Goal: Task Accomplishment & Management: Manage account settings

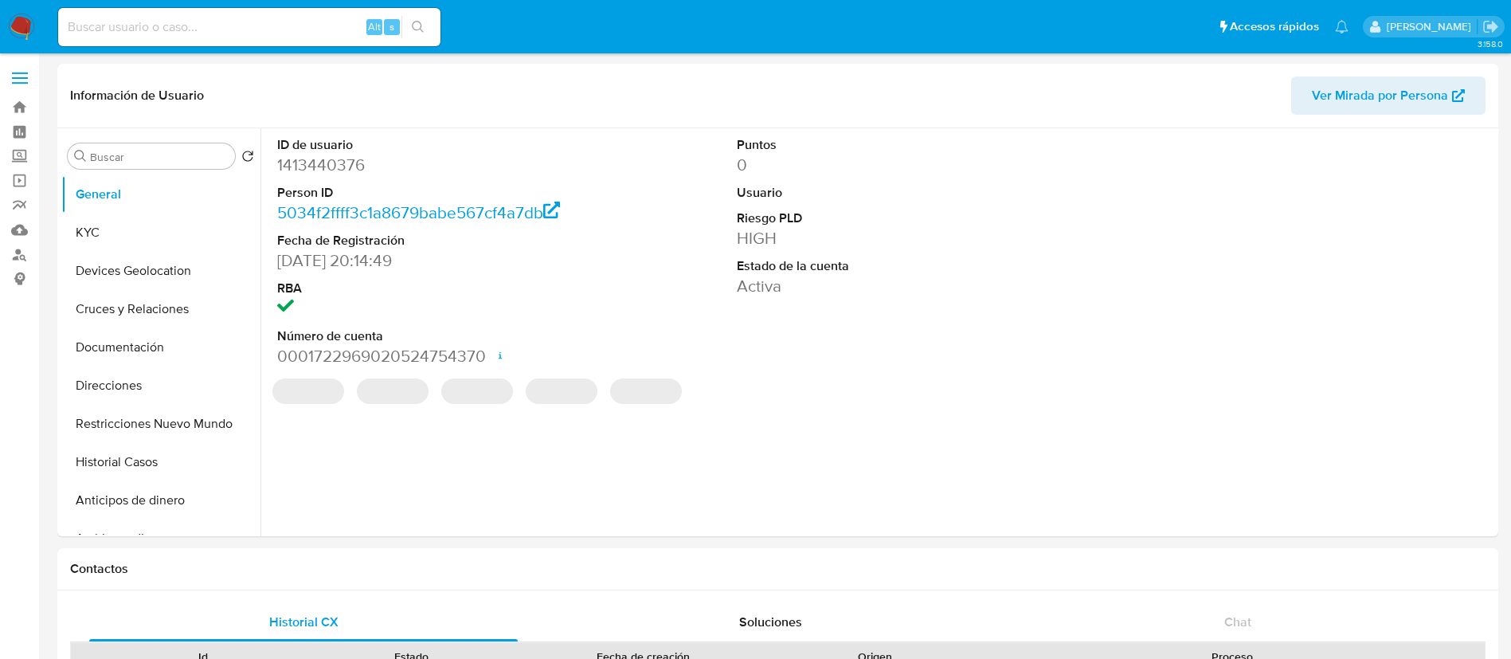
select select "10"
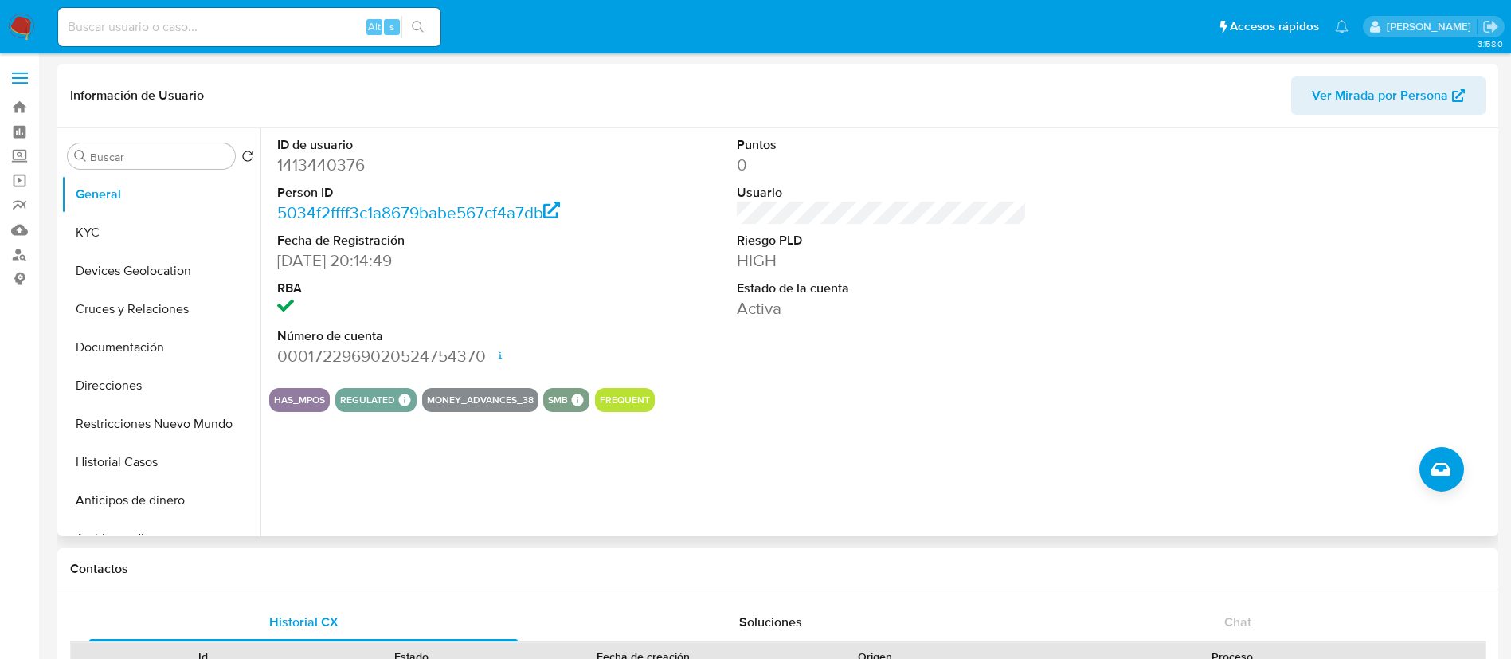
click at [958, 405] on div "HAS_MPOS REGULATED REGULATED MLM IFPE Evaluation Result COMPLIES User Regulated…" at bounding box center [881, 400] width 1225 height 24
click at [22, 22] on img at bounding box center [21, 27] width 27 height 27
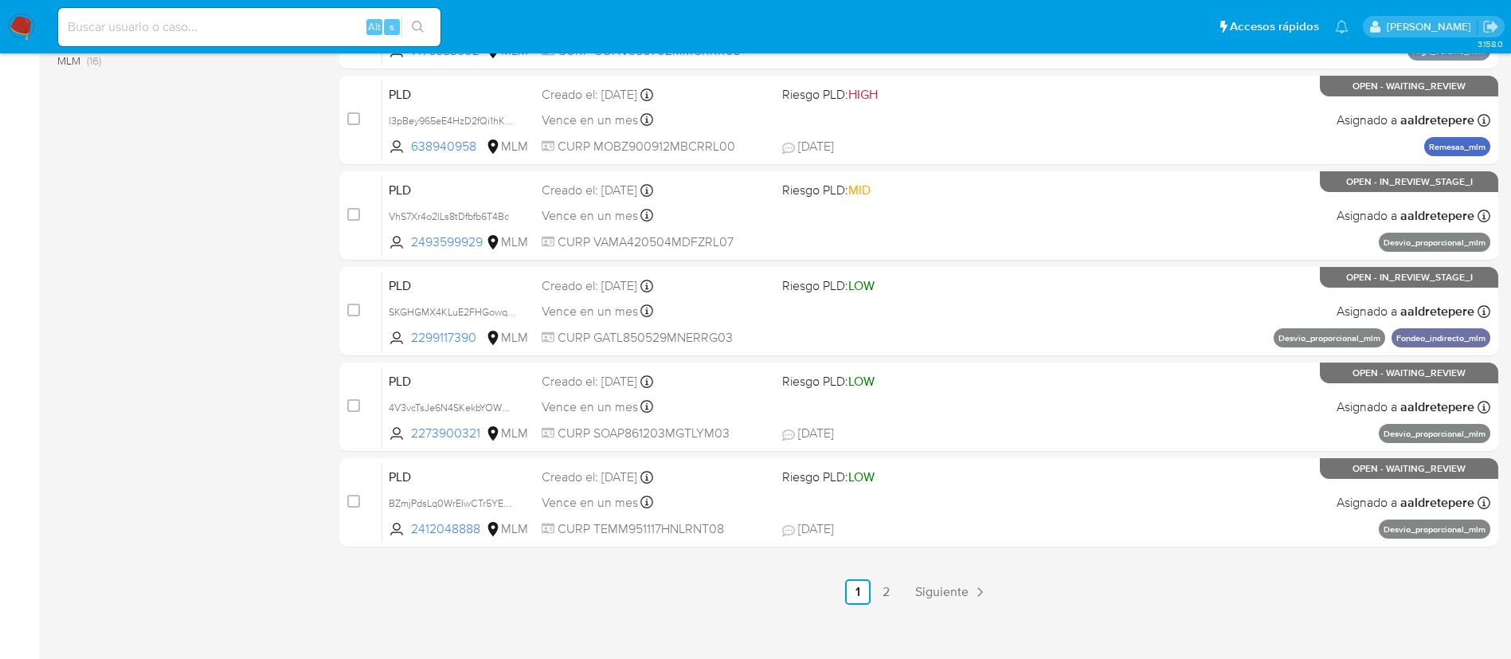
scroll to position [656, 0]
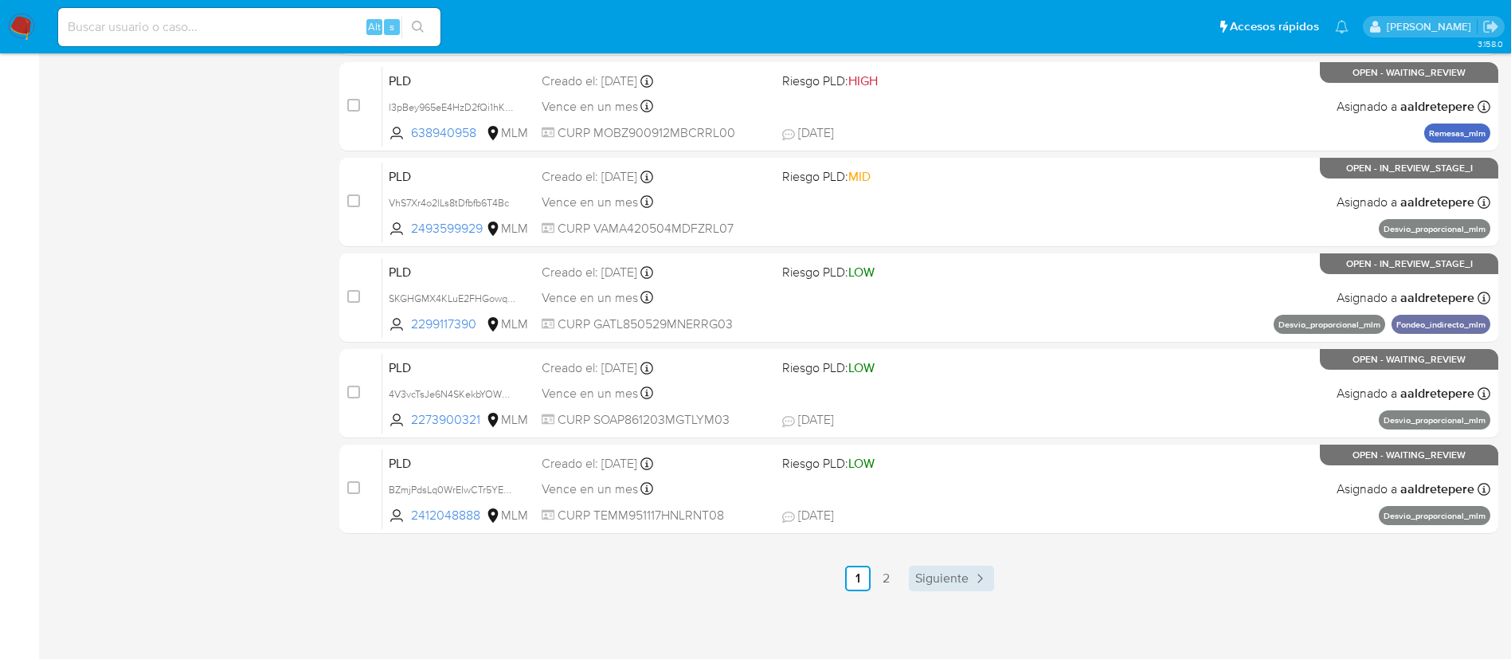
click at [947, 584] on span "Siguiente" at bounding box center [941, 578] width 53 height 13
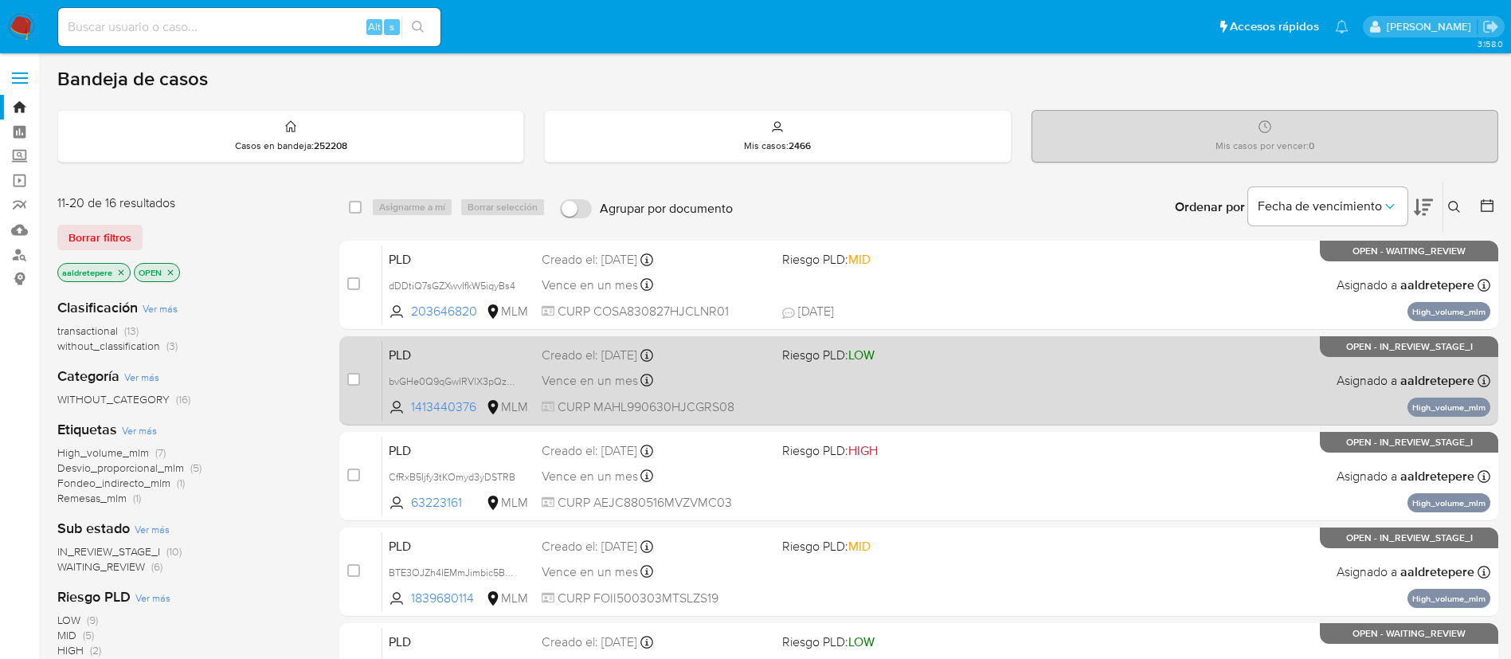
click at [687, 370] on div "Vence en un mes Vence el 11/10/2025 02:08:45" at bounding box center [656, 381] width 228 height 22
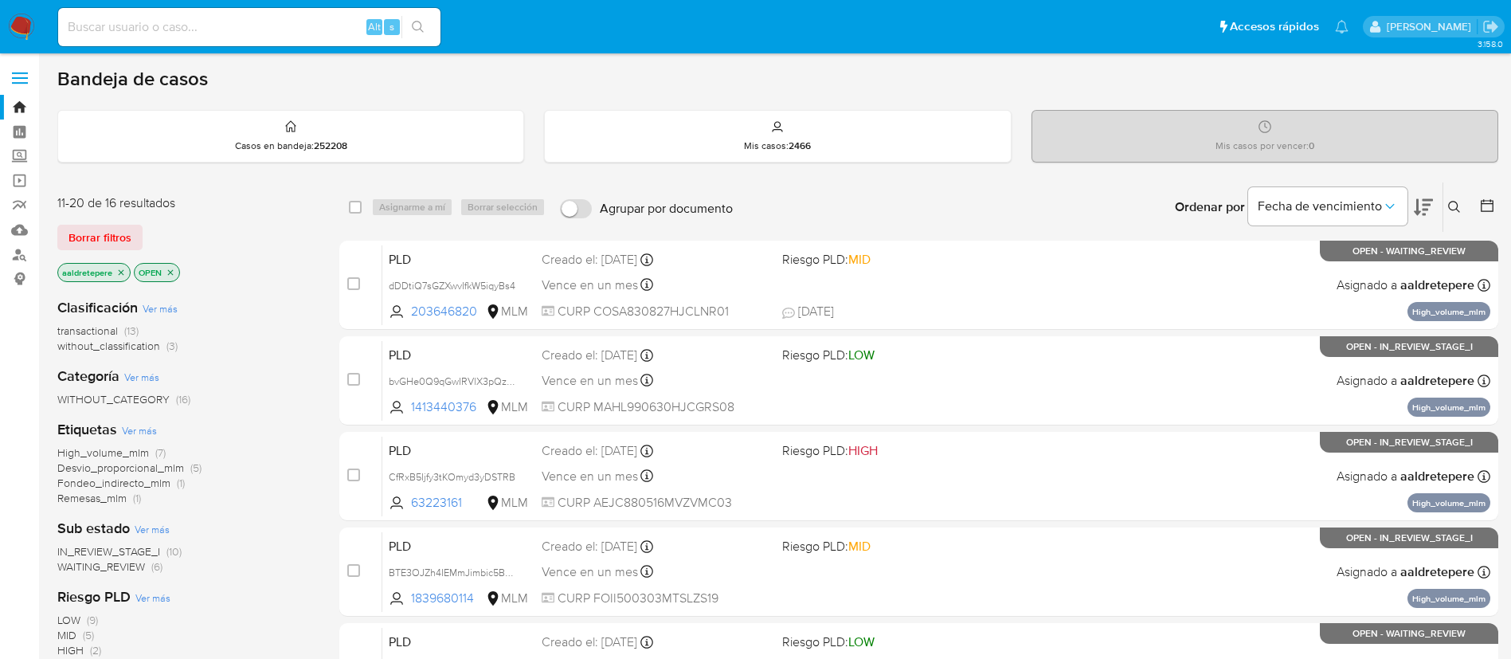
click at [1451, 206] on icon at bounding box center [1454, 207] width 13 height 13
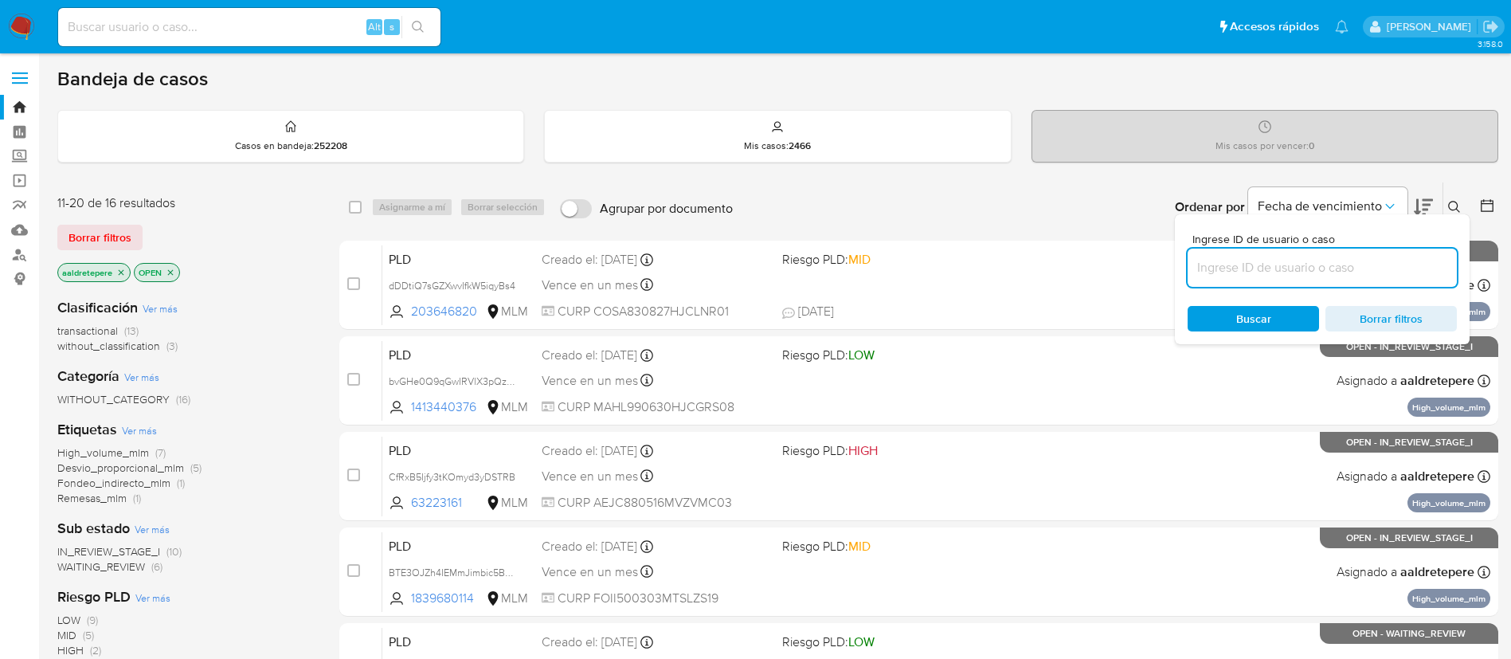
click at [1224, 268] on input at bounding box center [1322, 267] width 269 height 21
type input "hBdZCzn7X8K7FxhcdOqeYMhh"
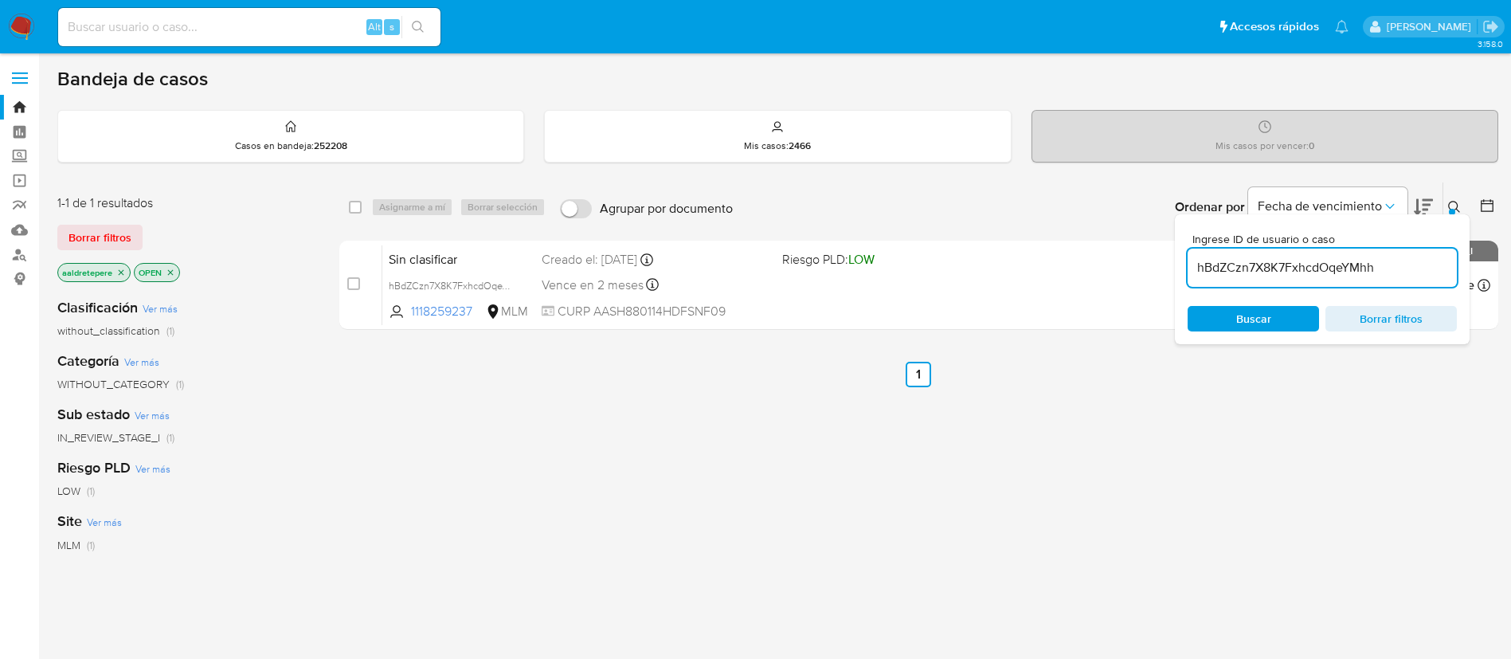
drag, startPoint x: 25, startPoint y: 28, endPoint x: 32, endPoint y: 33, distance: 9.1
click at [24, 29] on img at bounding box center [21, 27] width 27 height 27
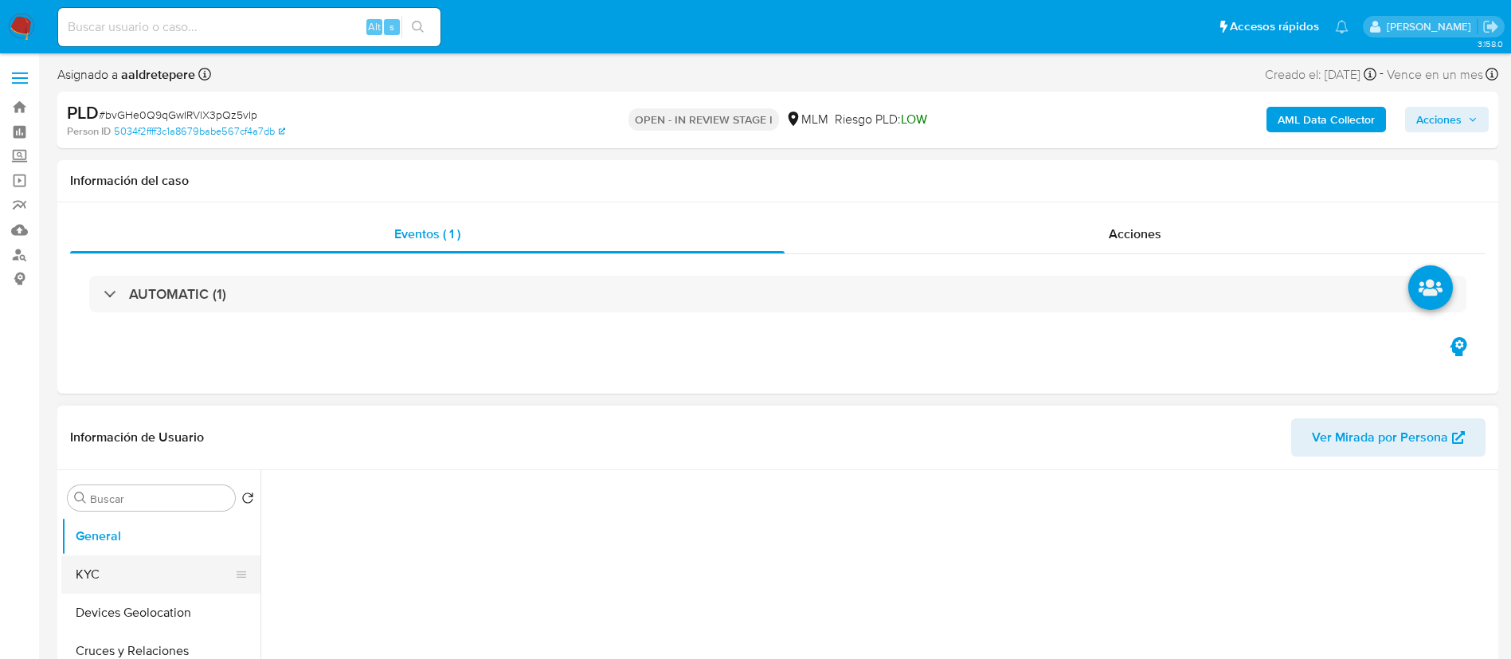
click at [112, 558] on button "KYC" at bounding box center [154, 574] width 186 height 38
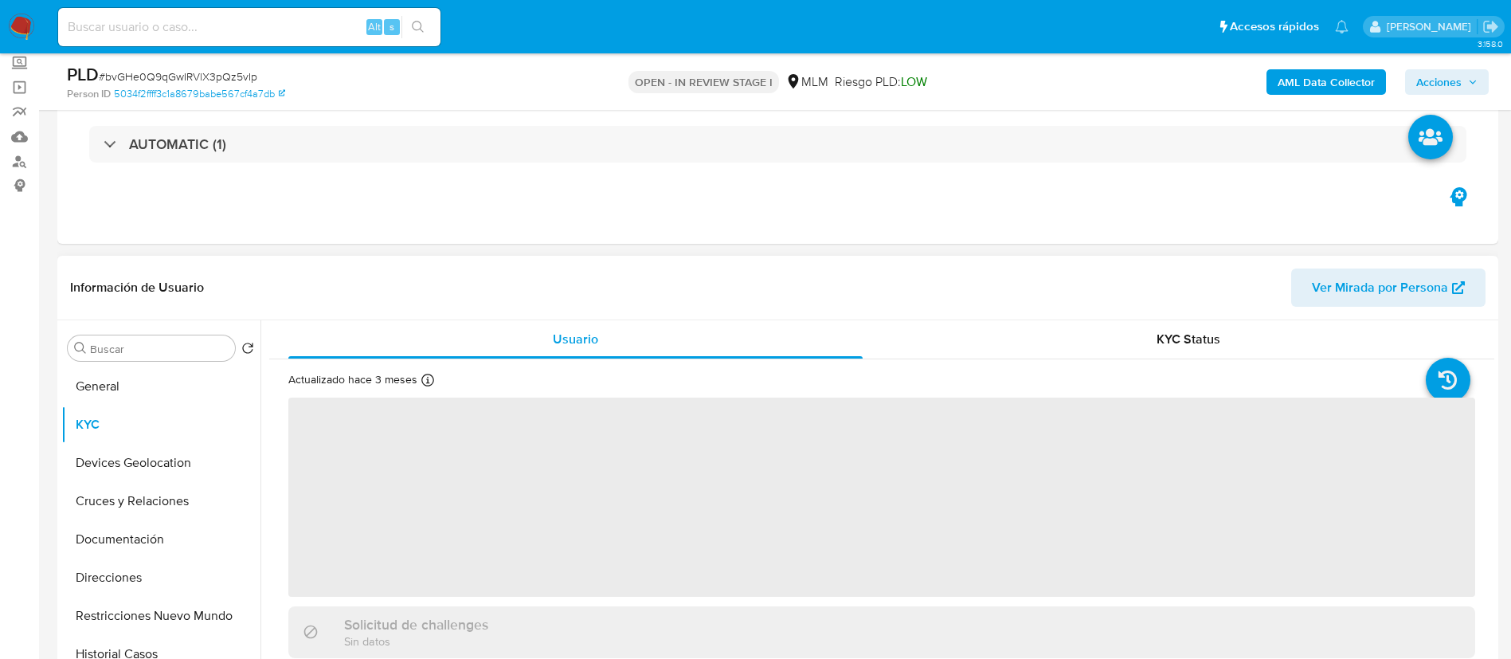
scroll to position [239, 0]
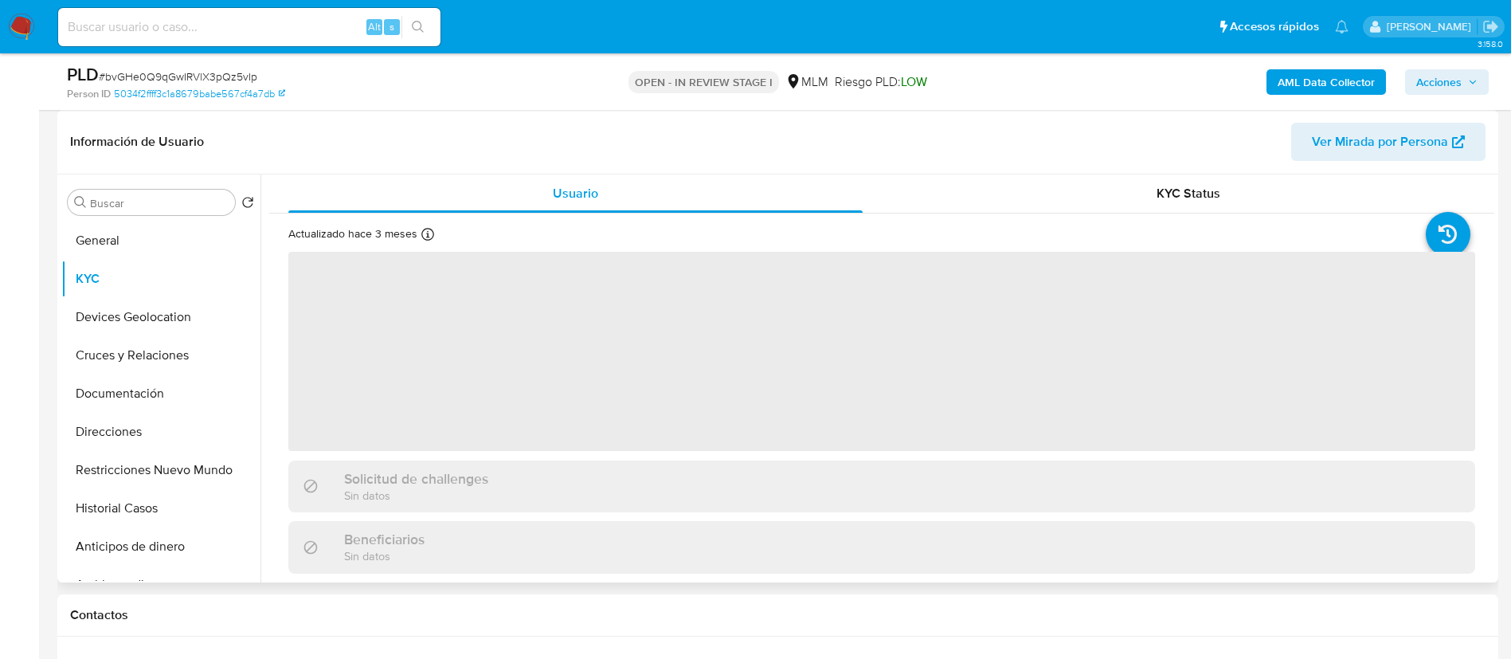
select select "10"
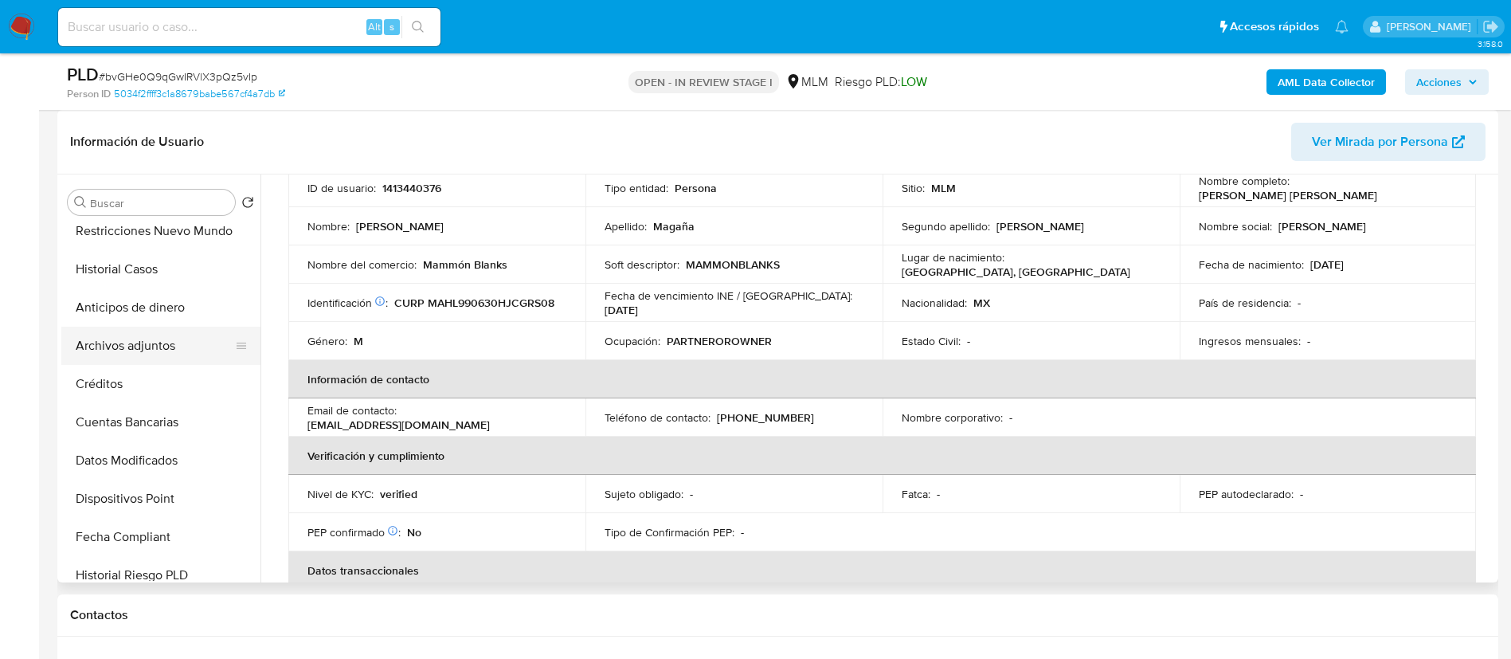
click at [143, 352] on button "Archivos adjuntos" at bounding box center [154, 346] width 186 height 38
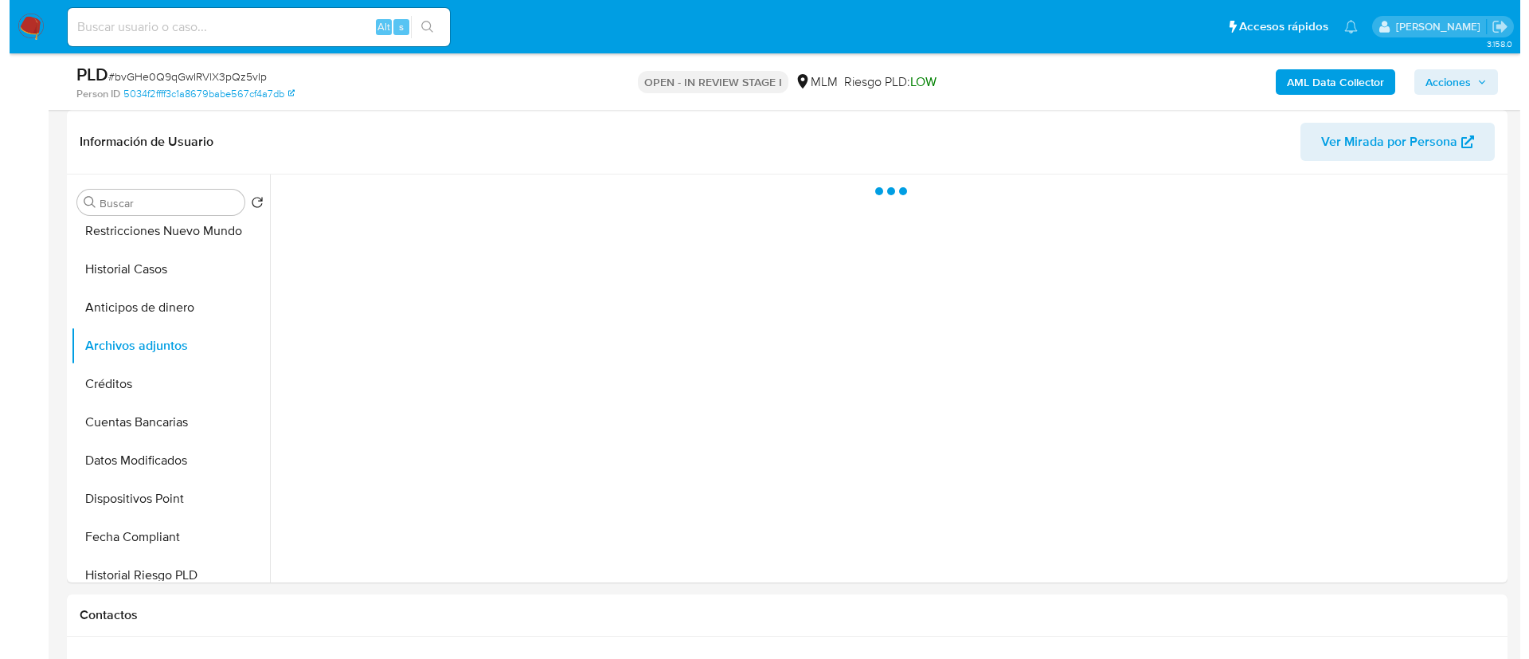
scroll to position [0, 0]
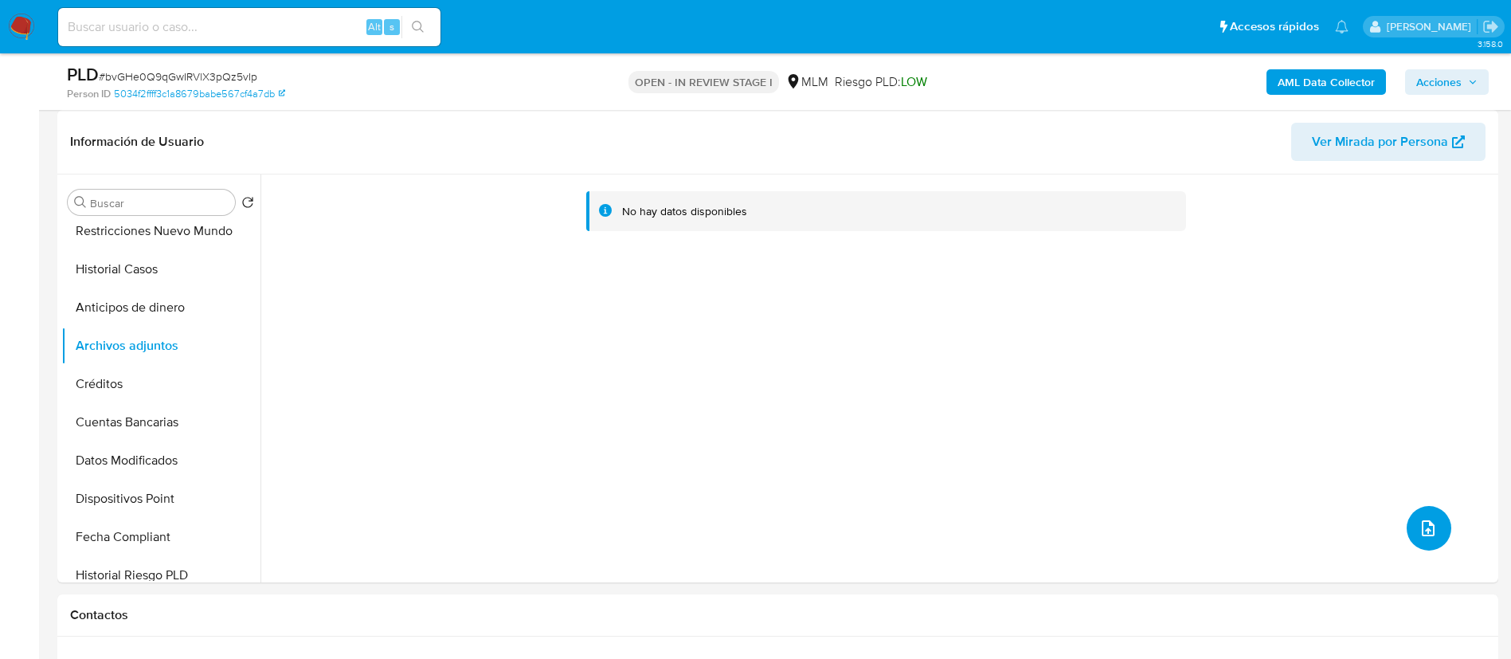
click at [1408, 527] on button "upload-file" at bounding box center [1429, 528] width 45 height 45
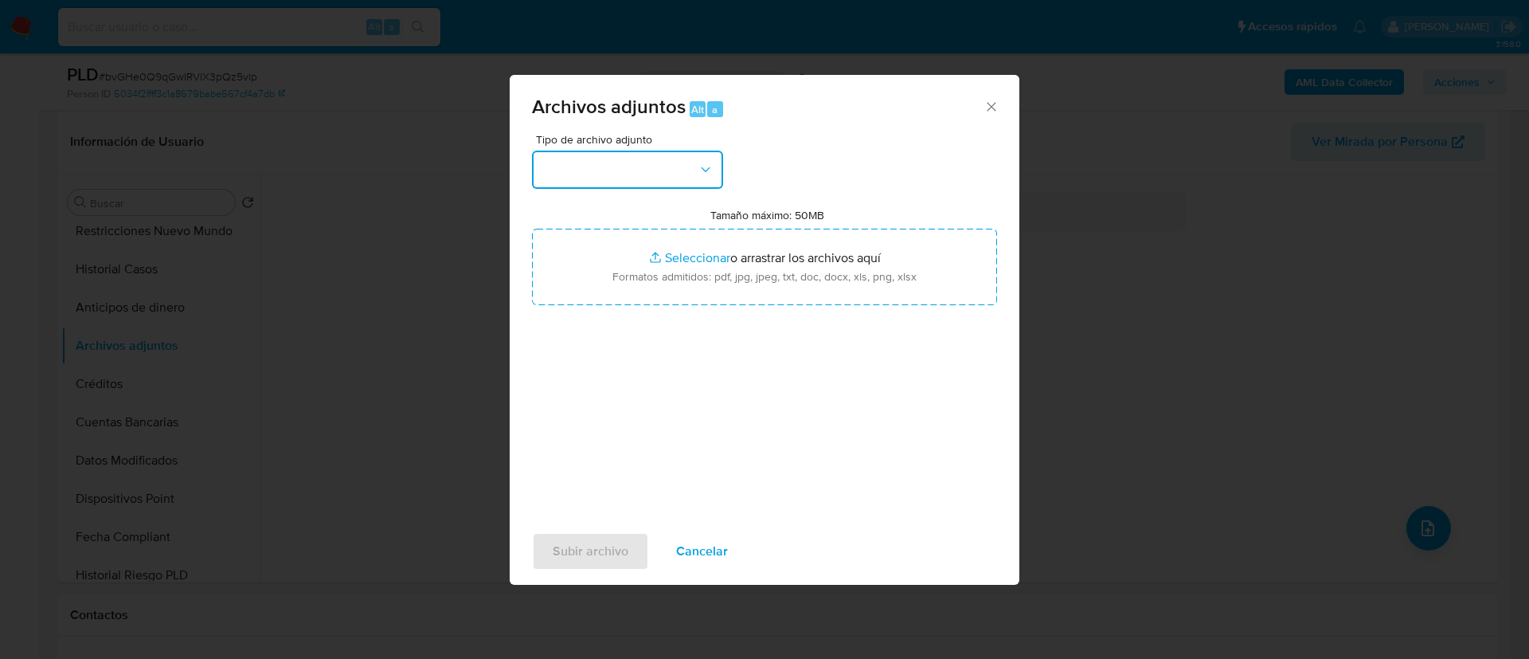
click at [610, 178] on button "button" at bounding box center [627, 170] width 191 height 38
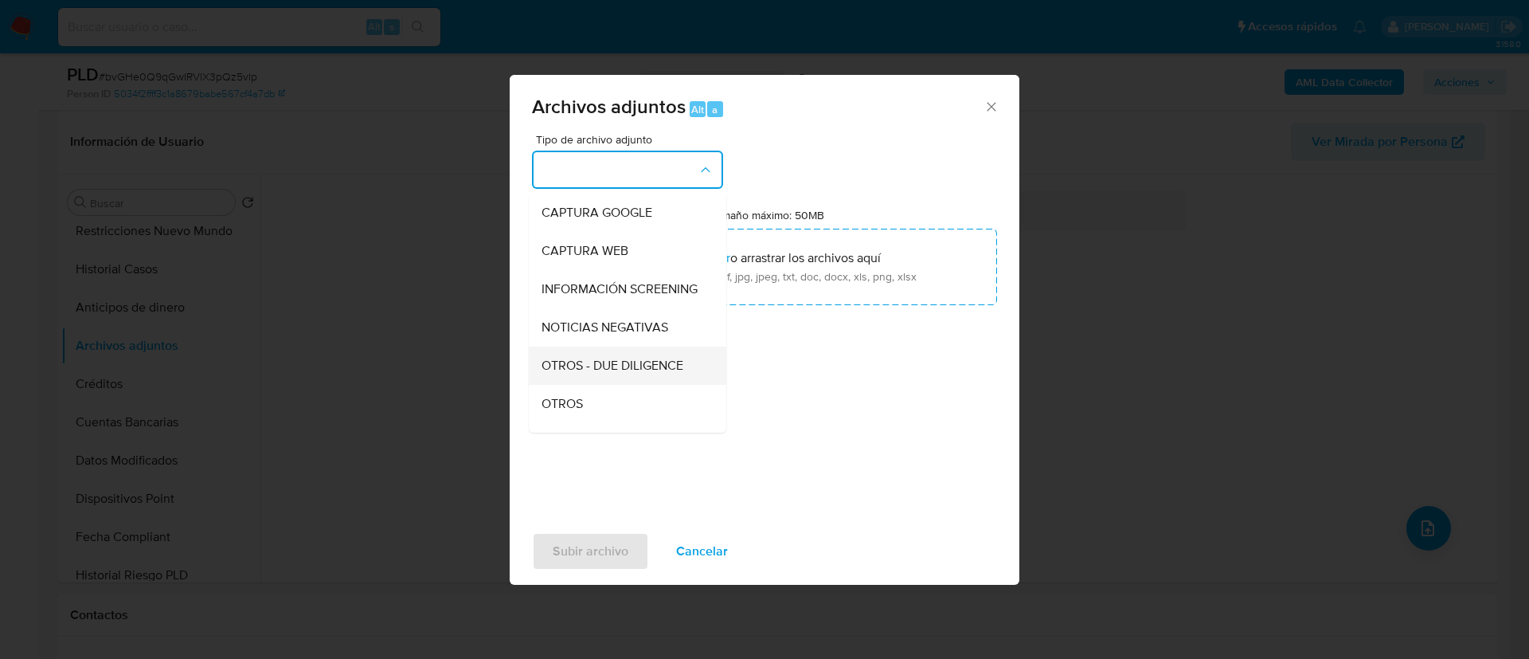
scroll to position [164, 0]
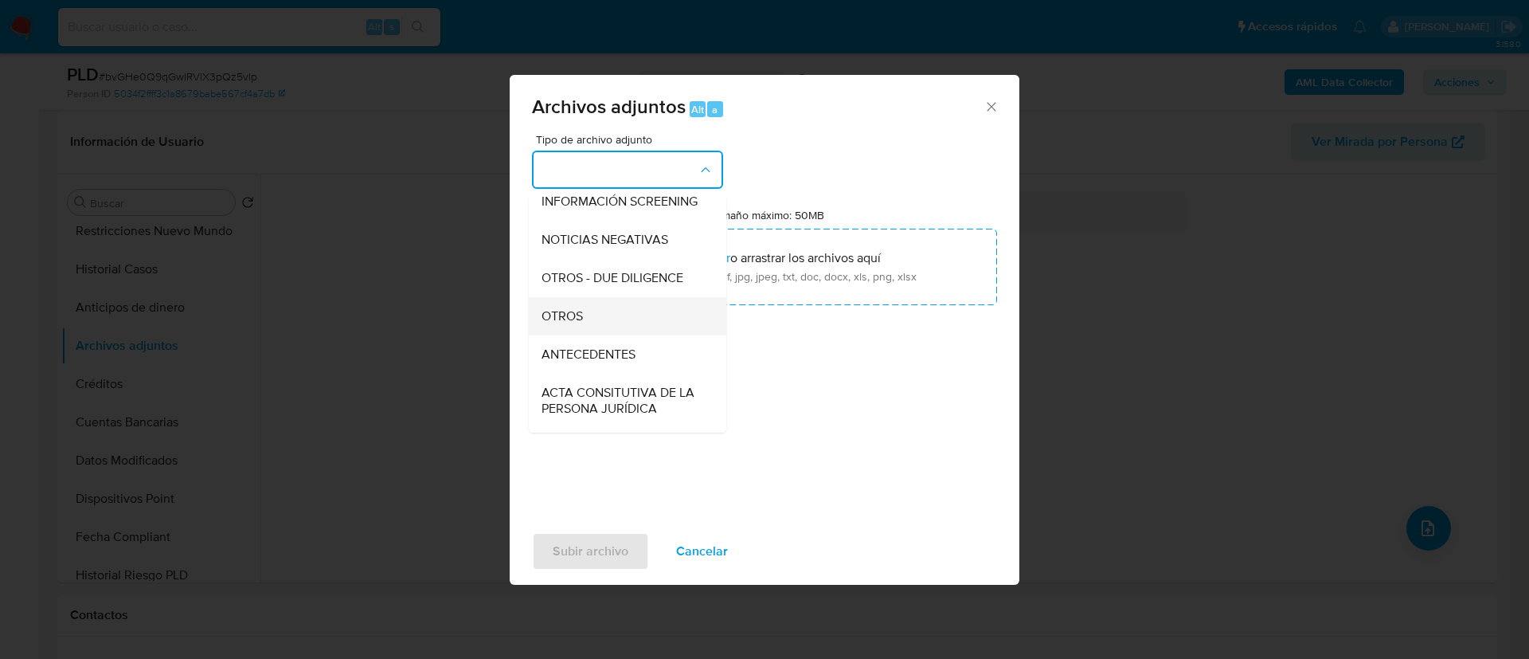
click at [615, 335] on div "OTROS" at bounding box center [623, 316] width 163 height 38
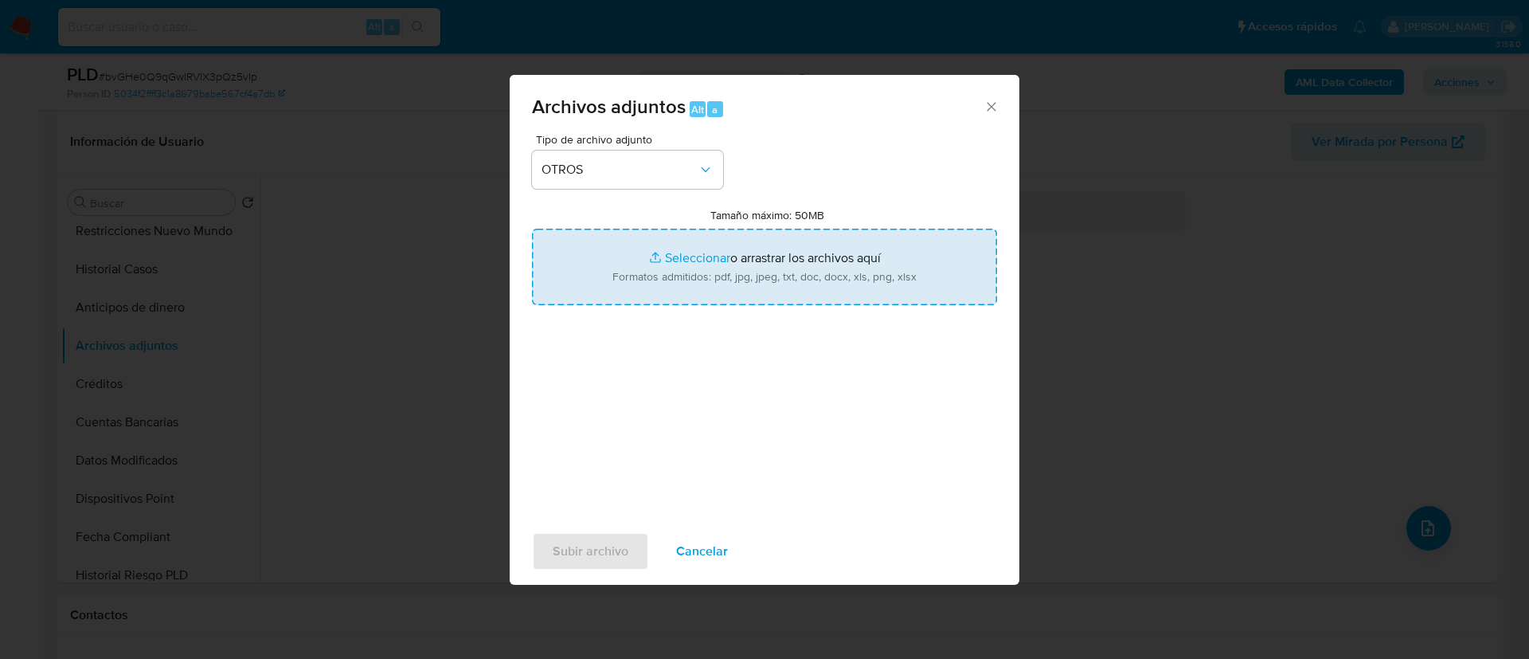
click at [710, 260] on input "Tamaño máximo: 50MB Seleccionar archivos" at bounding box center [764, 267] width 465 height 76
type input "C:\fakepath\1413440376_Luis Fernando Magaña Hernandez_AGOSTO 2025.pdf"
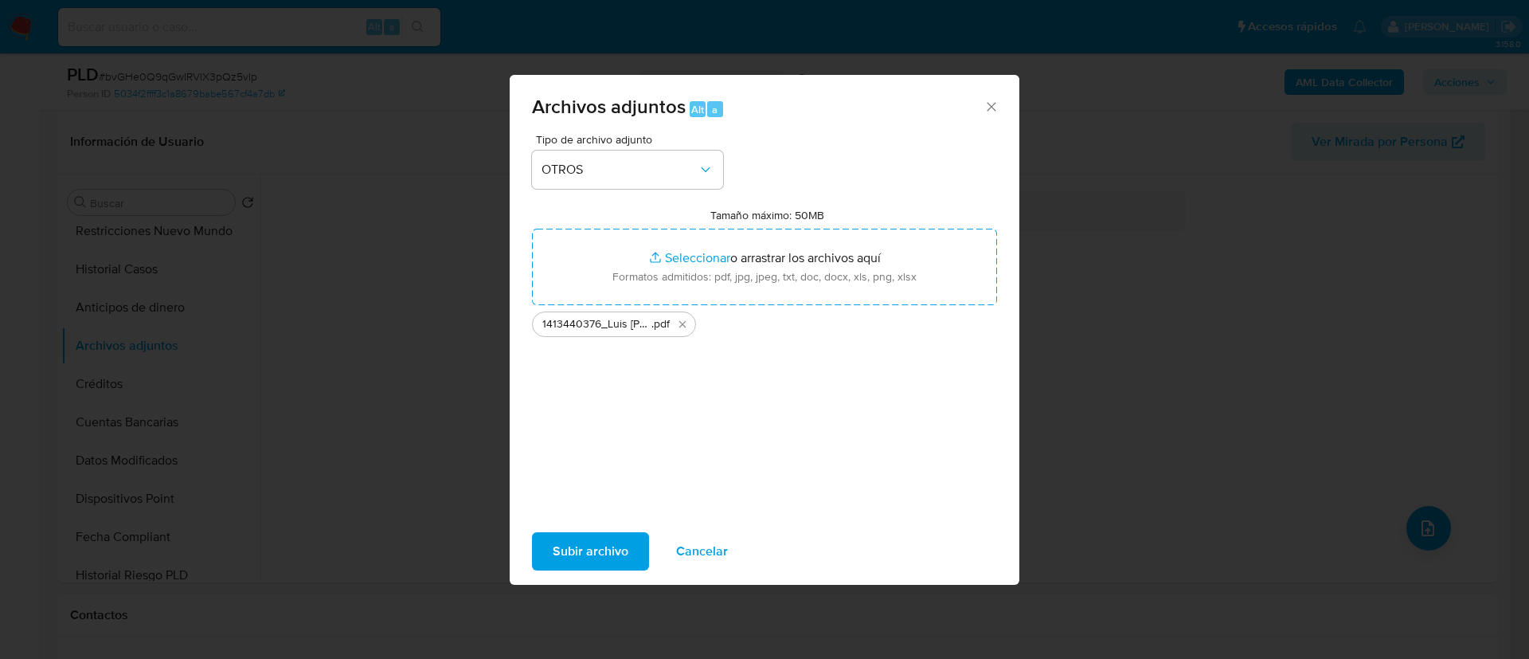
click at [605, 554] on span "Subir archivo" at bounding box center [591, 551] width 76 height 35
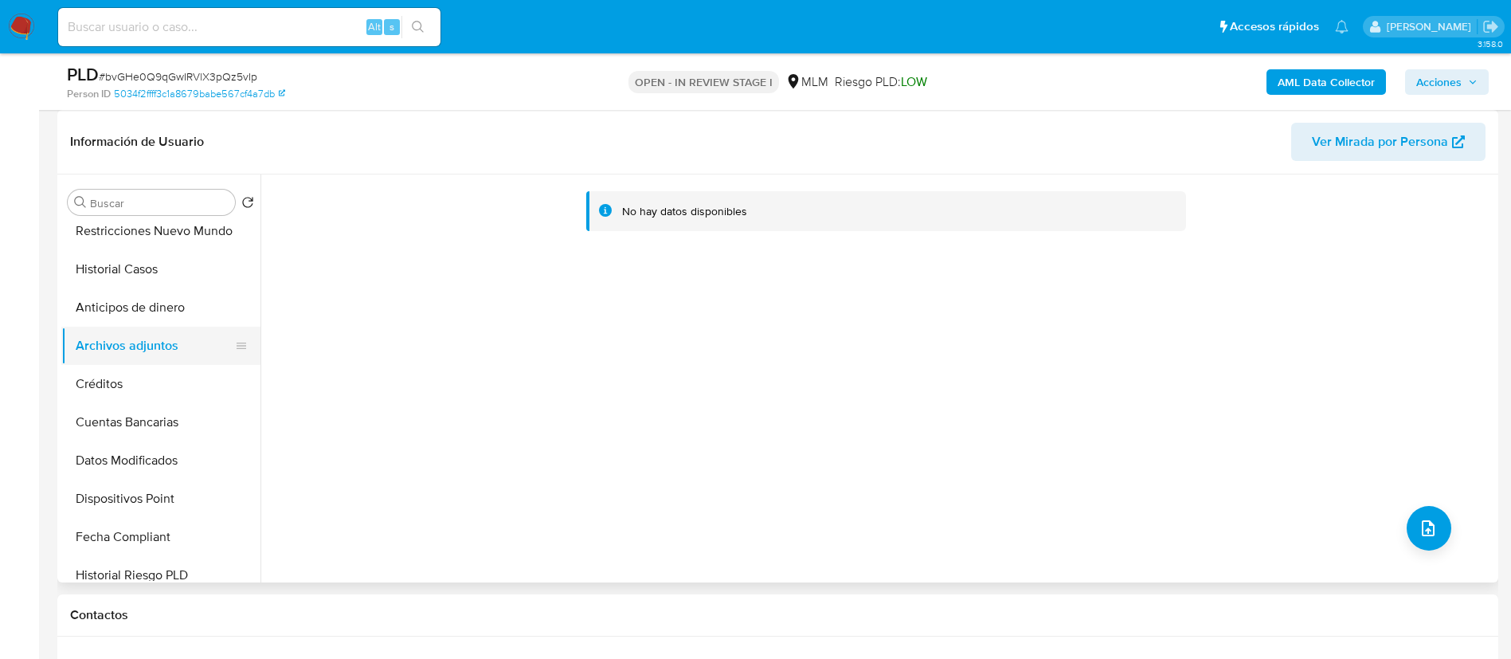
drag, startPoint x: 84, startPoint y: 387, endPoint x: 116, endPoint y: 358, distance: 44.0
click at [84, 387] on button "Créditos" at bounding box center [160, 384] width 199 height 38
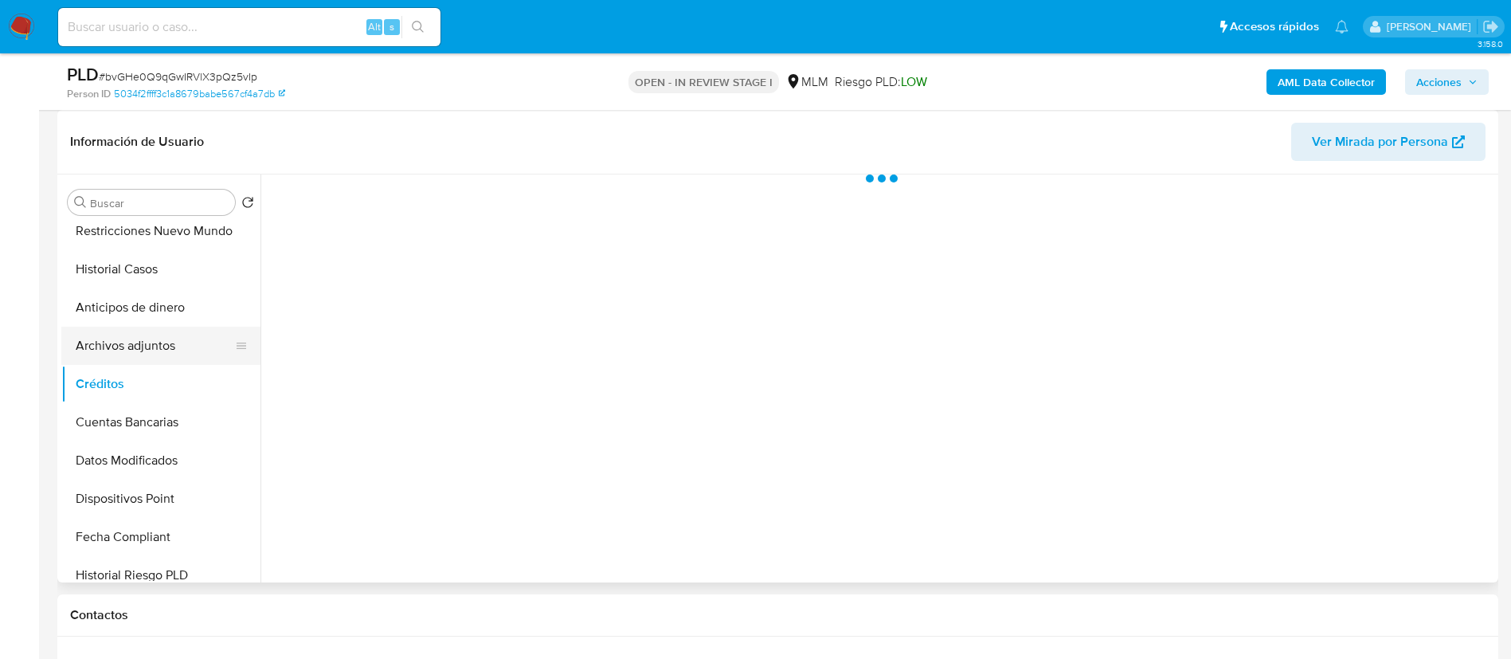
click at [127, 347] on button "Archivos adjuntos" at bounding box center [154, 346] width 186 height 38
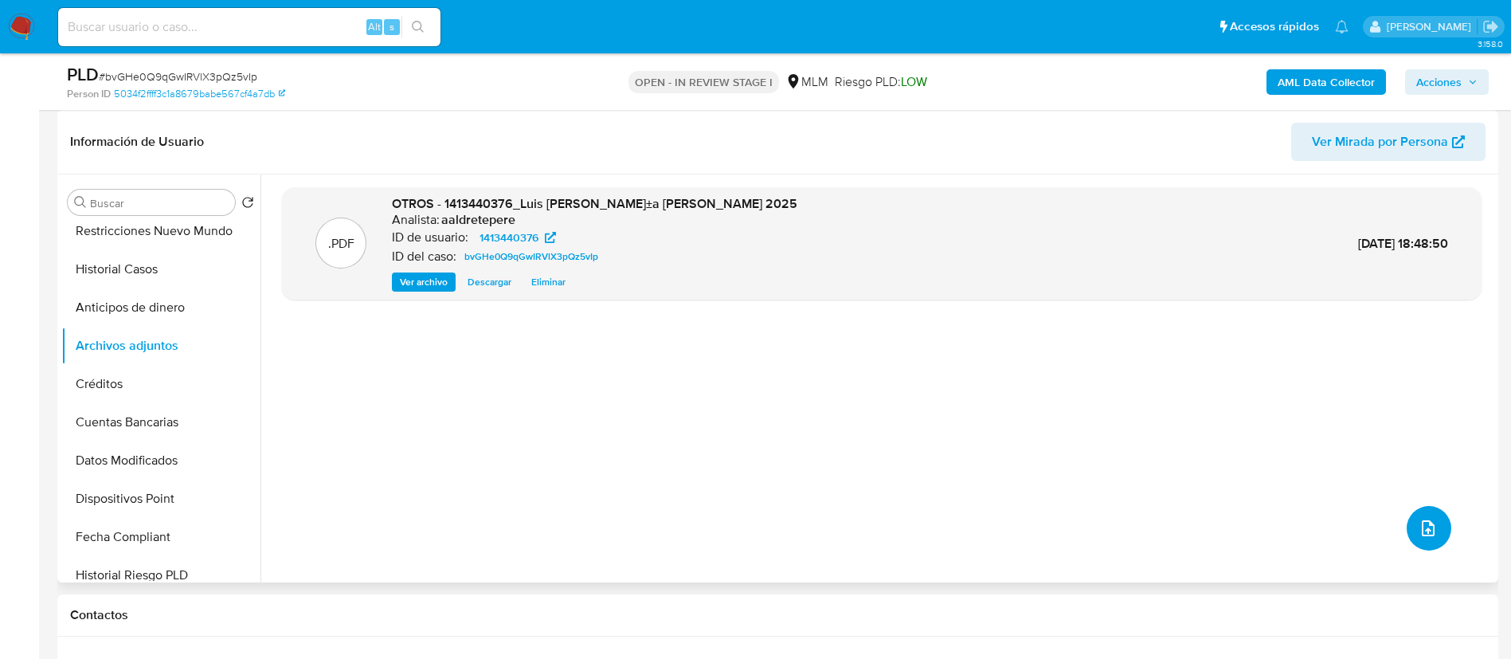
click at [1419, 531] on icon "upload-file" at bounding box center [1428, 528] width 19 height 19
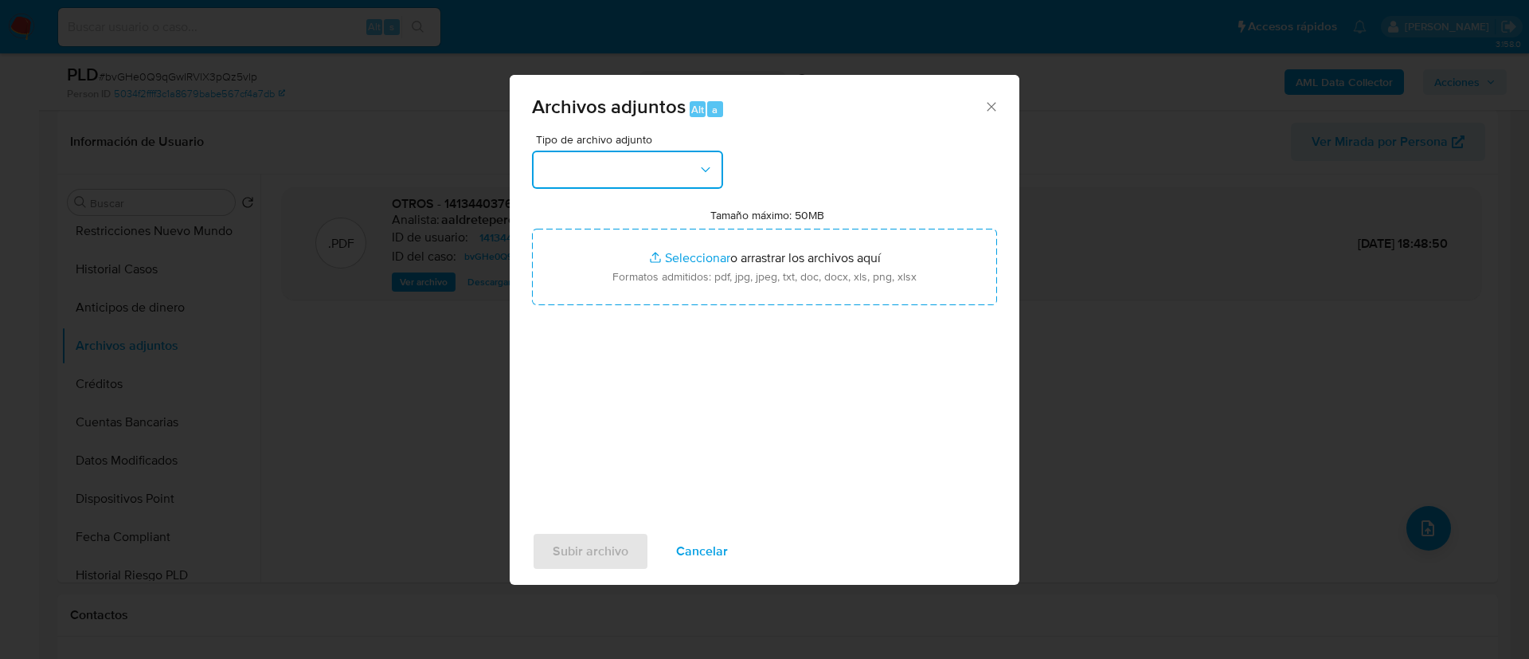
click at [551, 167] on button "button" at bounding box center [627, 170] width 191 height 38
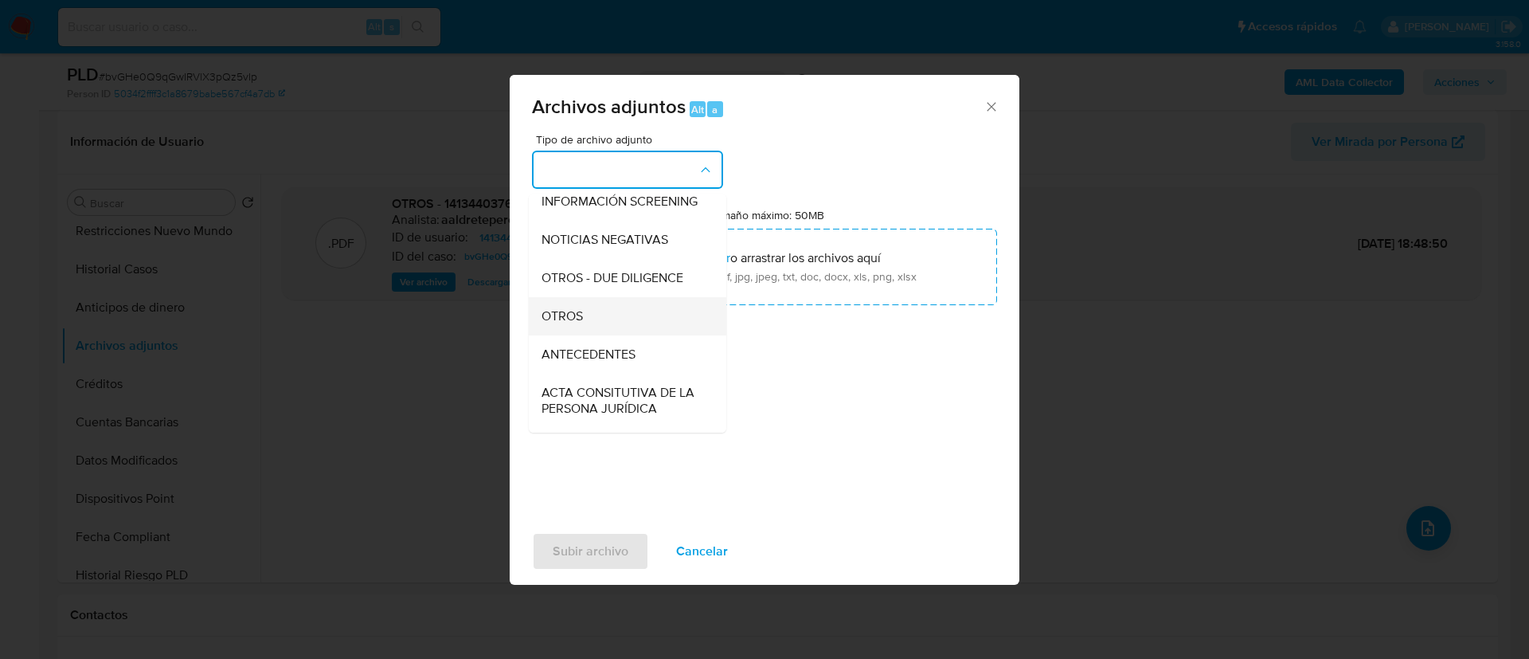
click at [598, 335] on div "OTROS" at bounding box center [623, 316] width 163 height 38
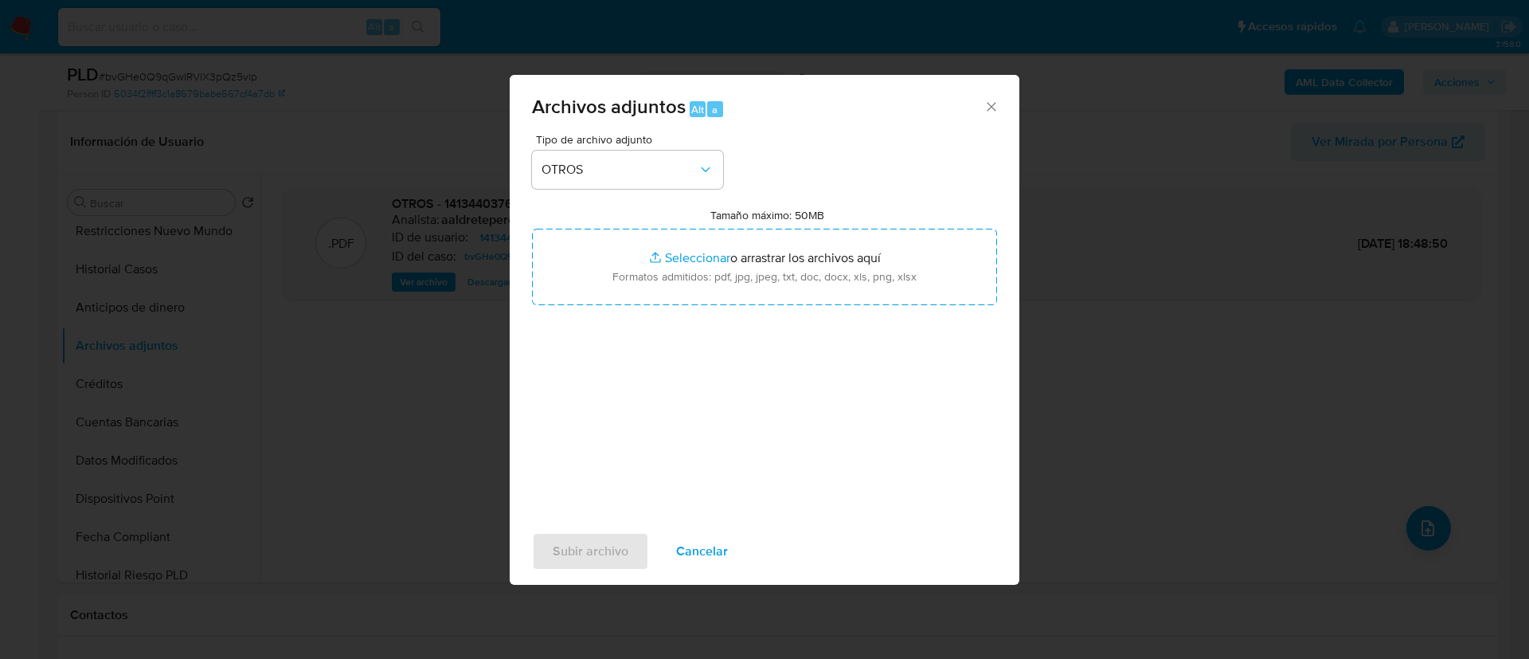
click at [825, 326] on div "Tipo de archivo adjunto OTROS Tamaño máximo: 50MB Seleccionar archivos Seleccio…" at bounding box center [764, 322] width 465 height 376
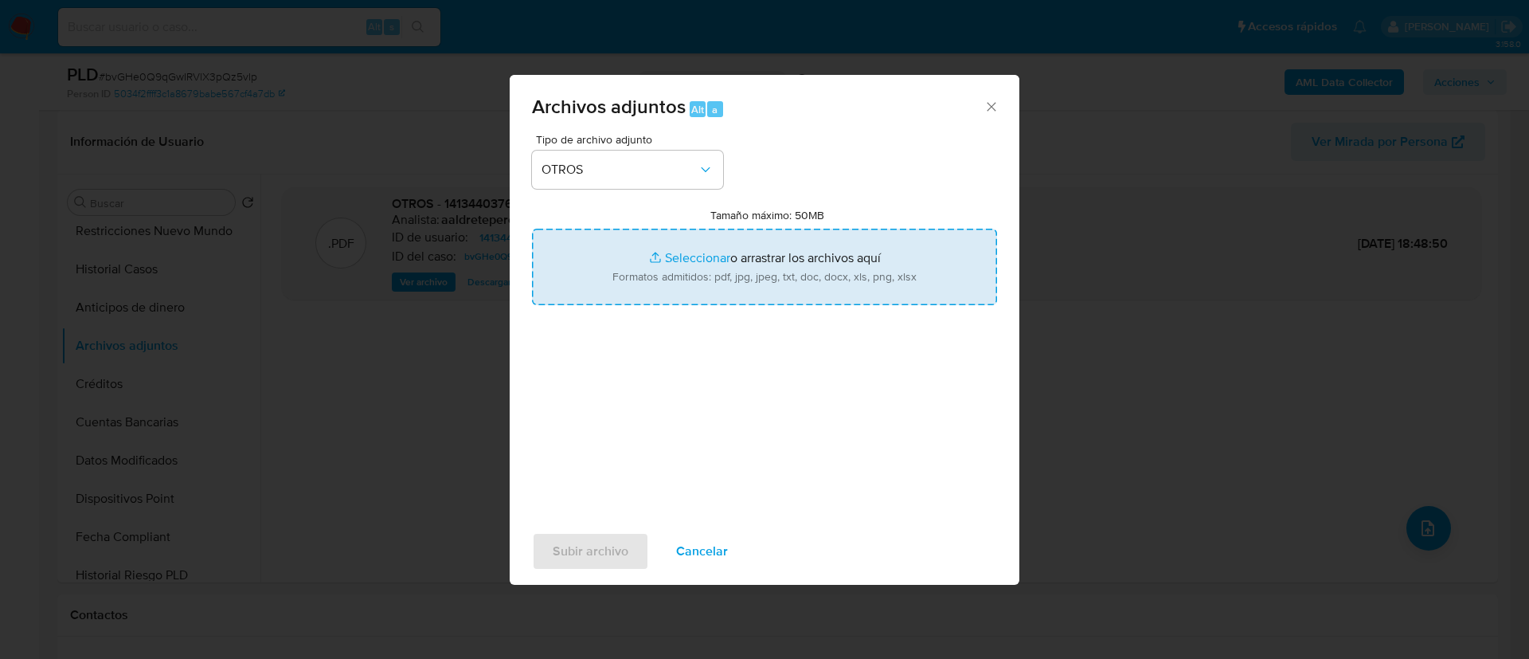
click at [836, 269] on input "Tamaño máximo: 50MB Seleccionar archivos" at bounding box center [764, 267] width 465 height 76
type input "C:\fakepath\1413440376_LUIS FERNANDO MAGAÑA HERNANDEZ_AGOSTO 2025.xlsx"
click at [570, 553] on span "Subir archivo" at bounding box center [591, 551] width 76 height 35
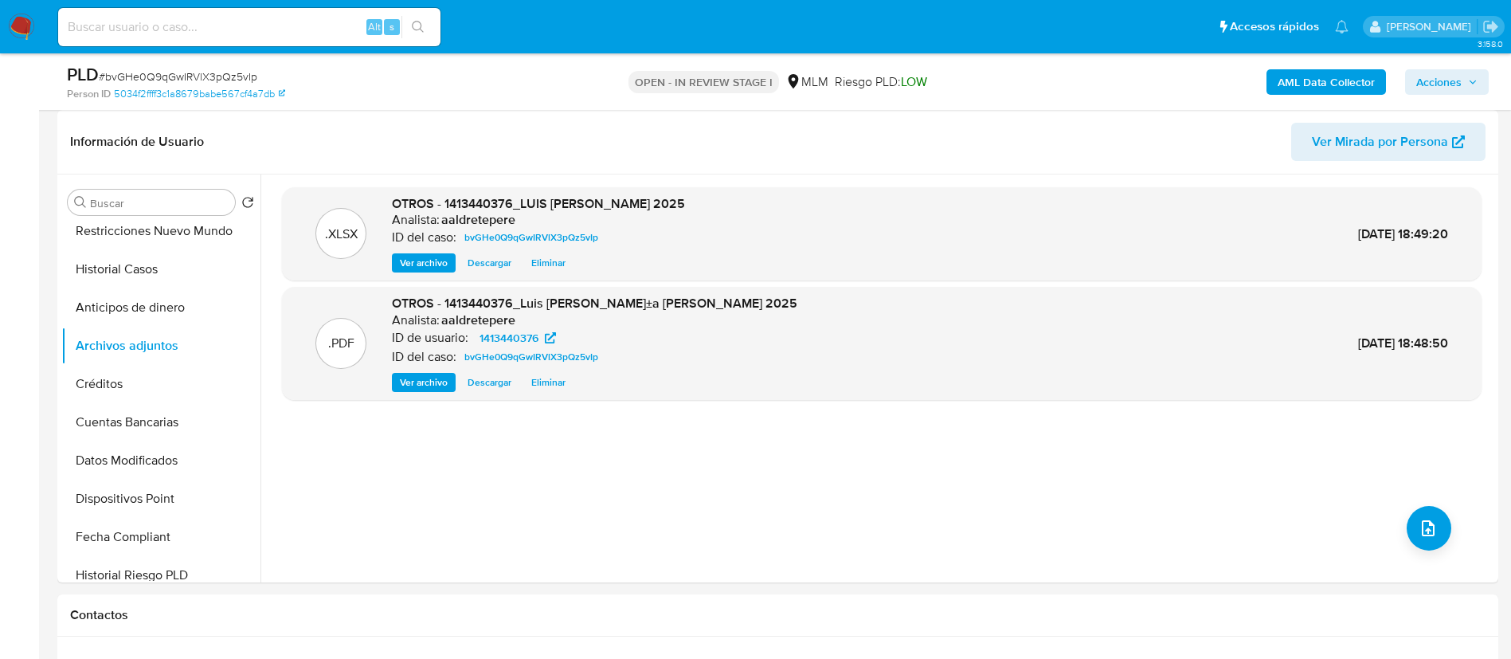
click at [1447, 92] on span "Acciones" at bounding box center [1438, 81] width 45 height 25
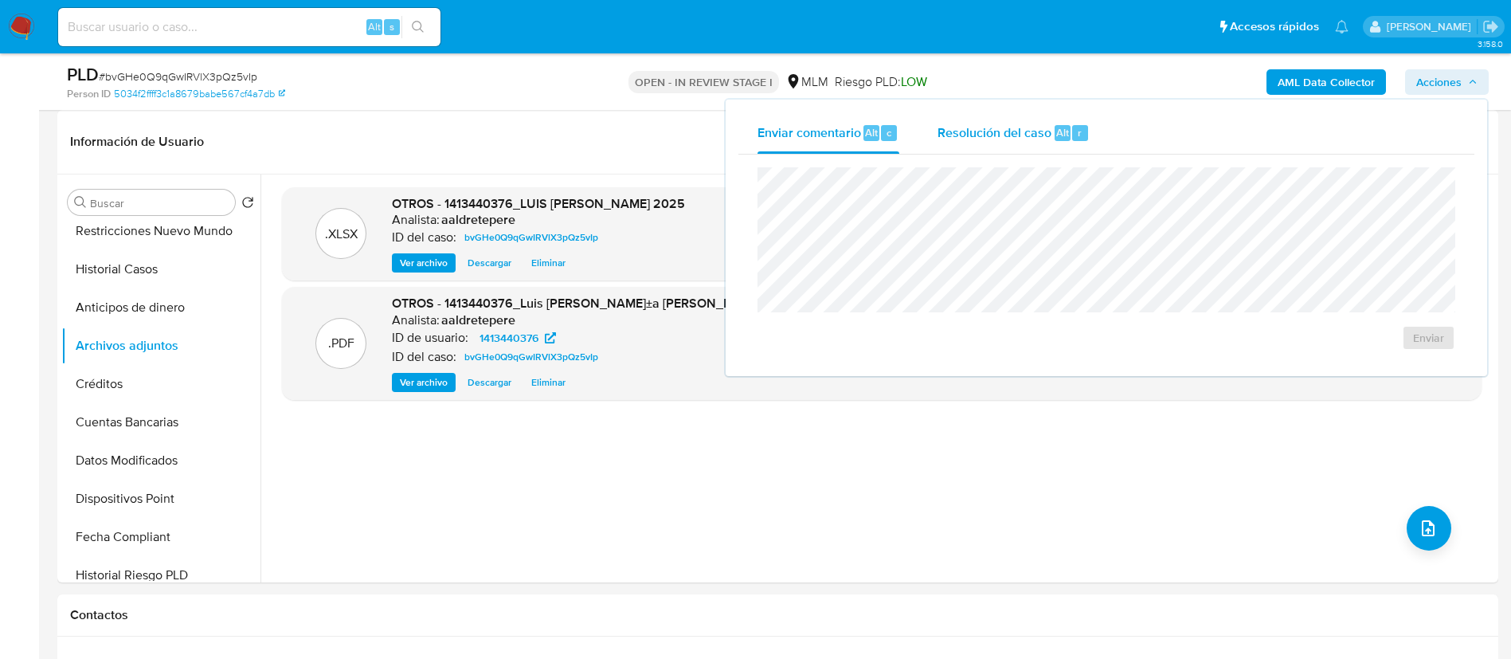
click at [1005, 132] on span "Resolución del caso" at bounding box center [995, 132] width 114 height 18
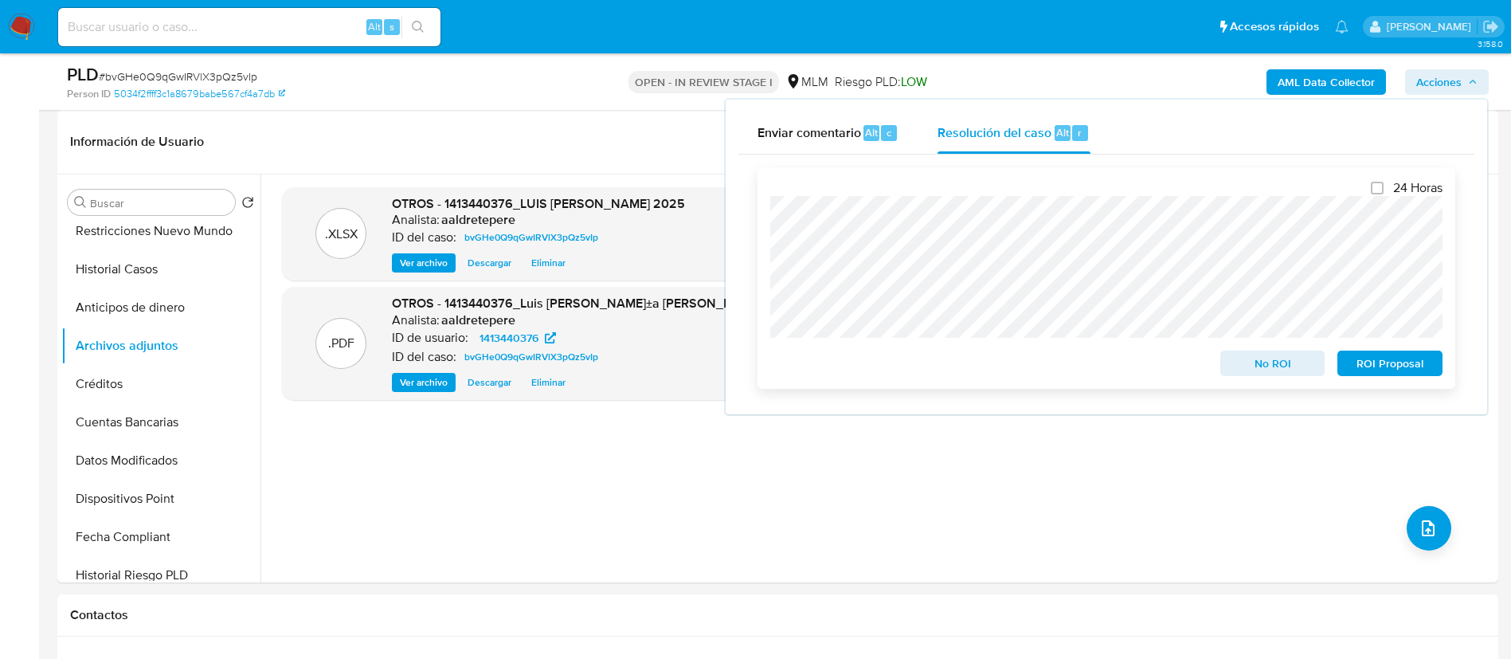
click at [1306, 370] on span "No ROI" at bounding box center [1273, 363] width 83 height 22
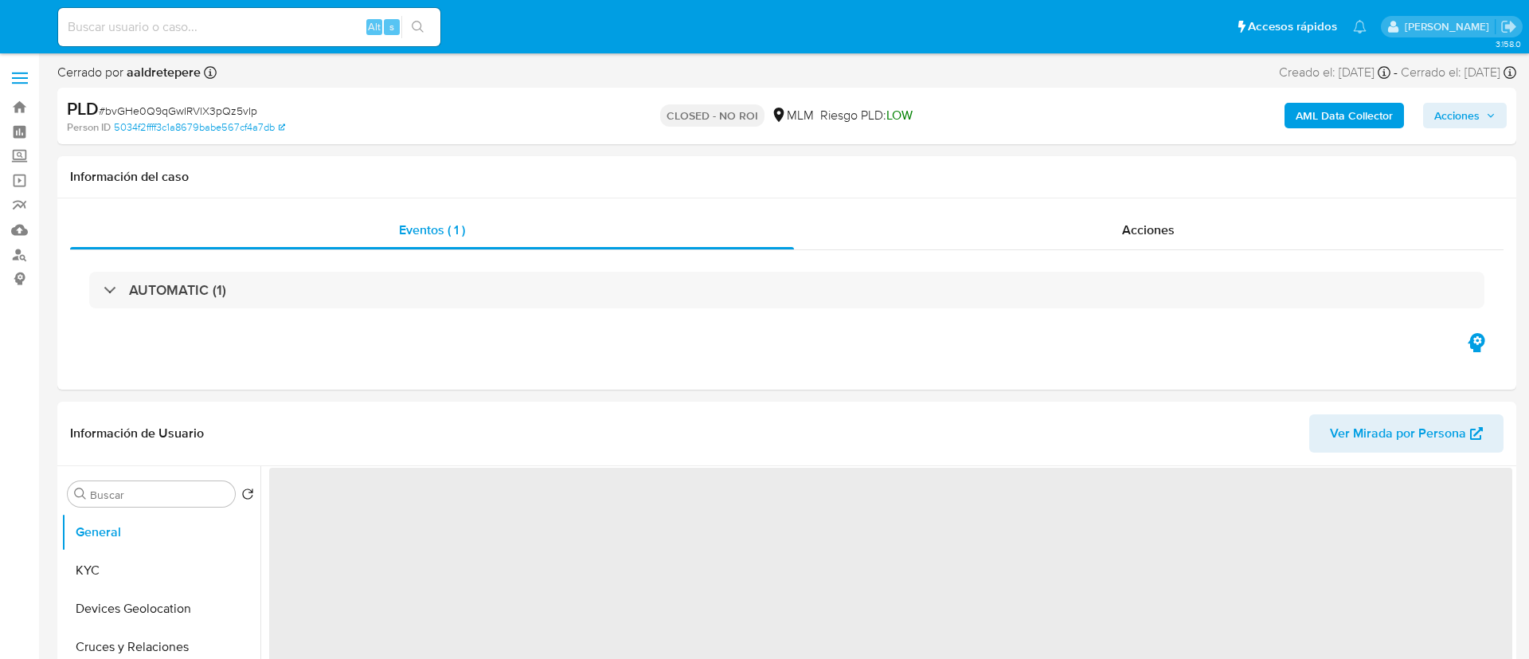
select select "10"
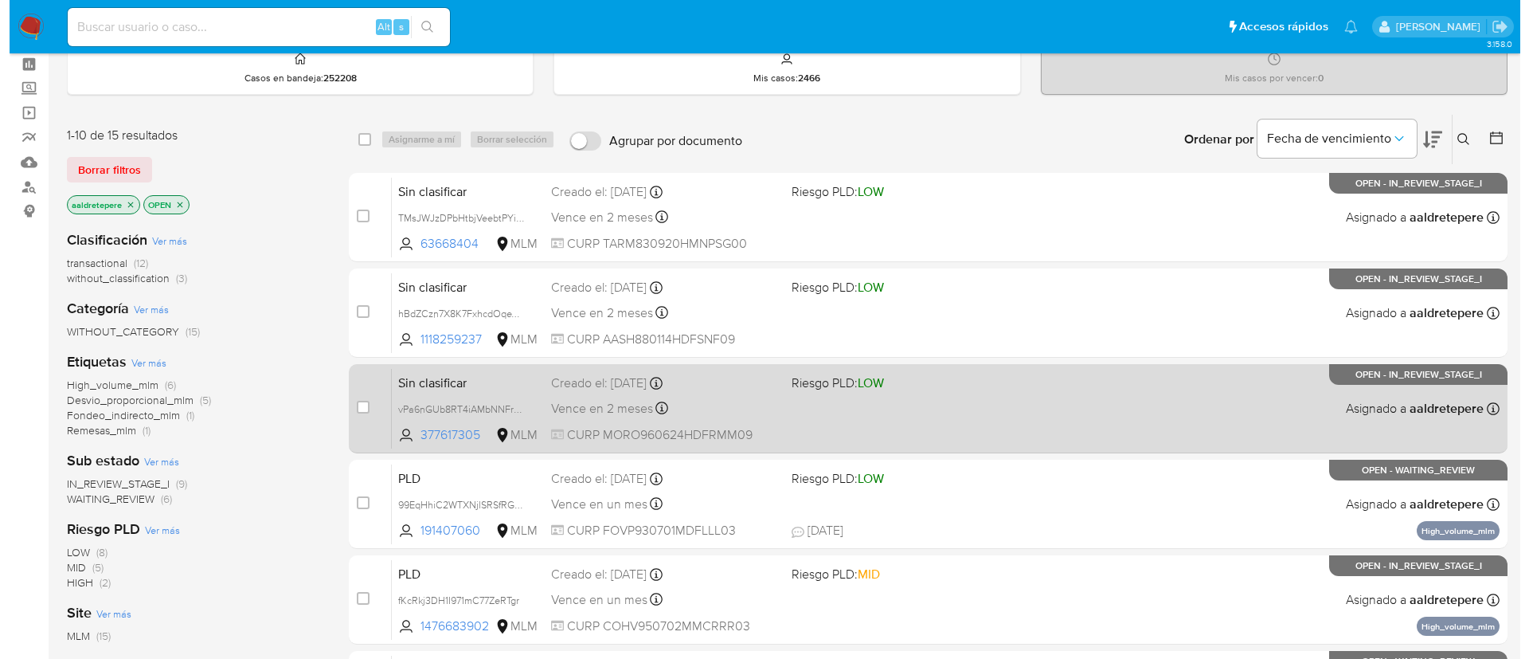
scroll to position [119, 0]
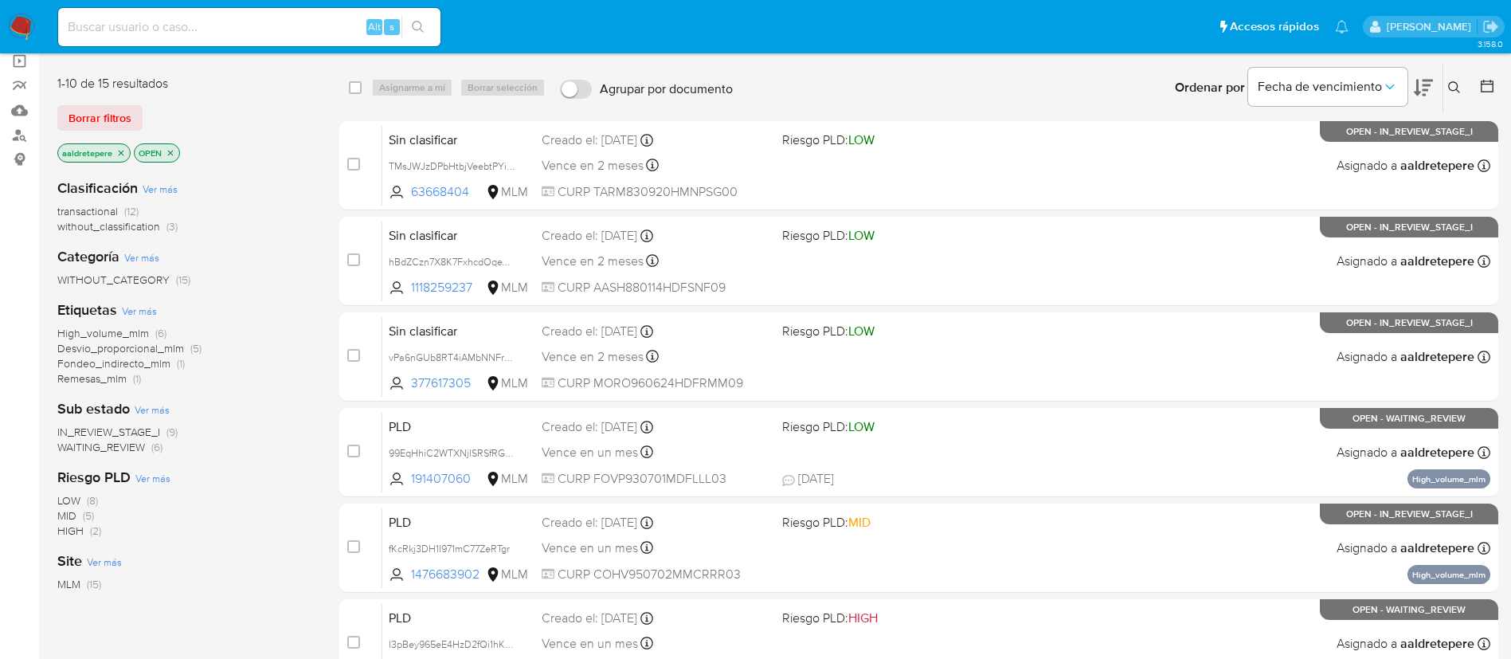
click at [1458, 78] on button at bounding box center [1456, 87] width 26 height 19
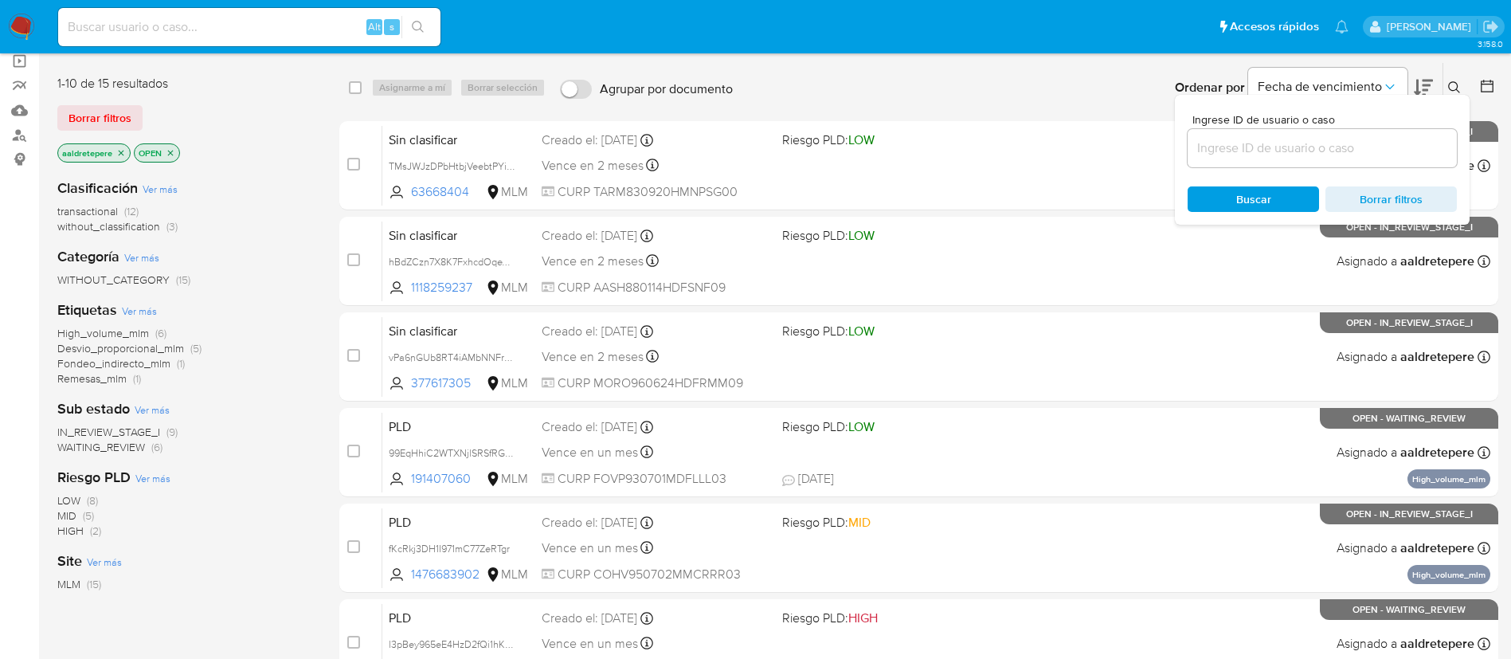
click at [1263, 151] on input at bounding box center [1322, 148] width 269 height 21
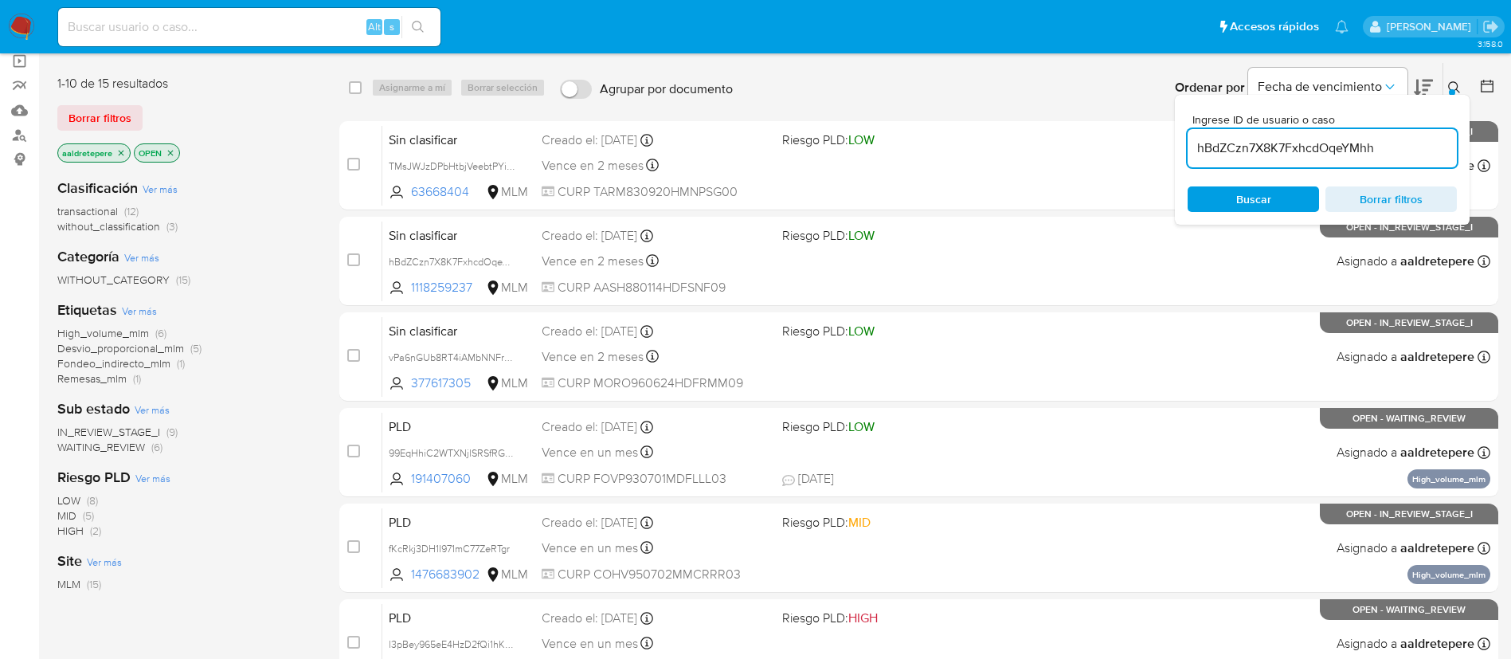
type input "hBdZCzn7X8K7FxhcdOqeYMhh"
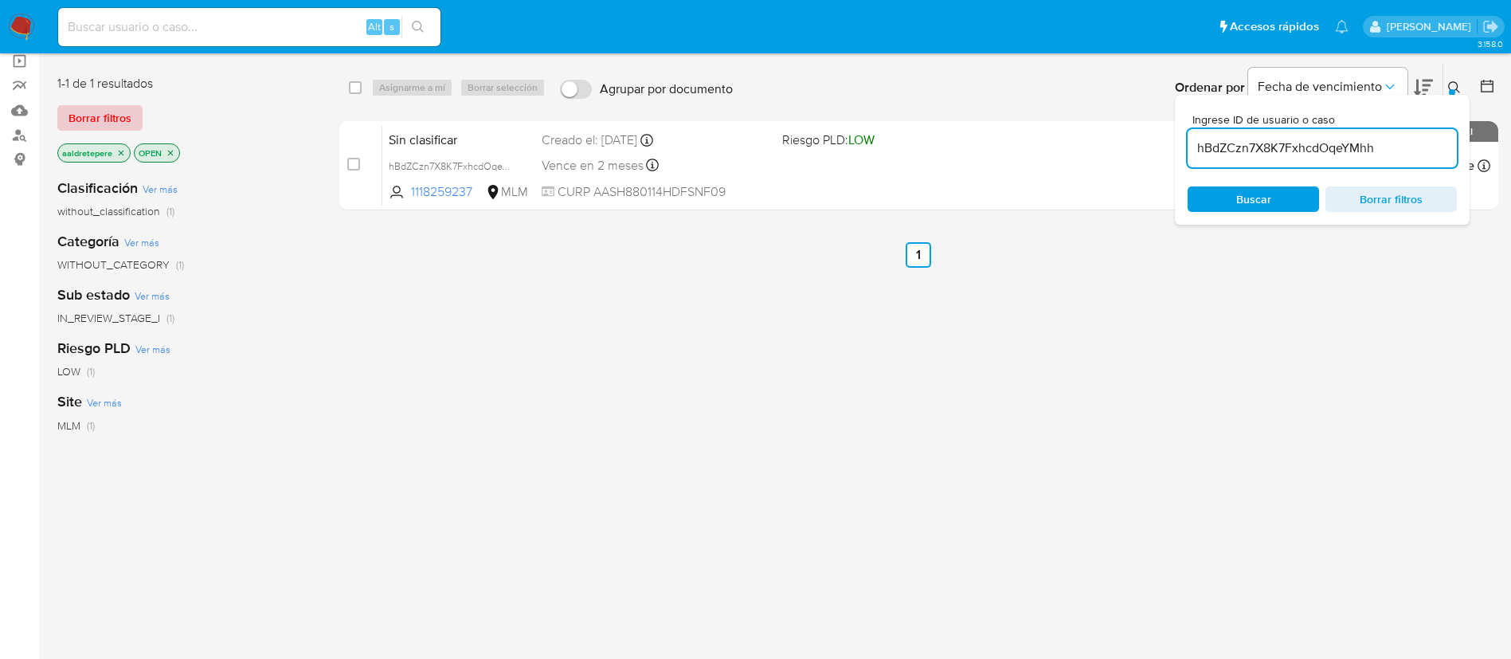
click at [110, 112] on span "Borrar filtros" at bounding box center [100, 118] width 63 height 22
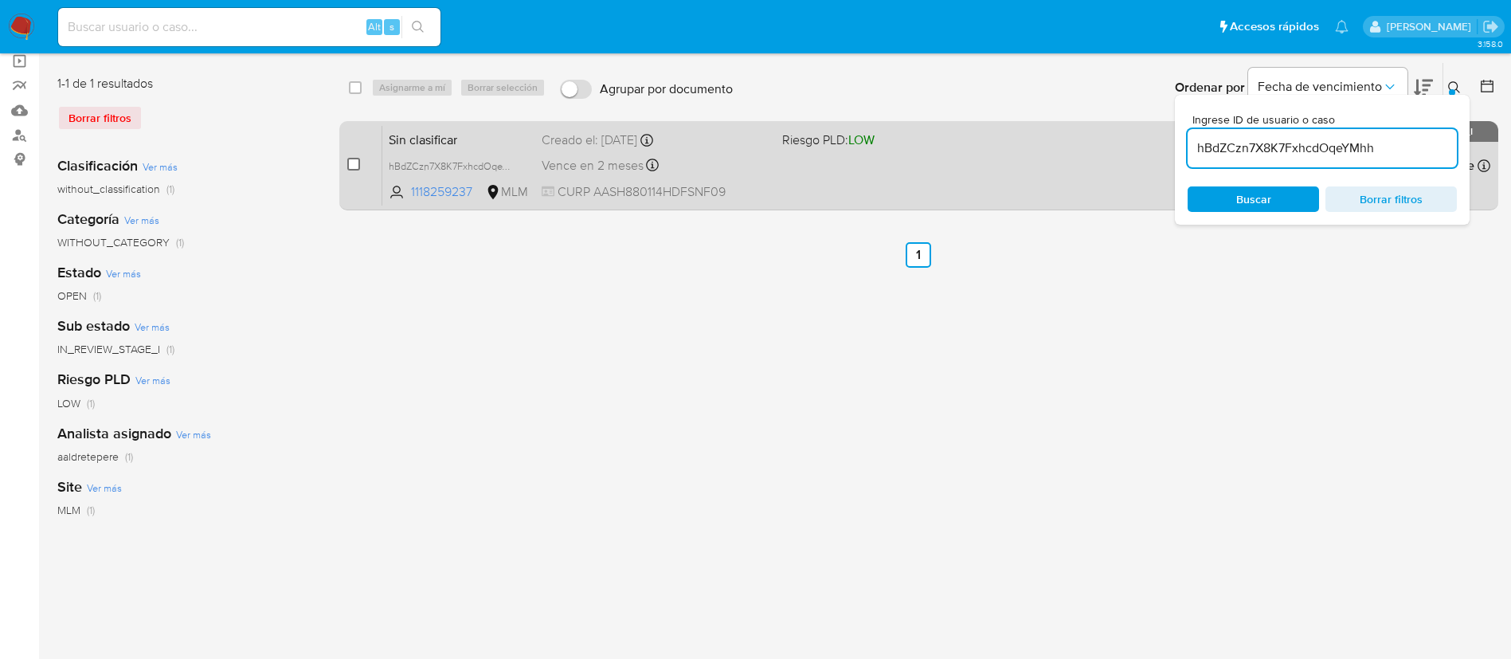
click at [354, 166] on input "checkbox" at bounding box center [353, 164] width 13 height 13
checkbox input "true"
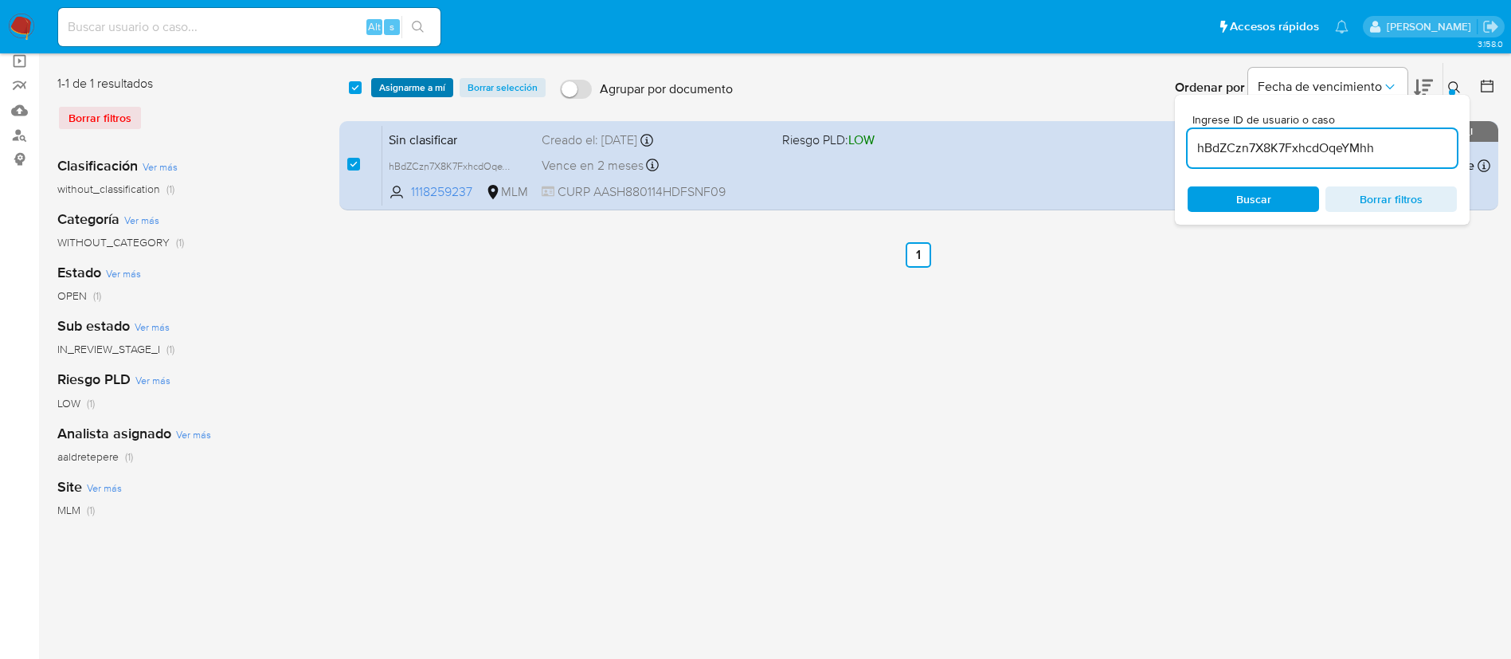
click at [424, 86] on span "Asignarme a mí" at bounding box center [412, 88] width 66 height 16
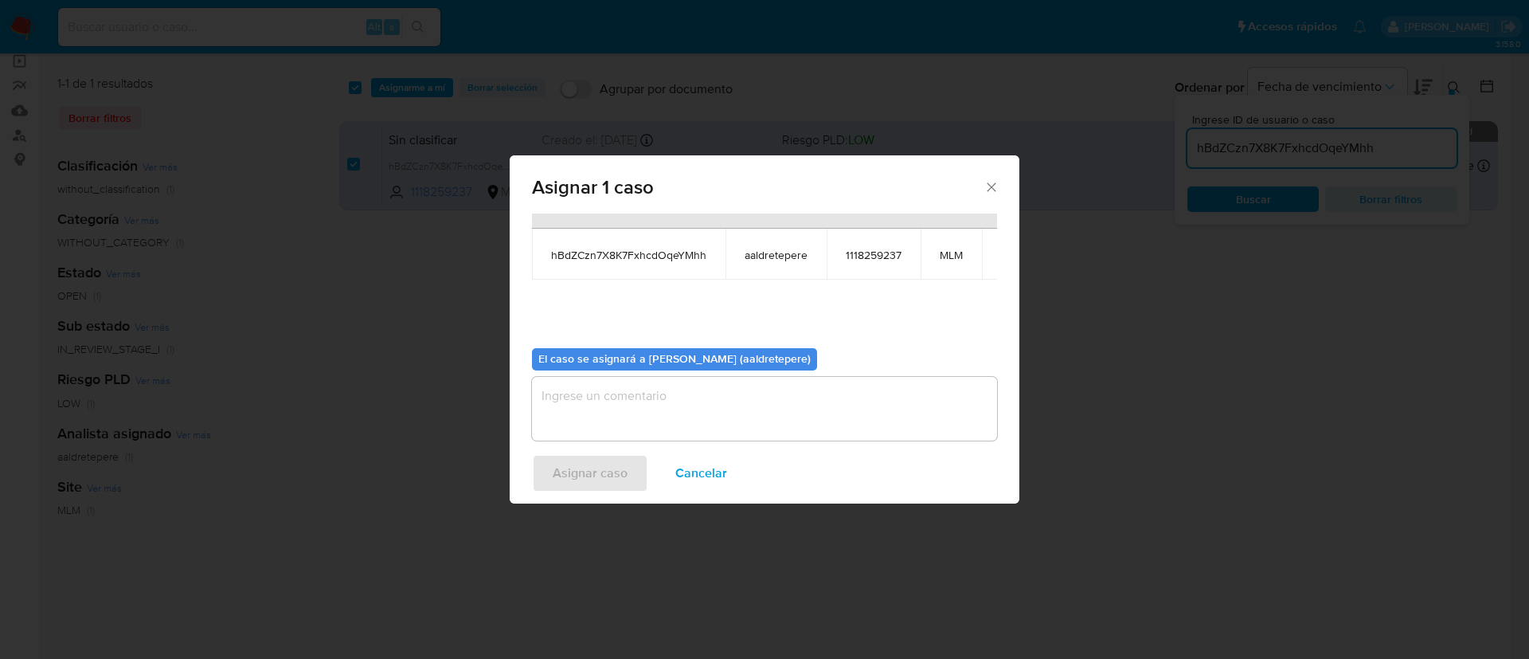
scroll to position [101, 0]
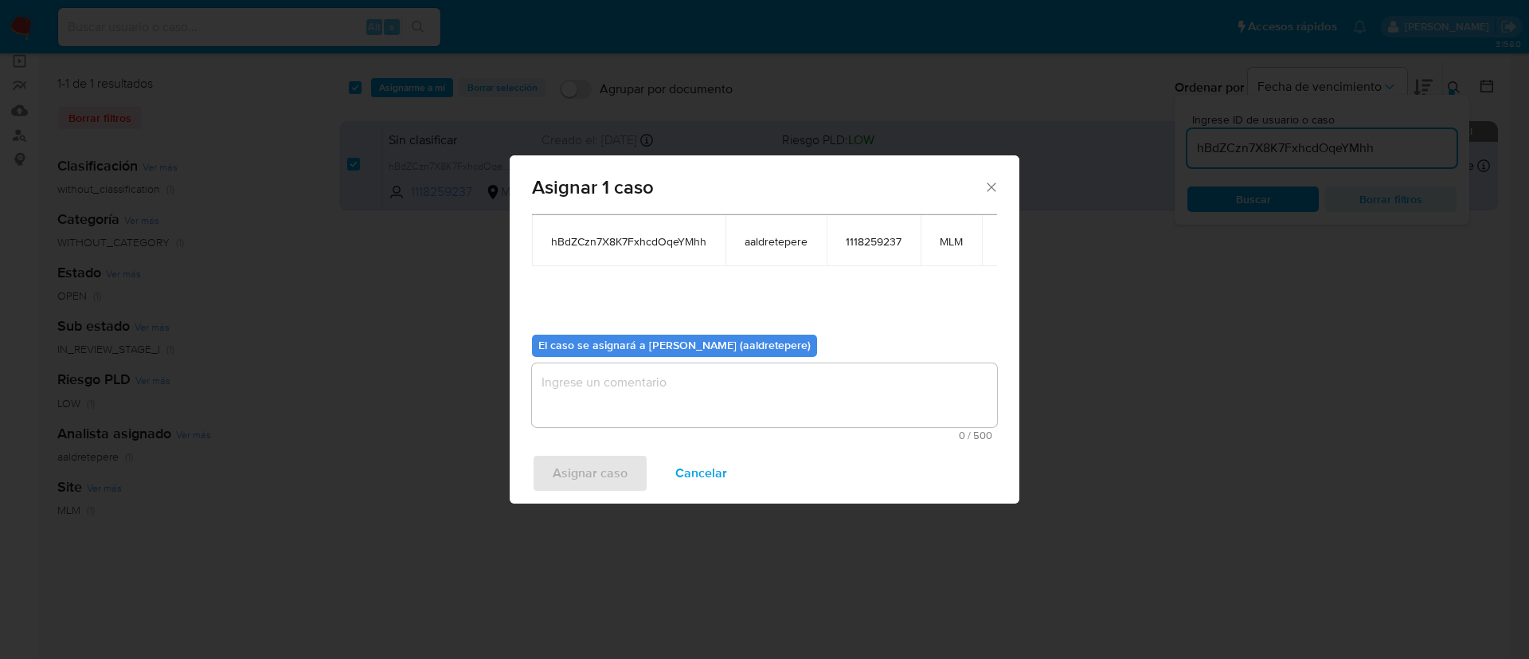
click at [863, 380] on textarea "assign-modal" at bounding box center [764, 395] width 465 height 64
click at [605, 478] on span "Asignar caso" at bounding box center [590, 473] width 75 height 35
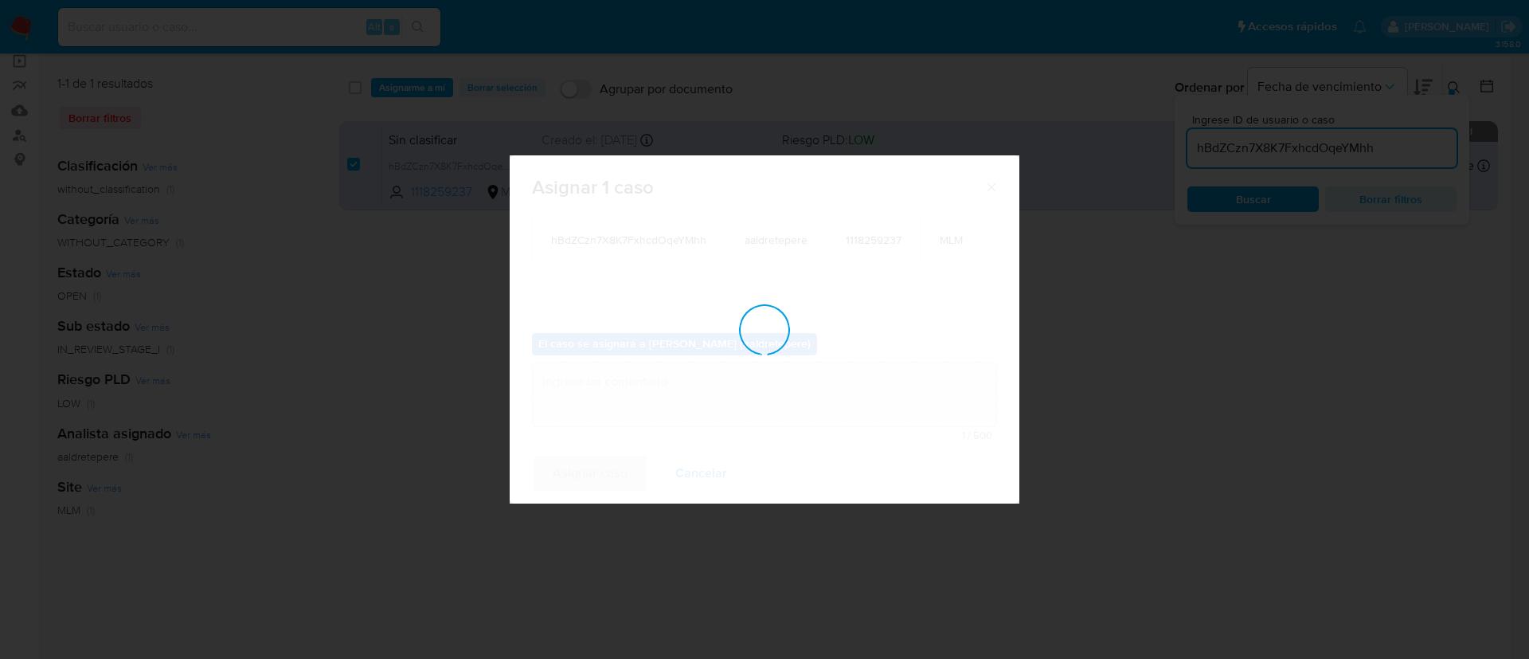
checkbox input "false"
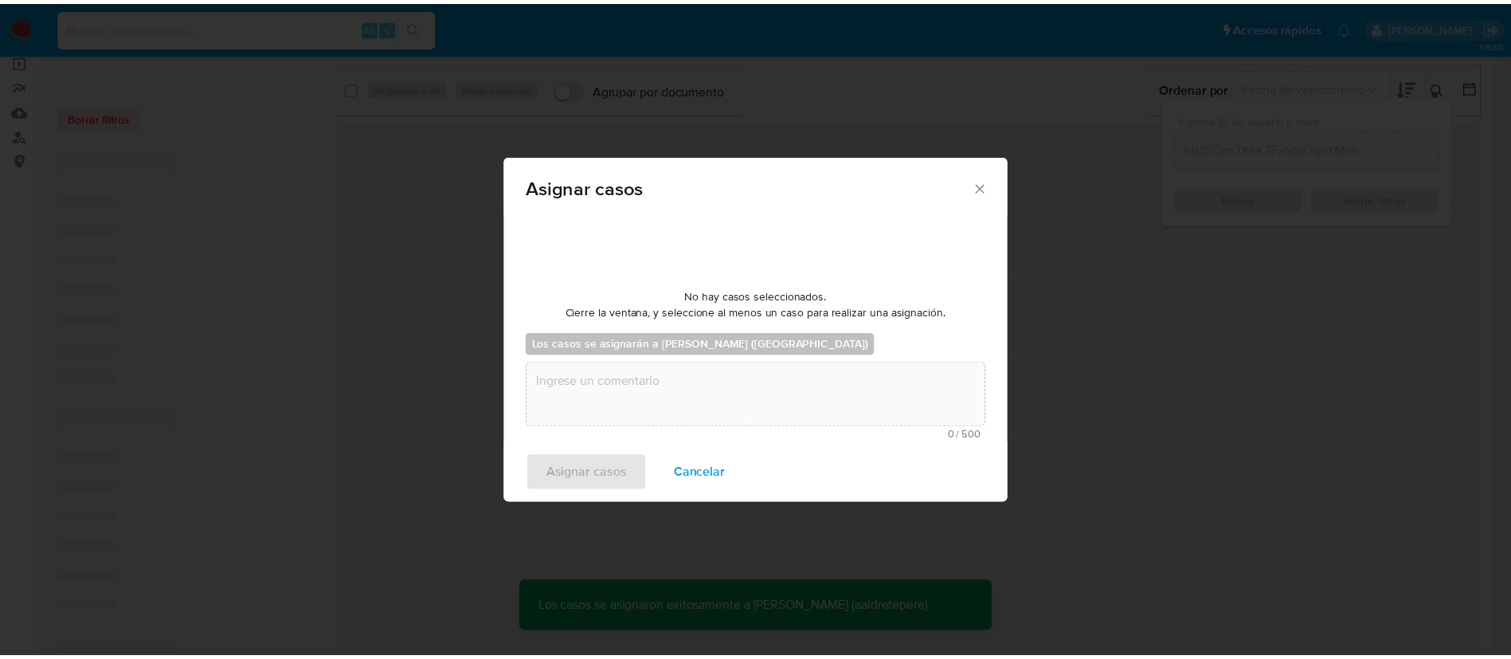
scroll to position [96, 0]
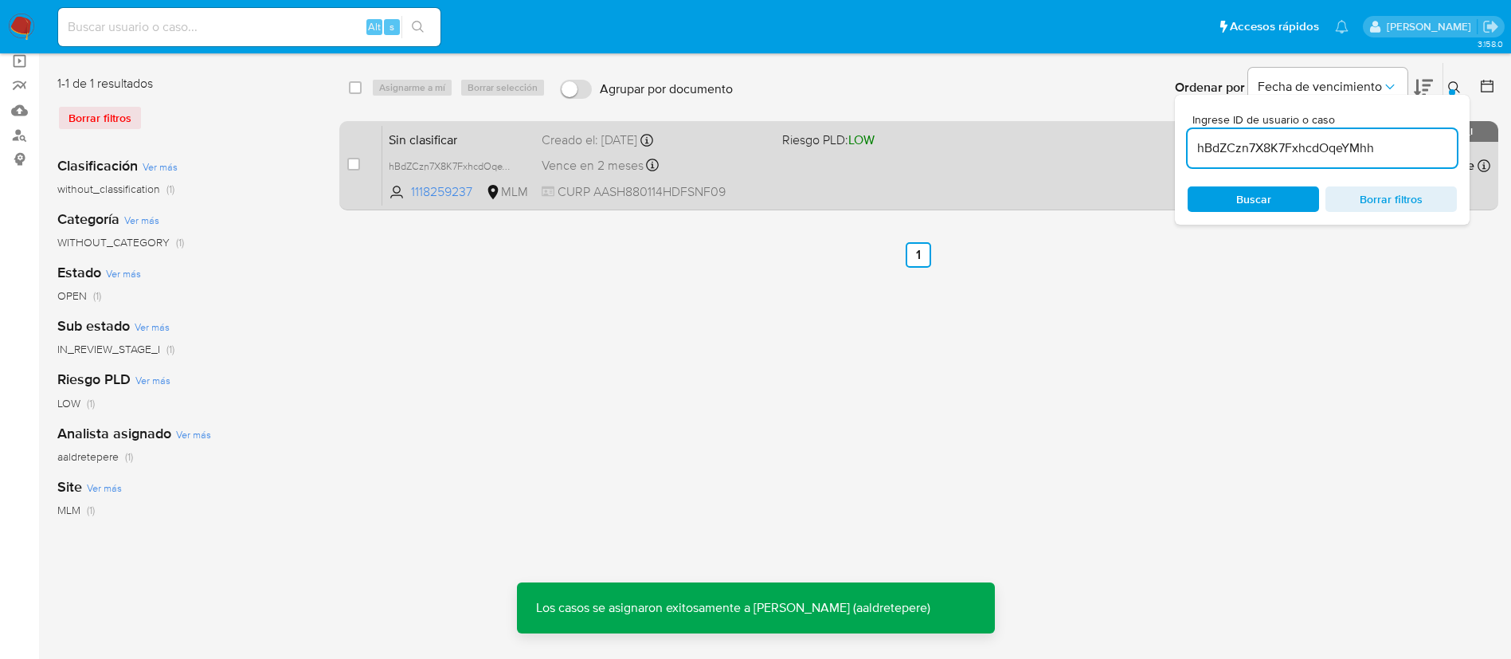
click at [734, 185] on span "CURP AASH880114HDFSNF09" at bounding box center [656, 192] width 228 height 18
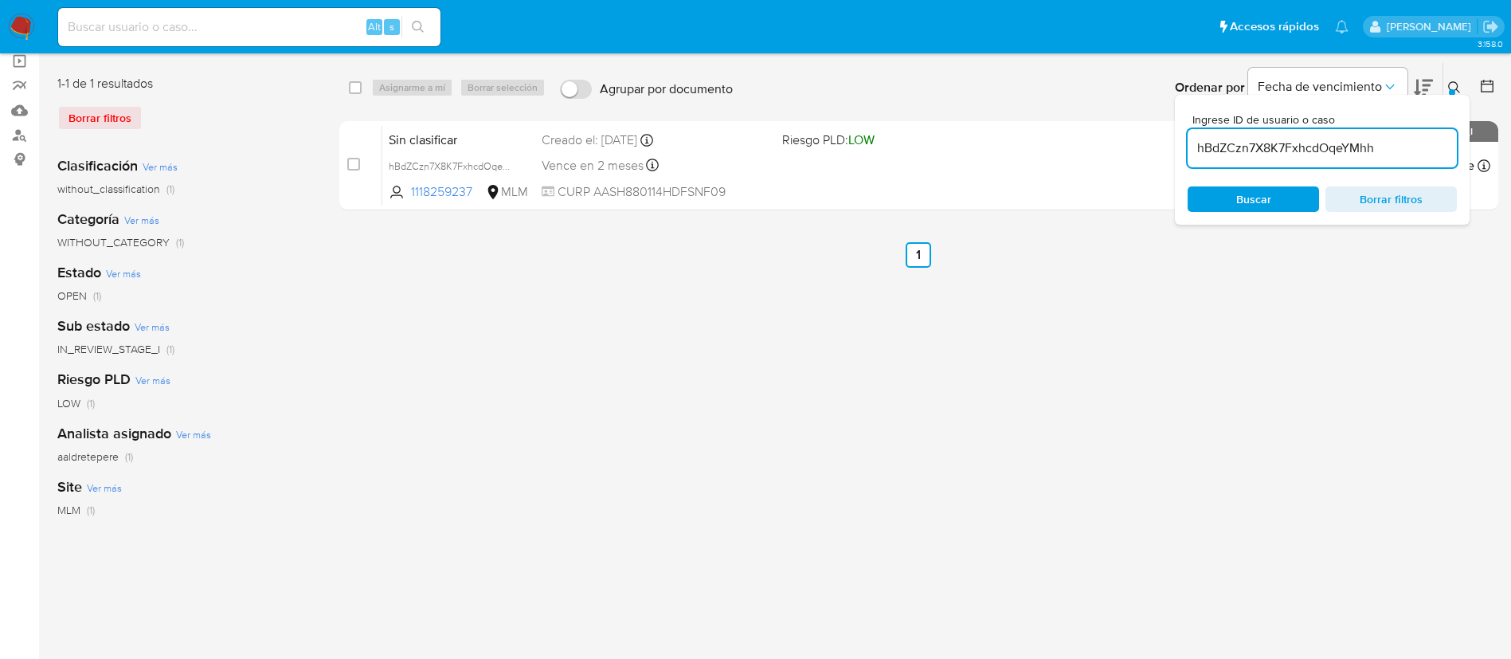
click at [179, 25] on input at bounding box center [249, 27] width 382 height 21
paste input "151738807"
type input "151738807"
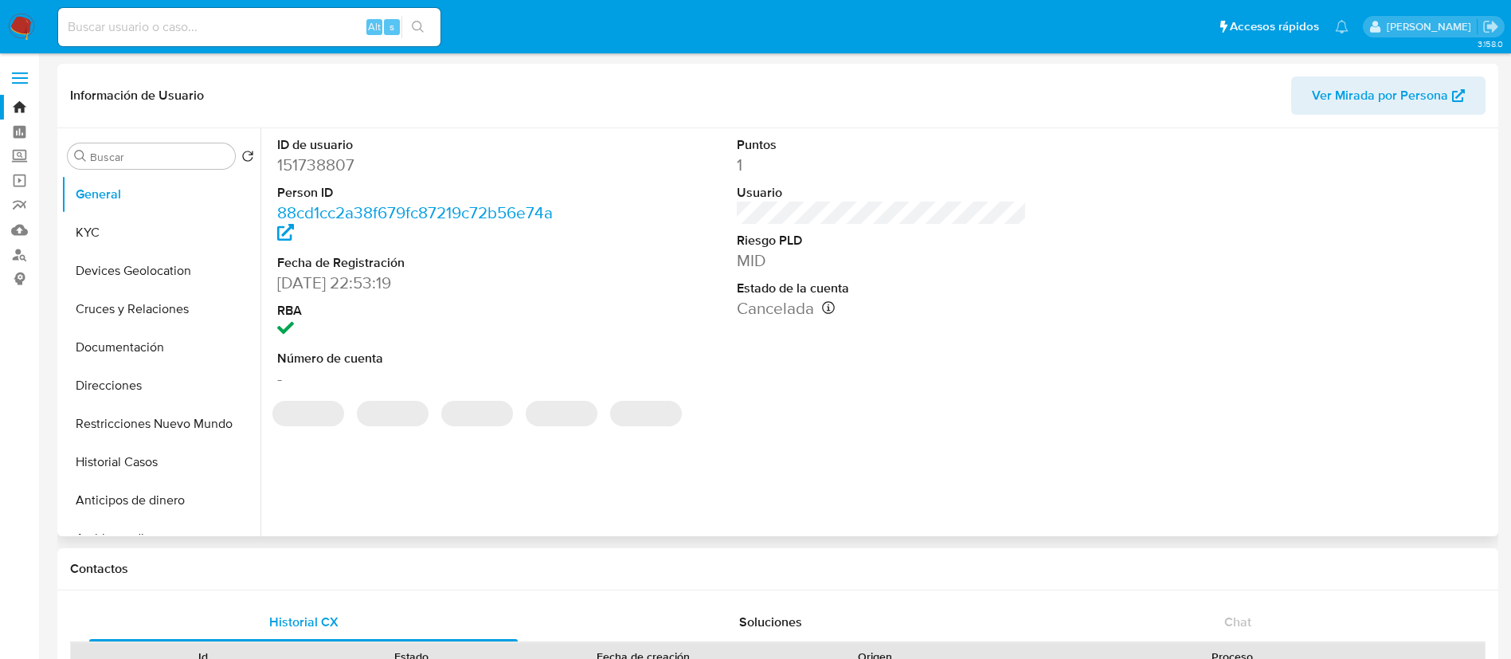
select select "10"
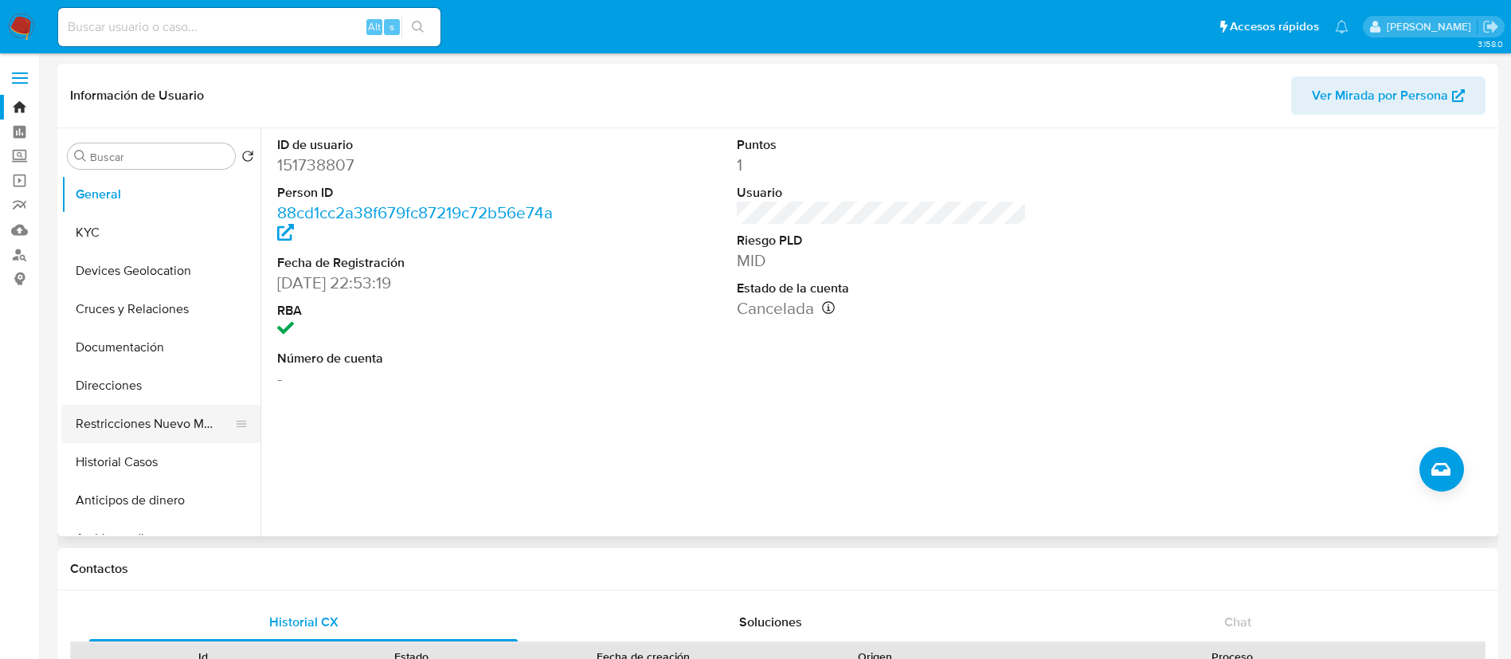
click at [137, 436] on button "Restricciones Nuevo Mundo" at bounding box center [154, 424] width 186 height 38
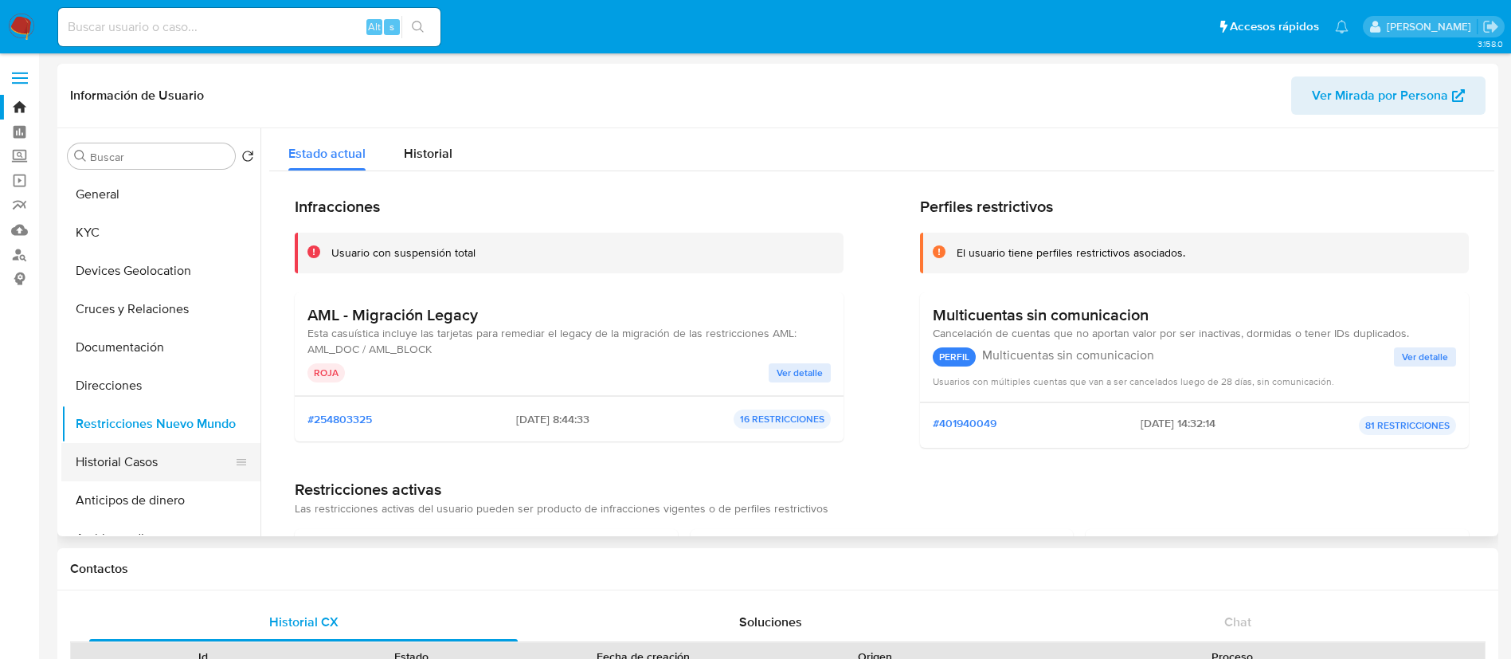
click at [143, 449] on button "Historial Casos" at bounding box center [154, 462] width 186 height 38
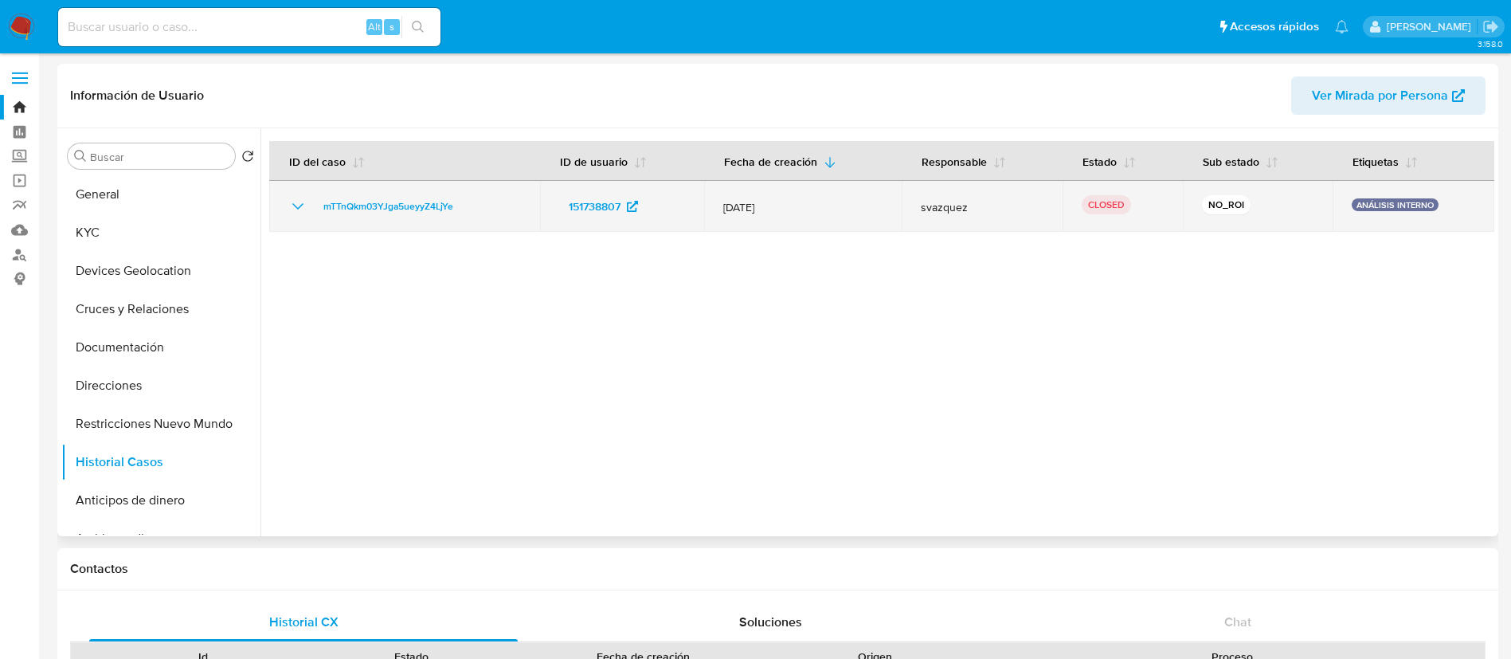
click at [303, 210] on icon "Mostrar/Ocultar" at bounding box center [297, 206] width 19 height 19
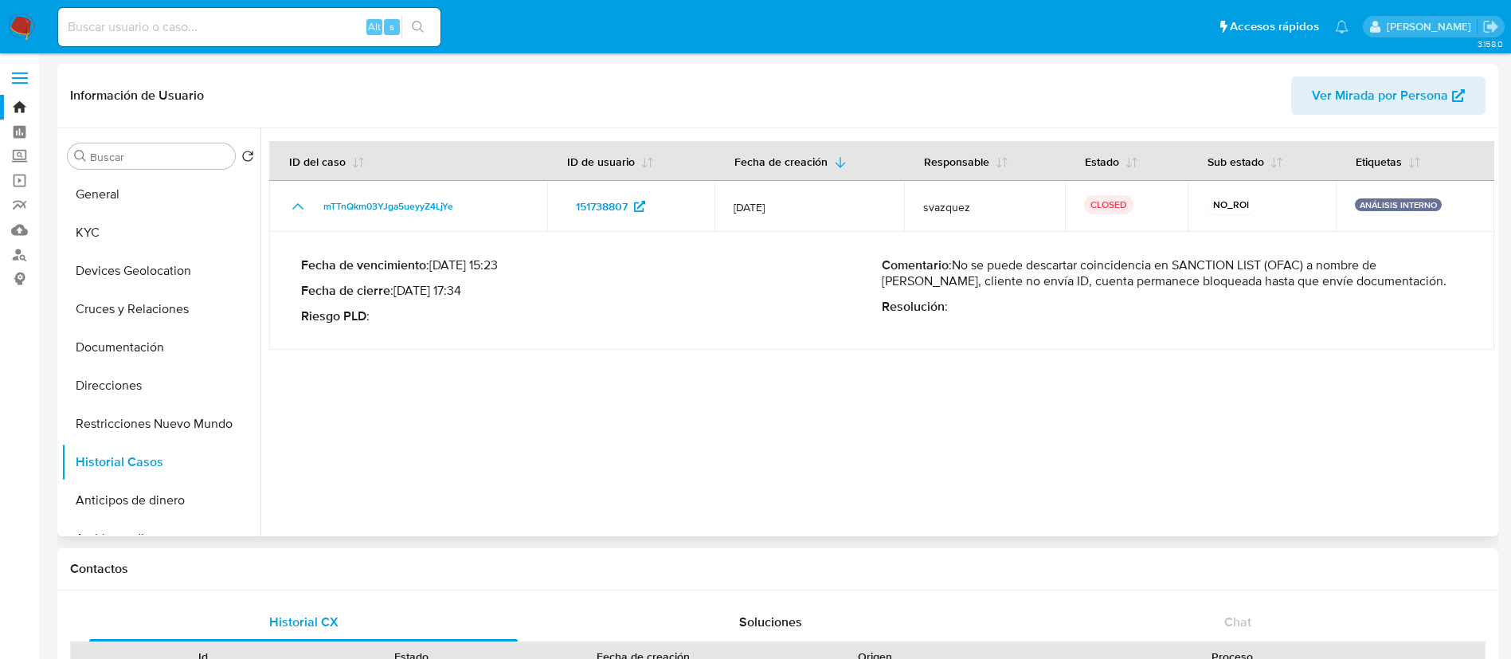
click at [1181, 266] on p "Comentario : No se puede descartar coincidencia en SANCTION LIST (OFAC) a nombr…" at bounding box center [1172, 273] width 581 height 32
click at [1177, 265] on p "Comentario : No se puede descartar coincidencia en SANCTION LIST (OFAC) a nombr…" at bounding box center [1172, 273] width 581 height 32
drag, startPoint x: 25, startPoint y: 19, endPoint x: 315, endPoint y: 10, distance: 290.1
click at [25, 19] on img at bounding box center [21, 27] width 27 height 27
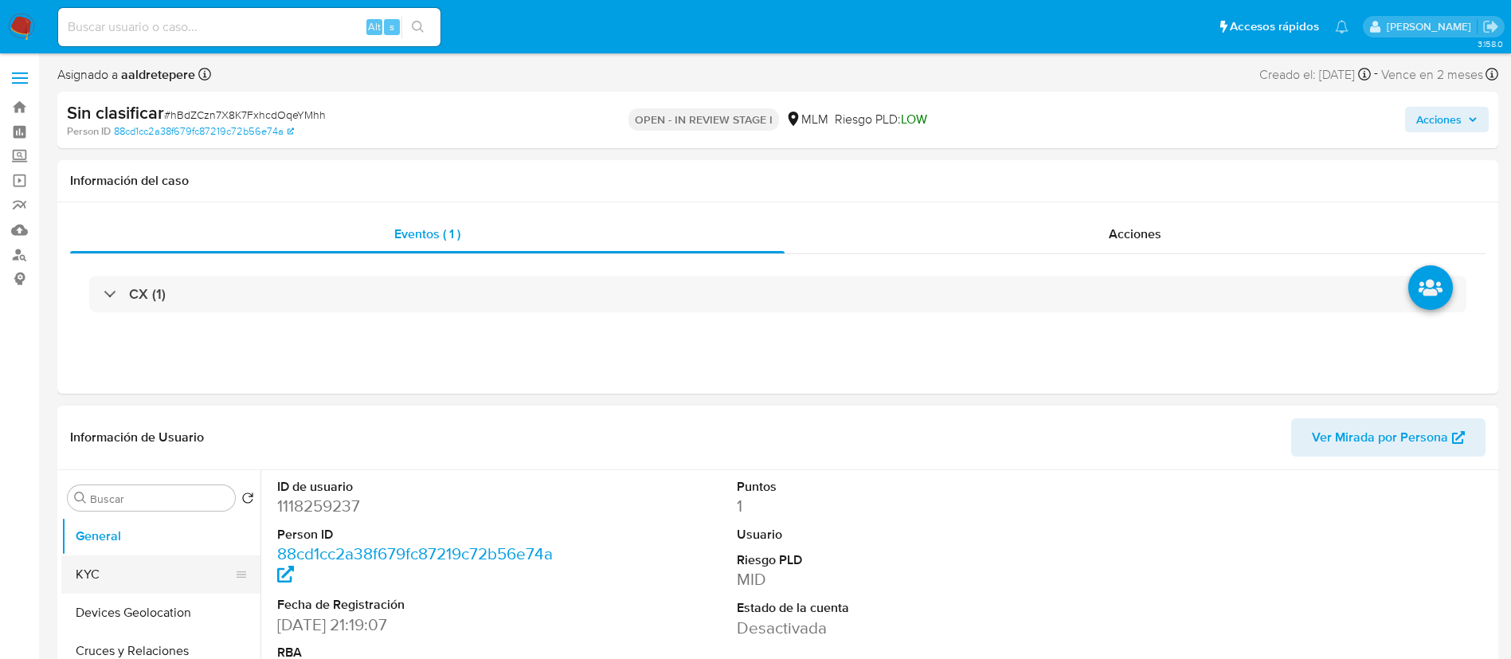
click at [111, 579] on button "KYC" at bounding box center [154, 574] width 186 height 38
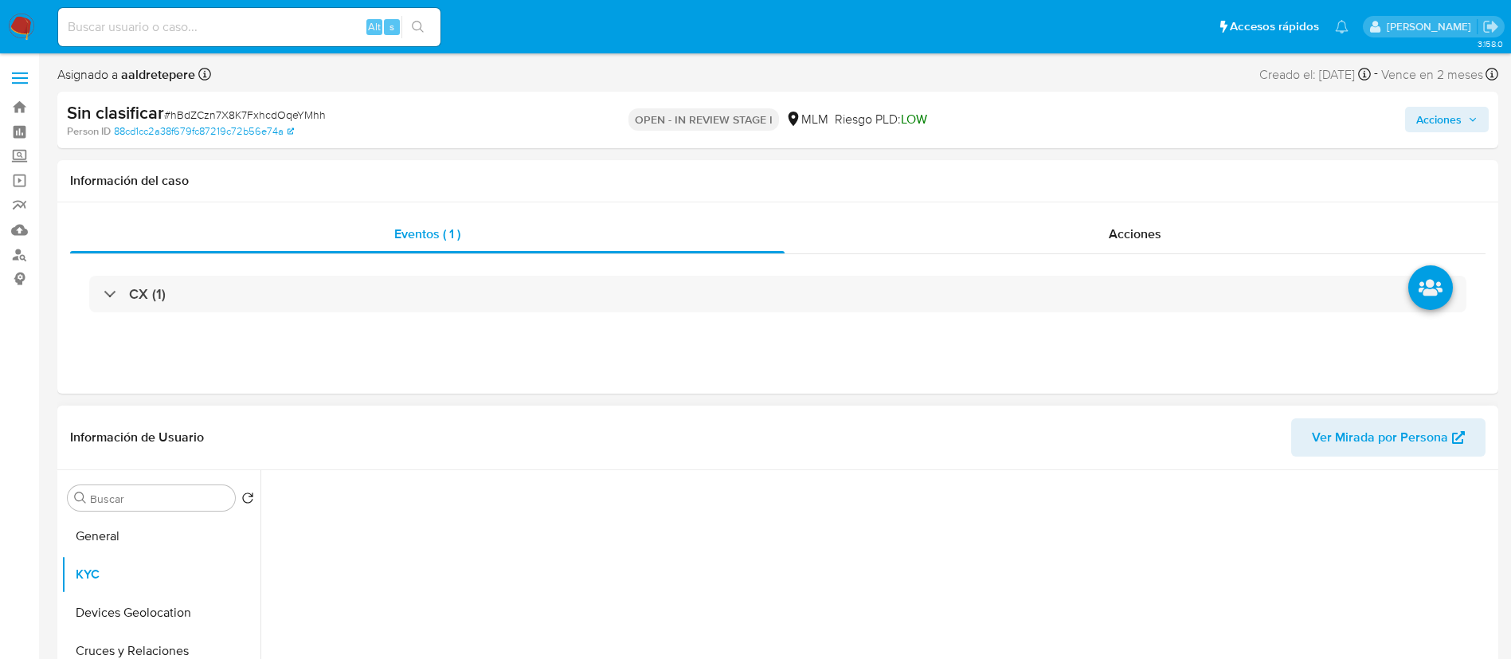
select select "10"
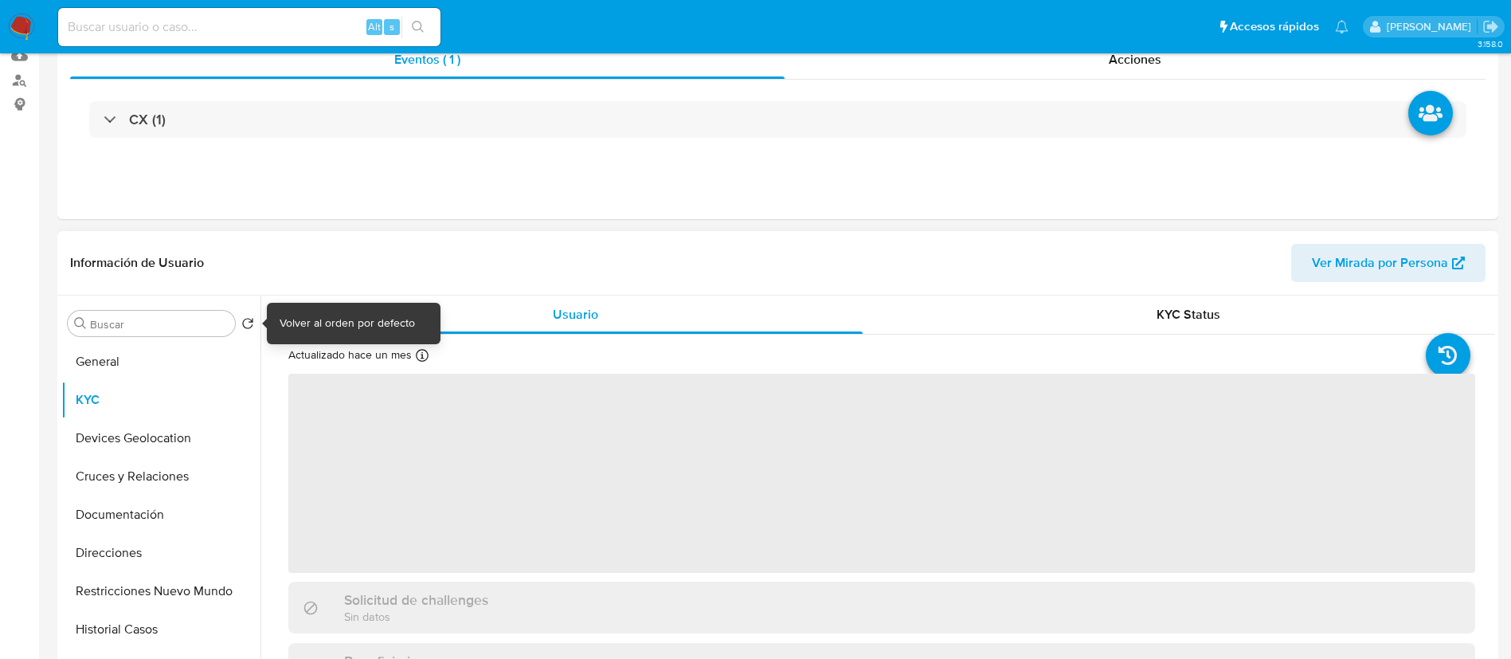
scroll to position [239, 0]
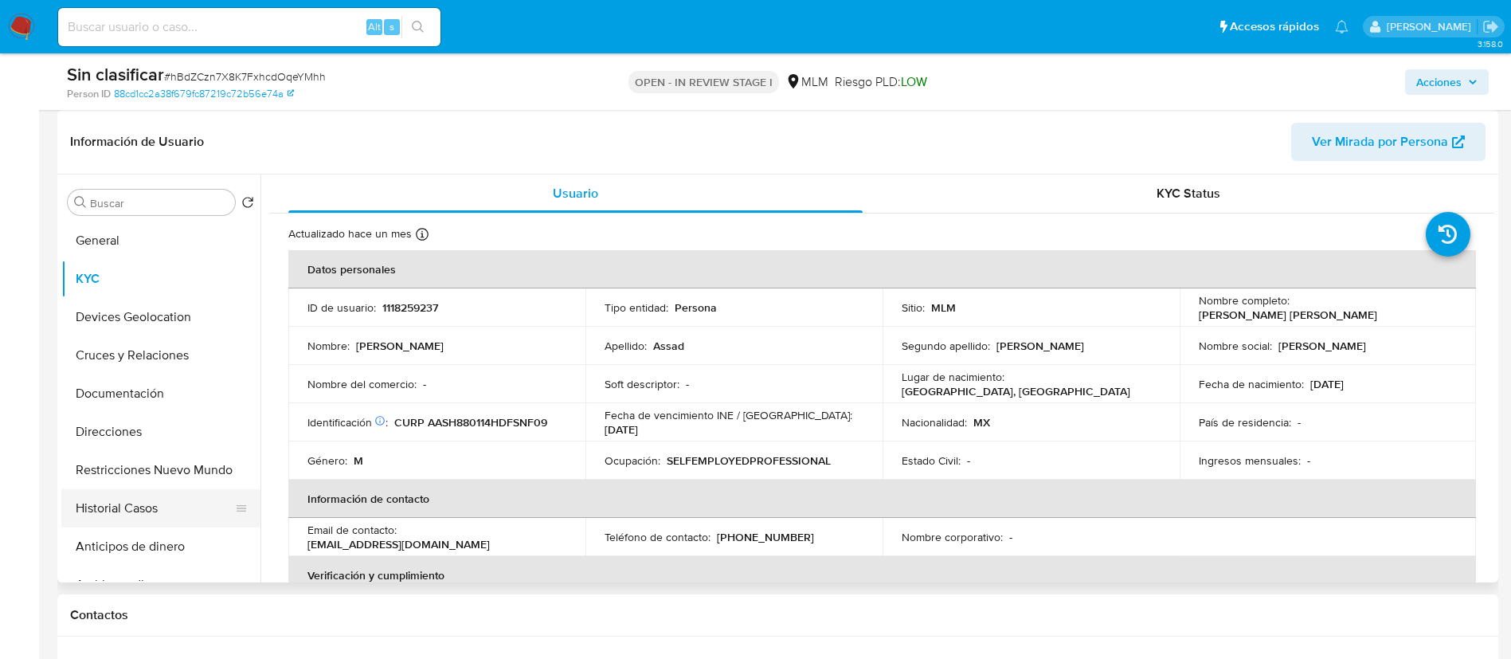
drag, startPoint x: 220, startPoint y: 484, endPoint x: 227, endPoint y: 491, distance: 10.7
click at [224, 491] on ul "General KYC Devices Geolocation Cruces y Relaciones Documentación Direcciones R…" at bounding box center [160, 400] width 199 height 359
click at [217, 475] on button "Restricciones Nuevo Mundo" at bounding box center [154, 470] width 186 height 38
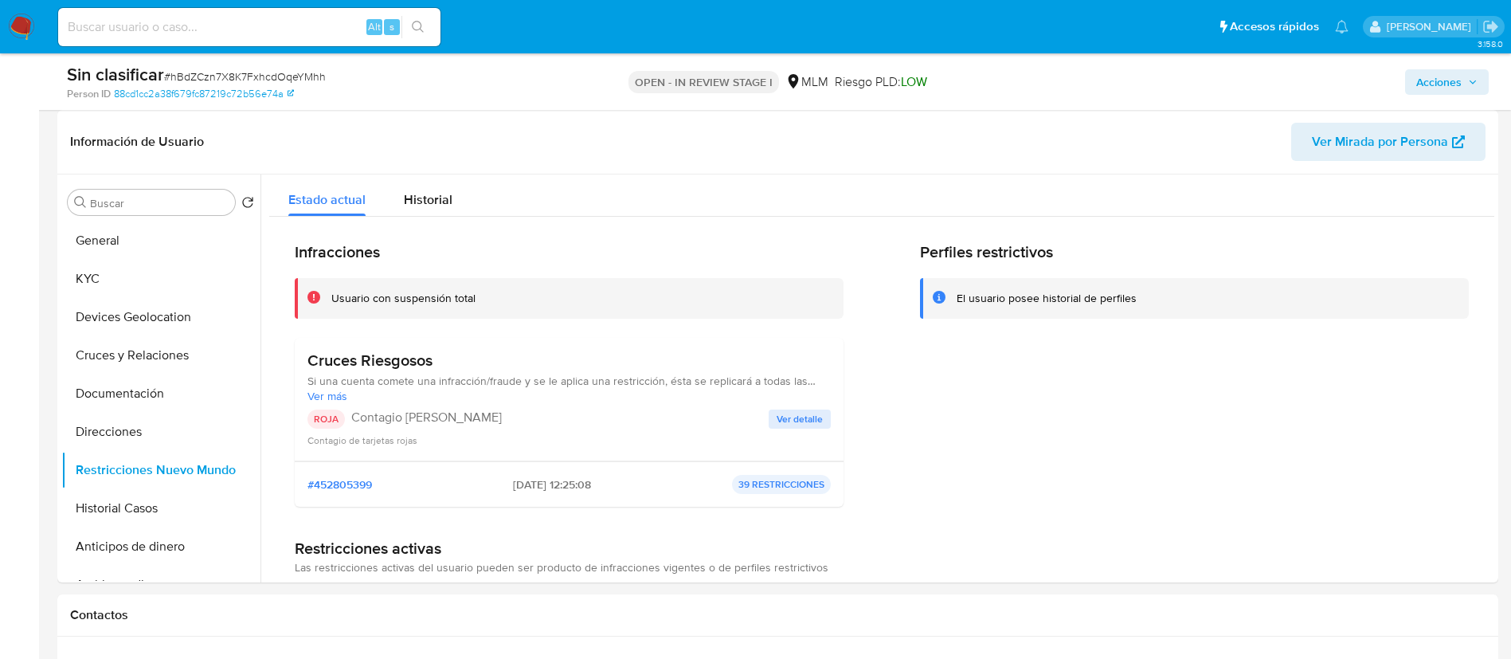
click at [805, 423] on span "Ver detalle" at bounding box center [800, 419] width 46 height 16
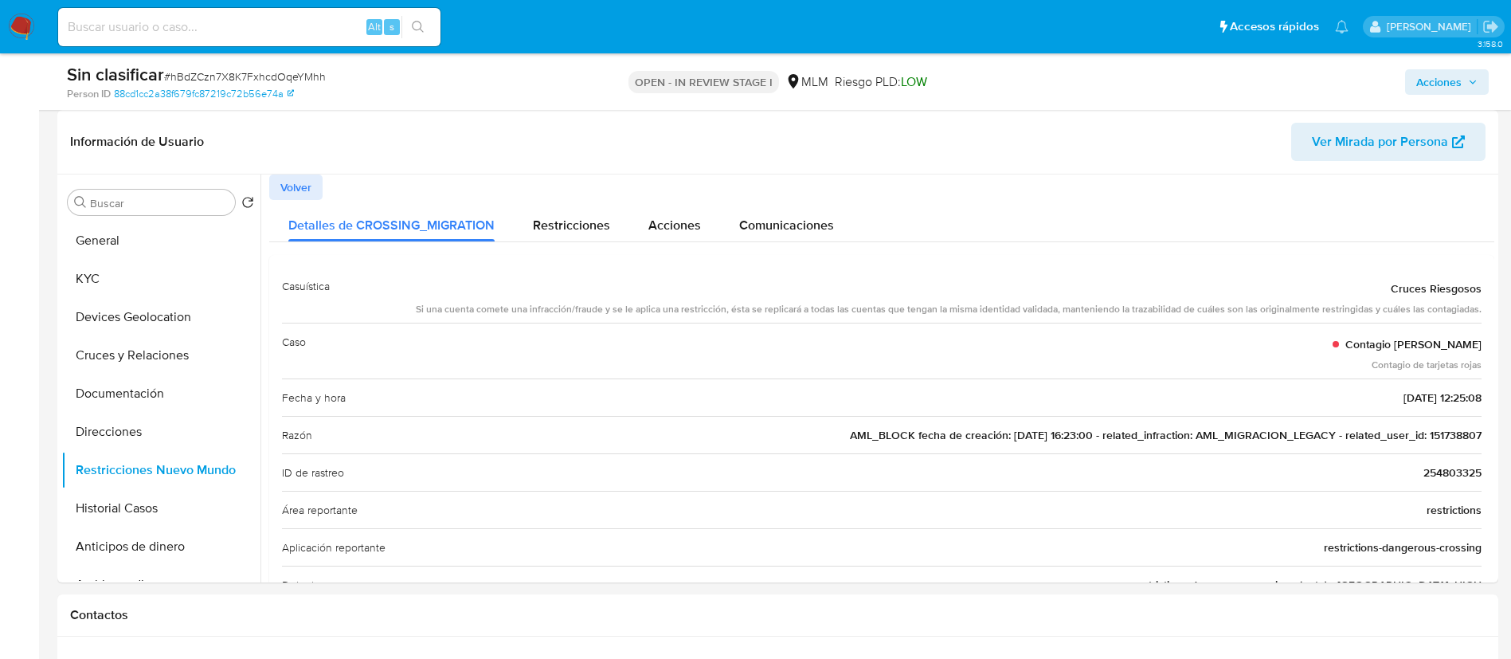
click at [1433, 436] on span "AML_BLOCK fecha de creación: 29/07/2020 16:23:00 - related_infraction: AML_MIGR…" at bounding box center [1166, 435] width 632 height 16
click at [1453, 79] on span "Acciones" at bounding box center [1438, 81] width 45 height 25
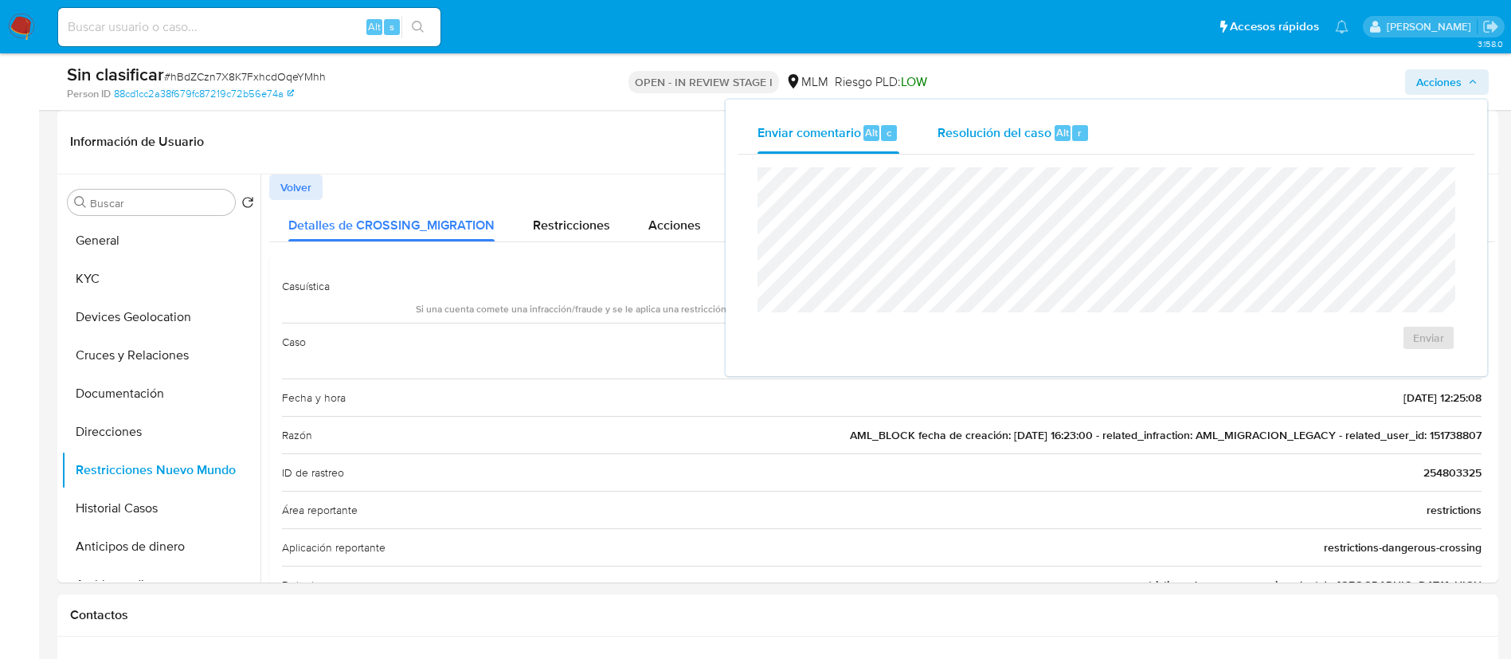
click at [1032, 131] on span "Resolución del caso" at bounding box center [995, 132] width 114 height 18
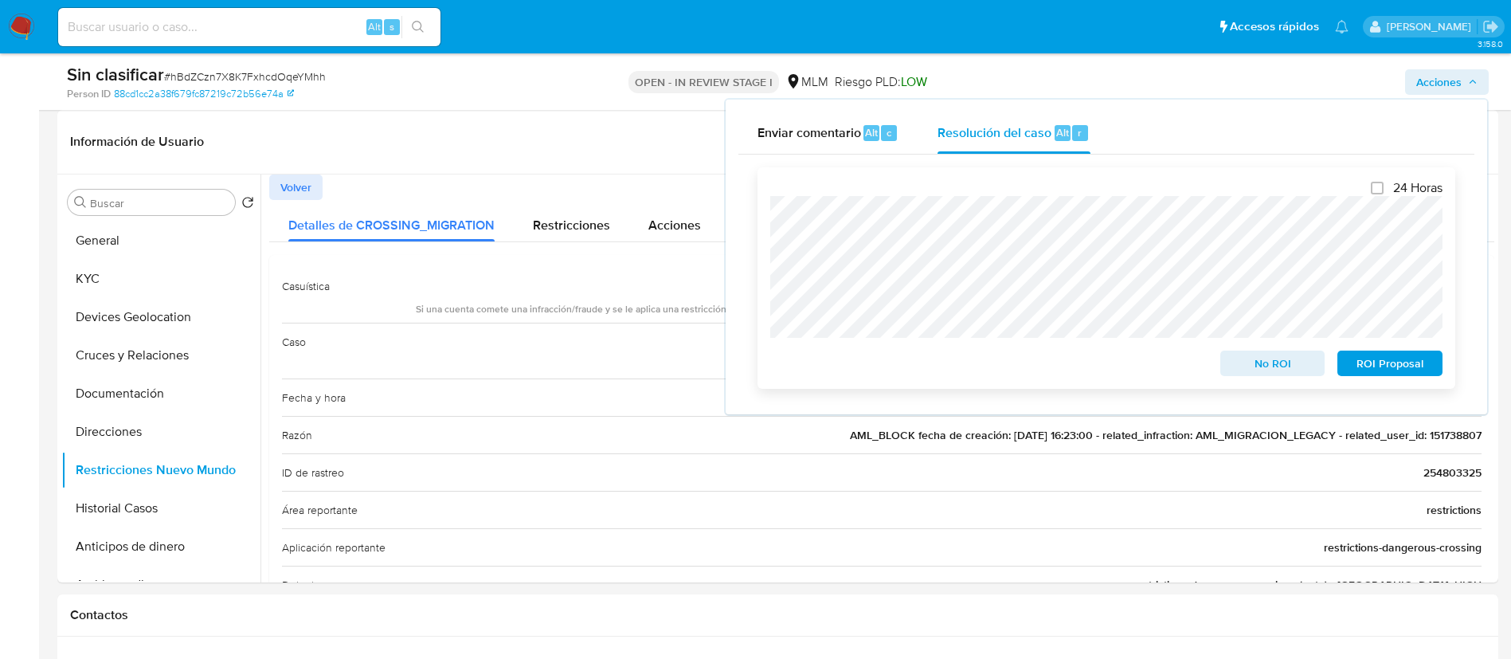
click at [1304, 373] on span "No ROI" at bounding box center [1273, 363] width 83 height 22
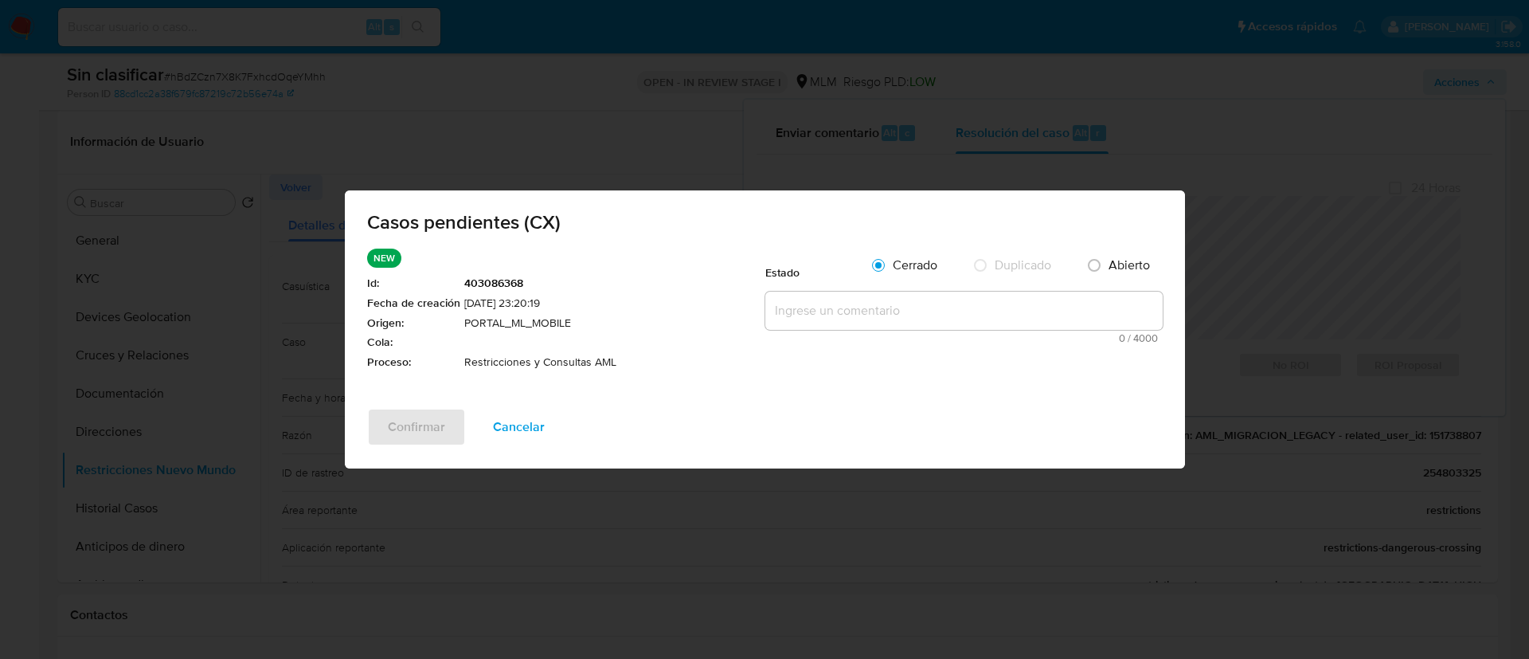
click at [862, 323] on textarea at bounding box center [964, 311] width 397 height 38
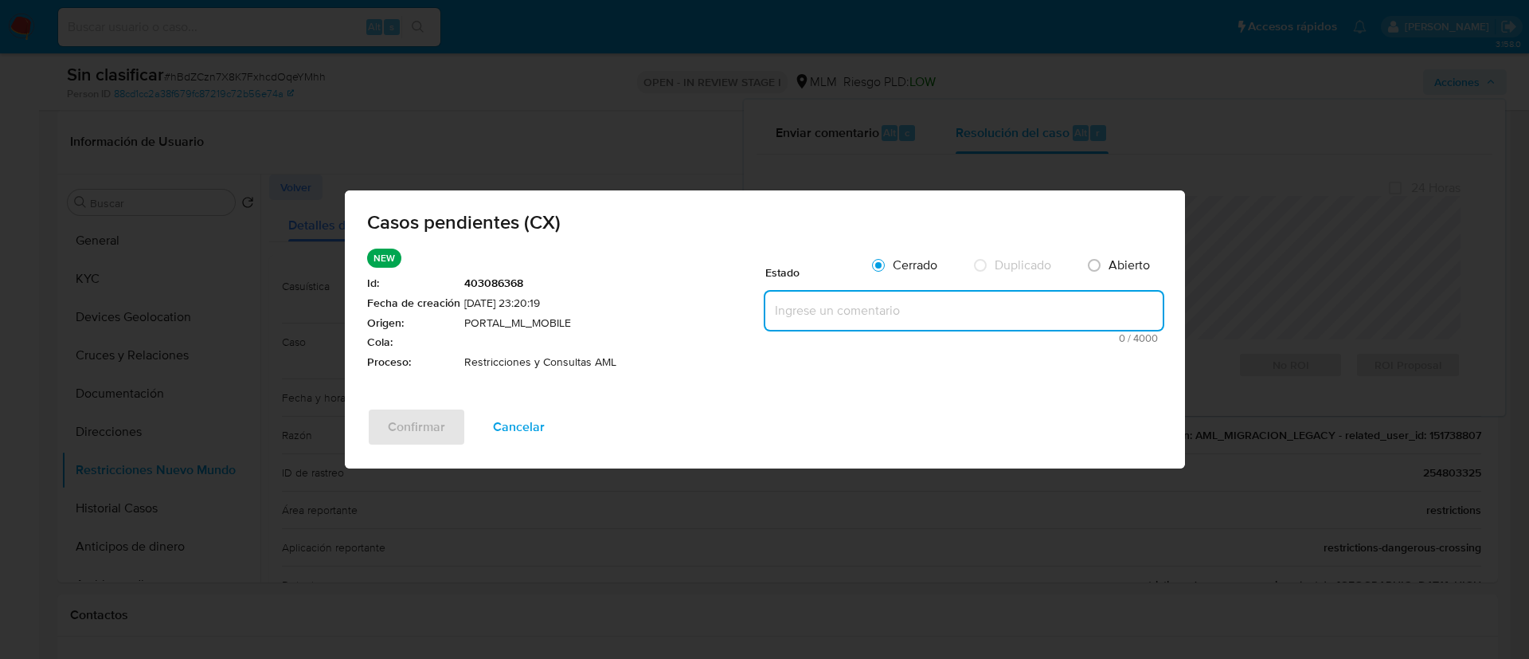
paste textarea "CASO GENERADO POR CX, ALERTA DEBIDO A UNA RESTRICCION APLICADA POR EL EQUIPO DE…"
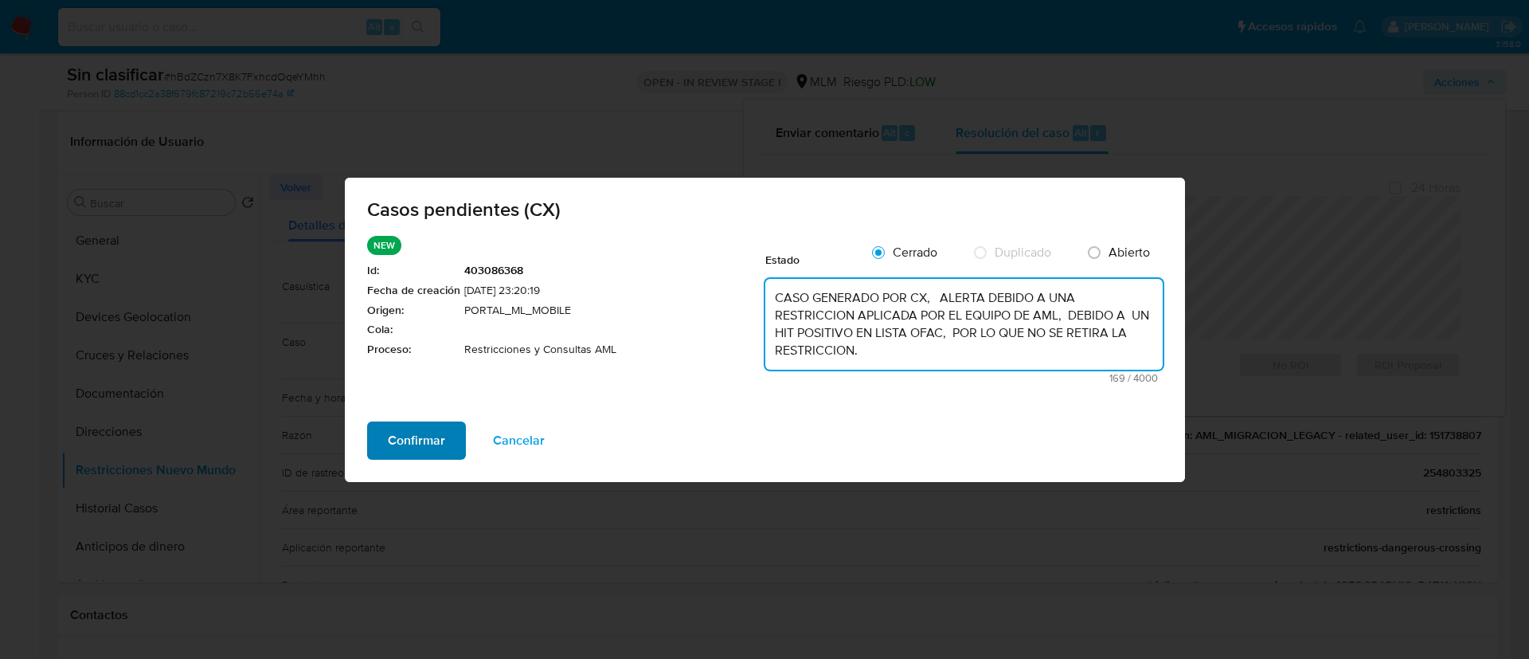
type textarea "CASO GENERADO POR CX, ALERTA DEBIDO A UNA RESTRICCION APLICADA POR EL EQUIPO DE…"
click at [370, 448] on button "Confirmar" at bounding box center [416, 440] width 99 height 38
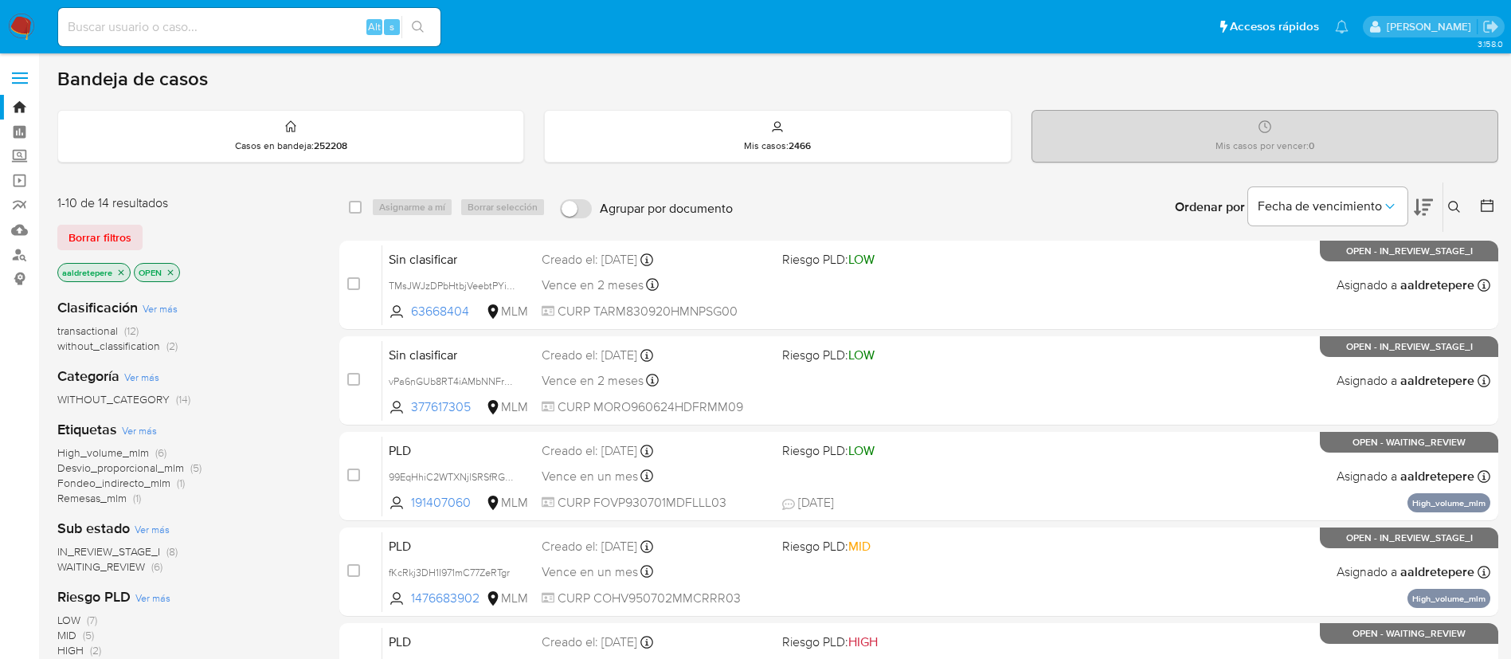
click at [1458, 213] on icon at bounding box center [1454, 207] width 13 height 13
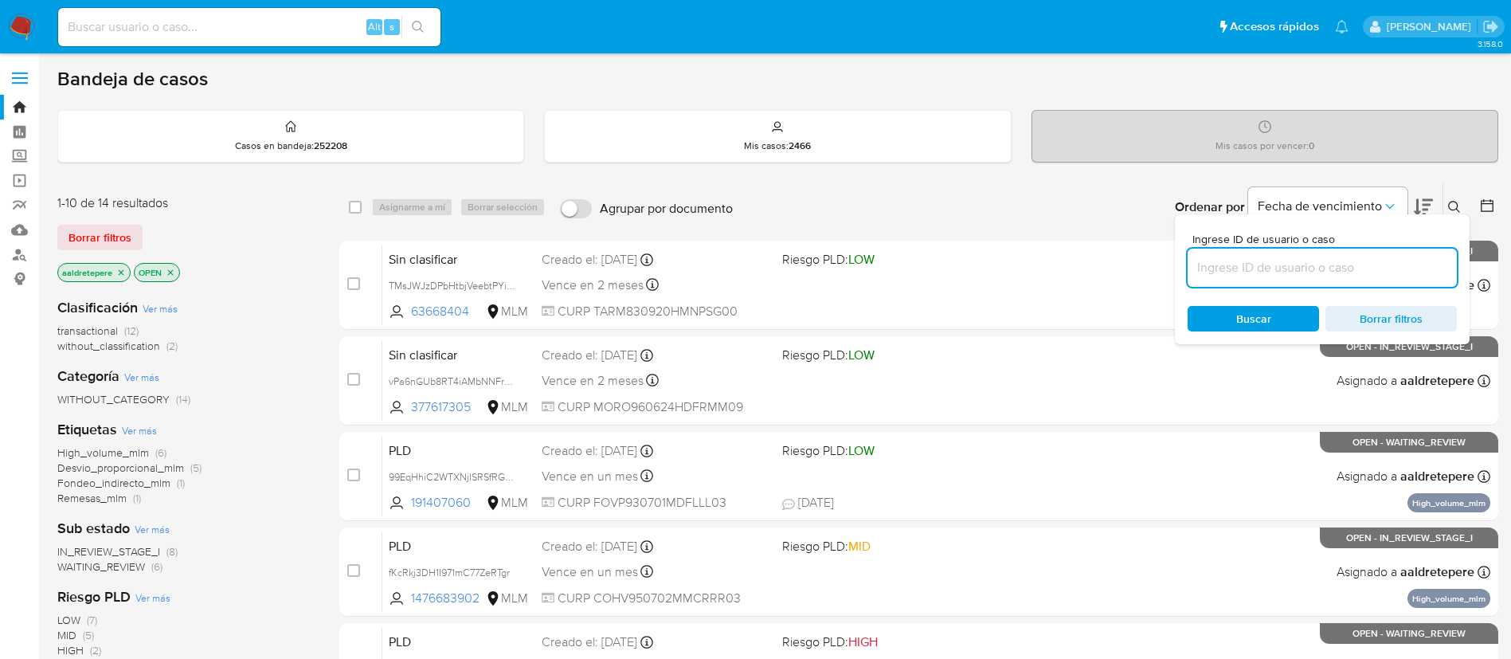
drag, startPoint x: 1255, startPoint y: 261, endPoint x: 1248, endPoint y: 276, distance: 16.4
click at [1255, 261] on input at bounding box center [1322, 267] width 269 height 21
type input "H0OBPEr31ZPQ5JWTqJqoDLET"
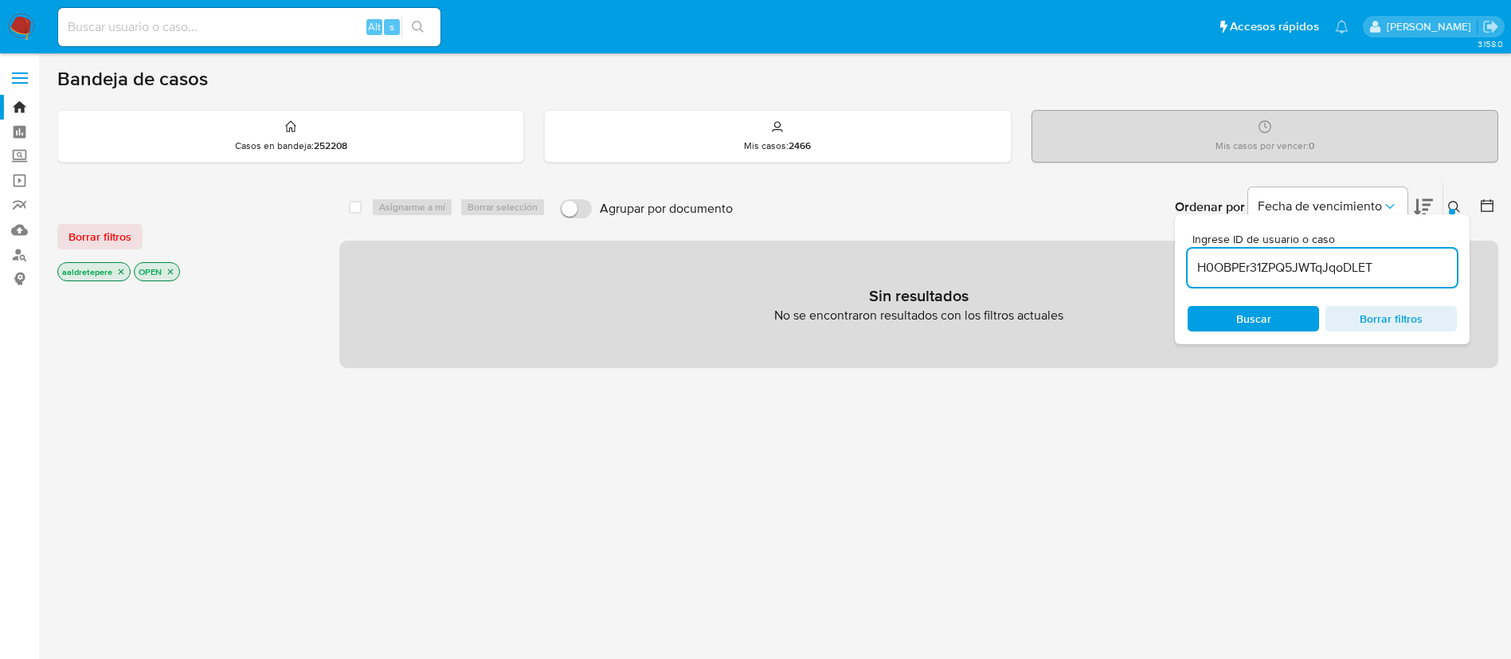
drag, startPoint x: 76, startPoint y: 232, endPoint x: 138, endPoint y: 266, distance: 70.3
click at [77, 233] on span "Borrar filtros" at bounding box center [100, 236] width 63 height 22
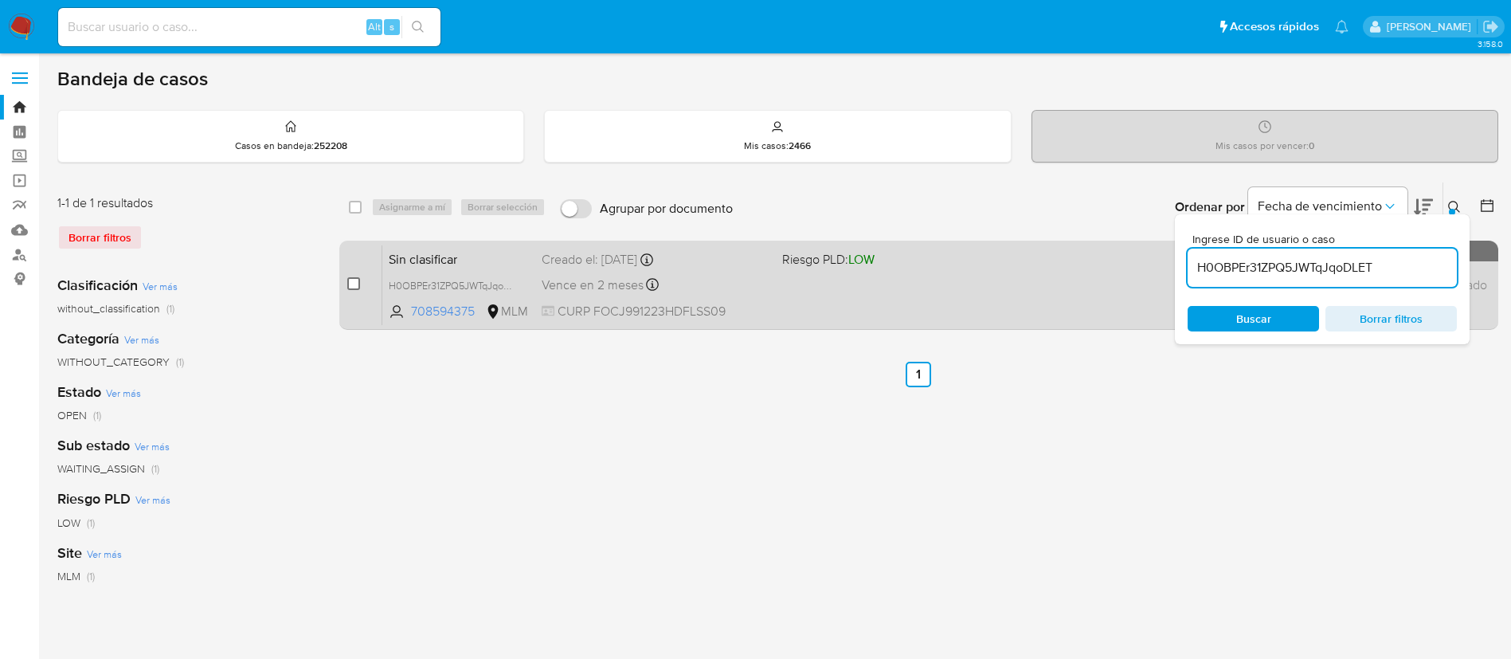
click at [350, 280] on input "checkbox" at bounding box center [353, 283] width 13 height 13
checkbox input "true"
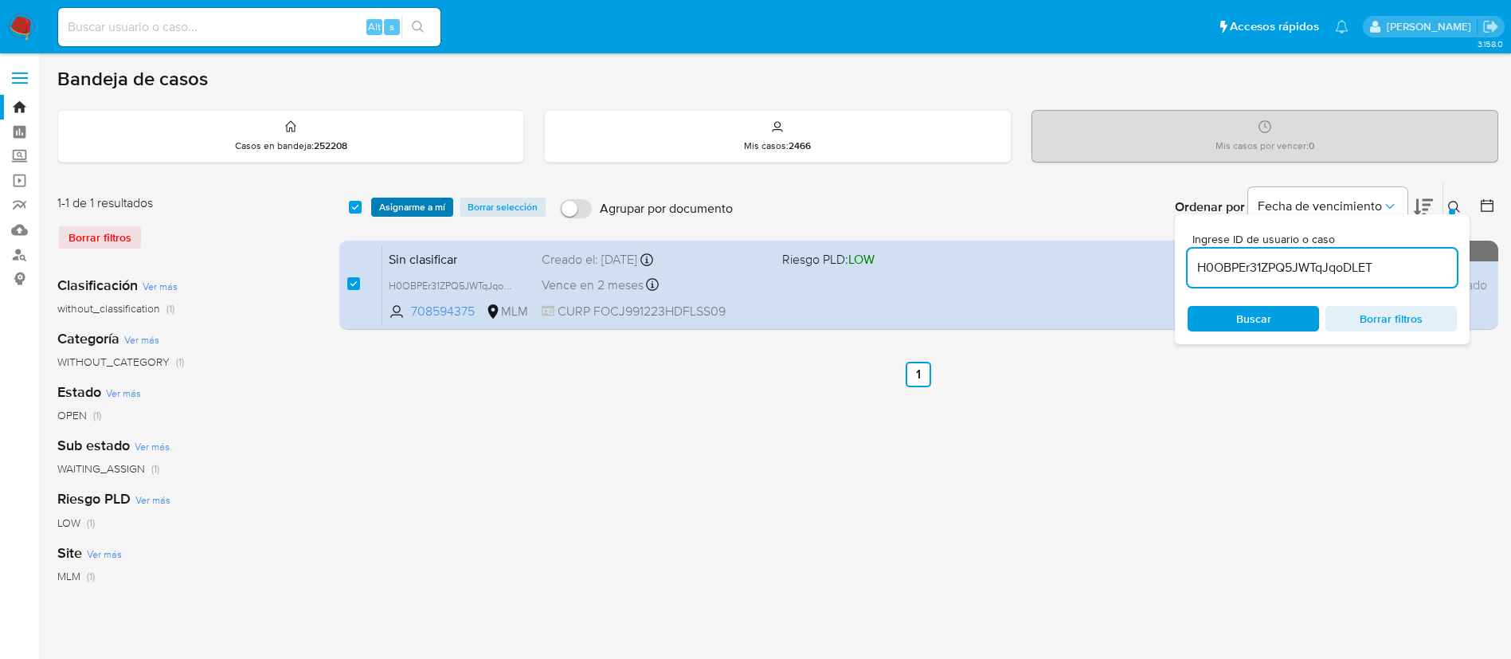
click at [435, 204] on span "Asignarme a mí" at bounding box center [412, 207] width 66 height 16
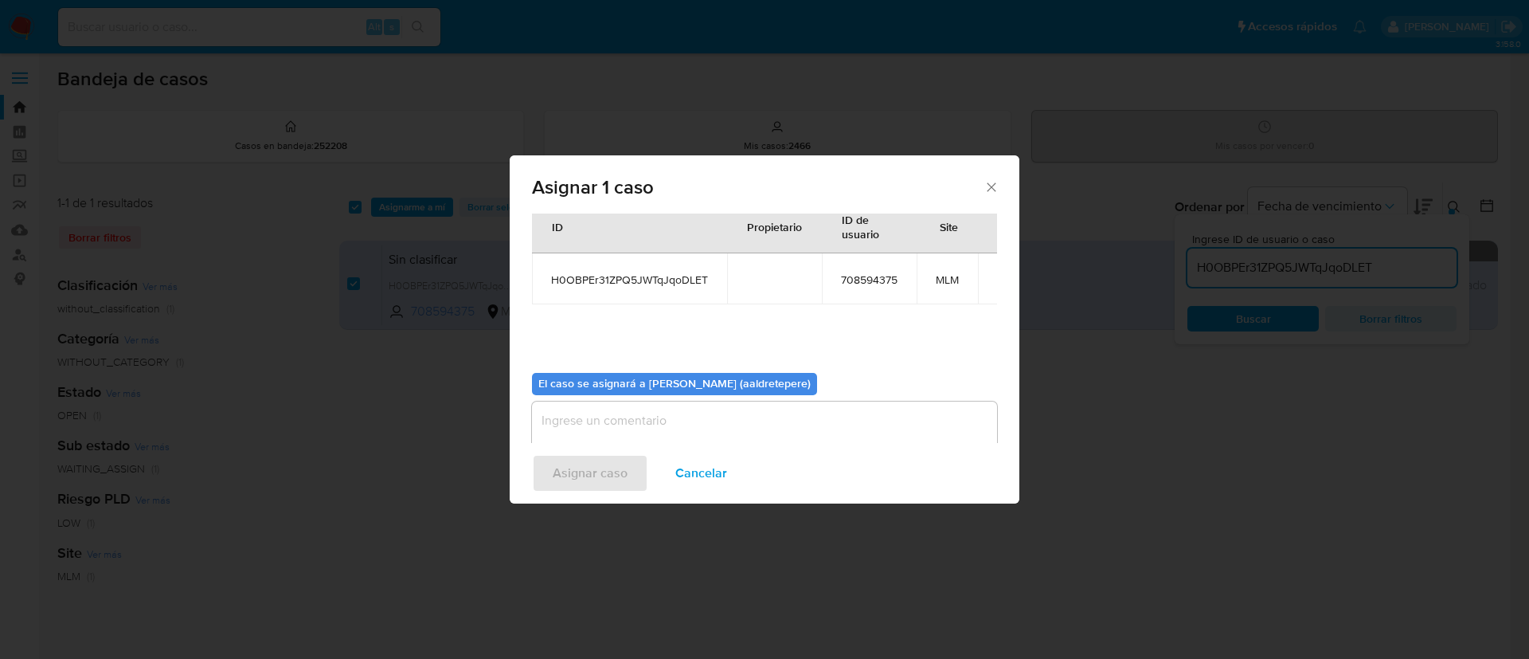
scroll to position [83, 0]
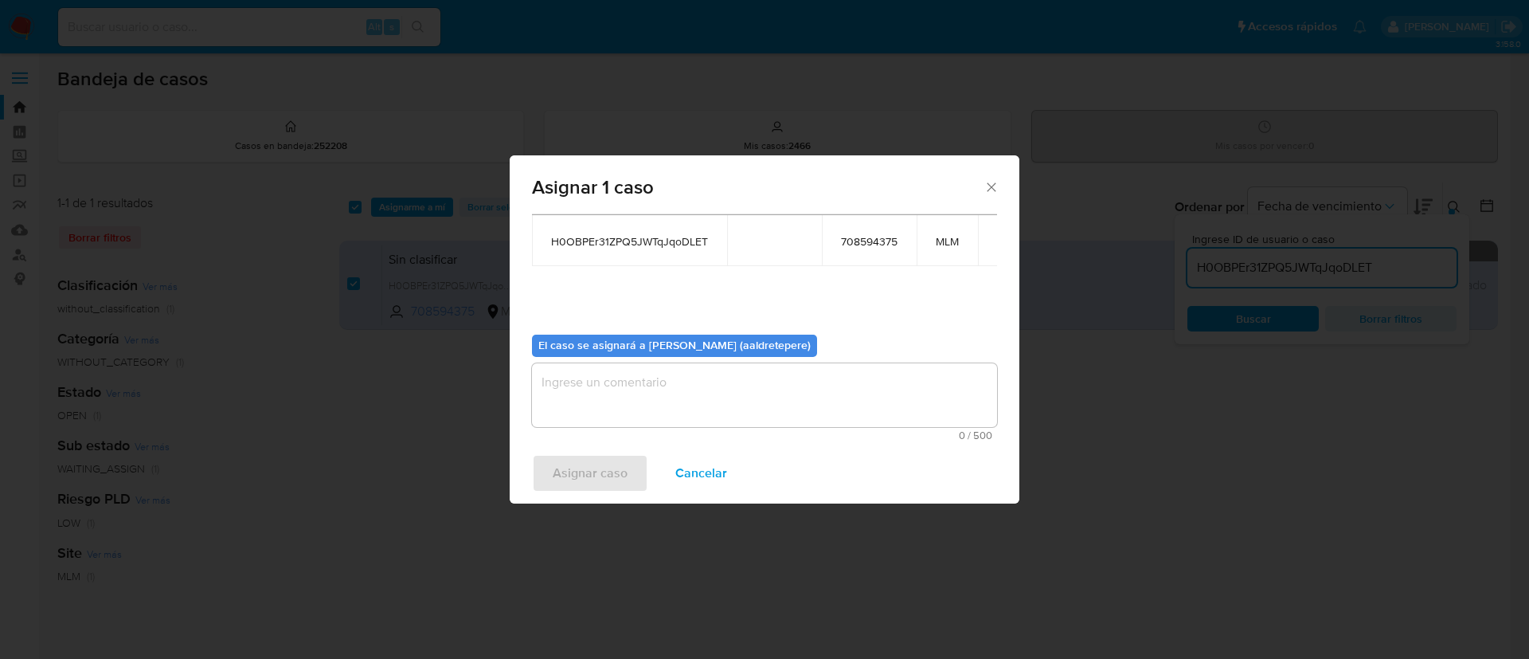
drag, startPoint x: 757, startPoint y: 386, endPoint x: 757, endPoint y: 395, distance: 9.6
click at [757, 391] on textarea "assign-modal" at bounding box center [764, 395] width 465 height 64
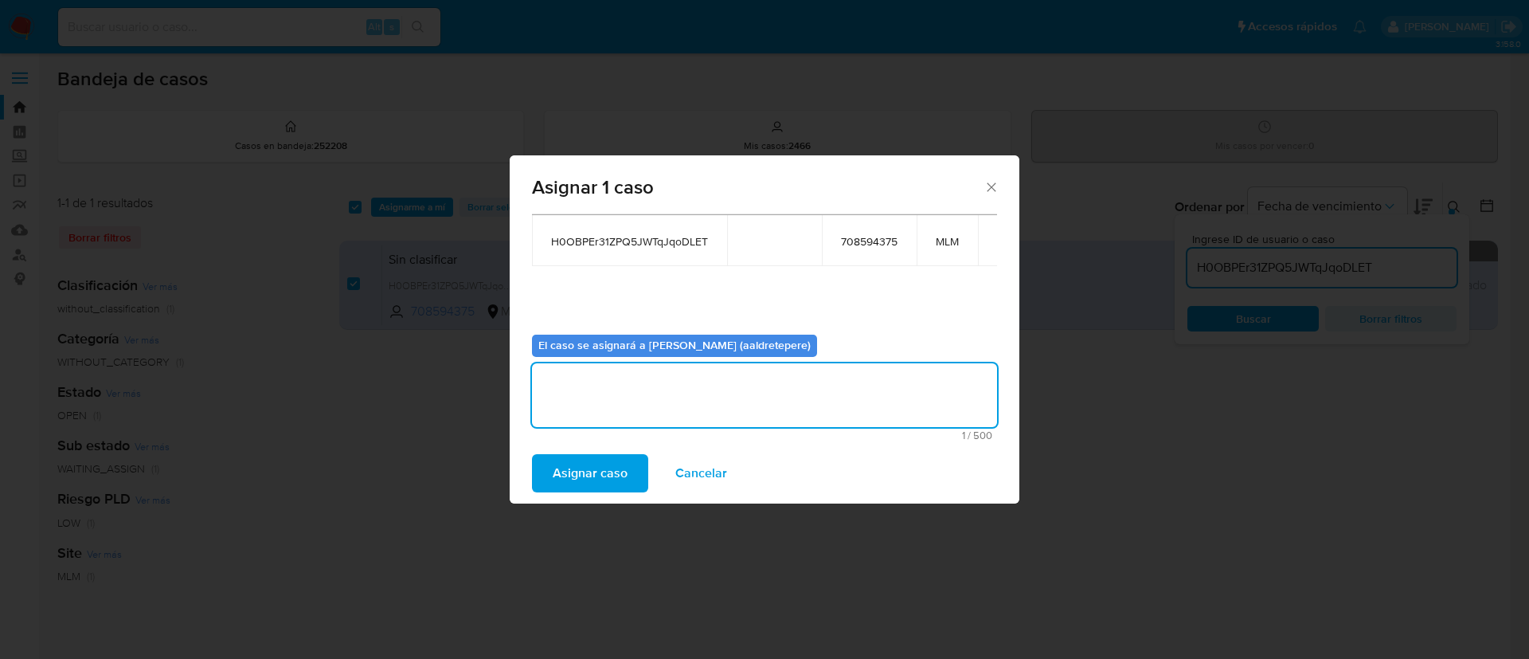
drag, startPoint x: 660, startPoint y: 458, endPoint x: 605, endPoint y: 464, distance: 55.2
click at [655, 459] on button "Cancelar" at bounding box center [701, 473] width 93 height 38
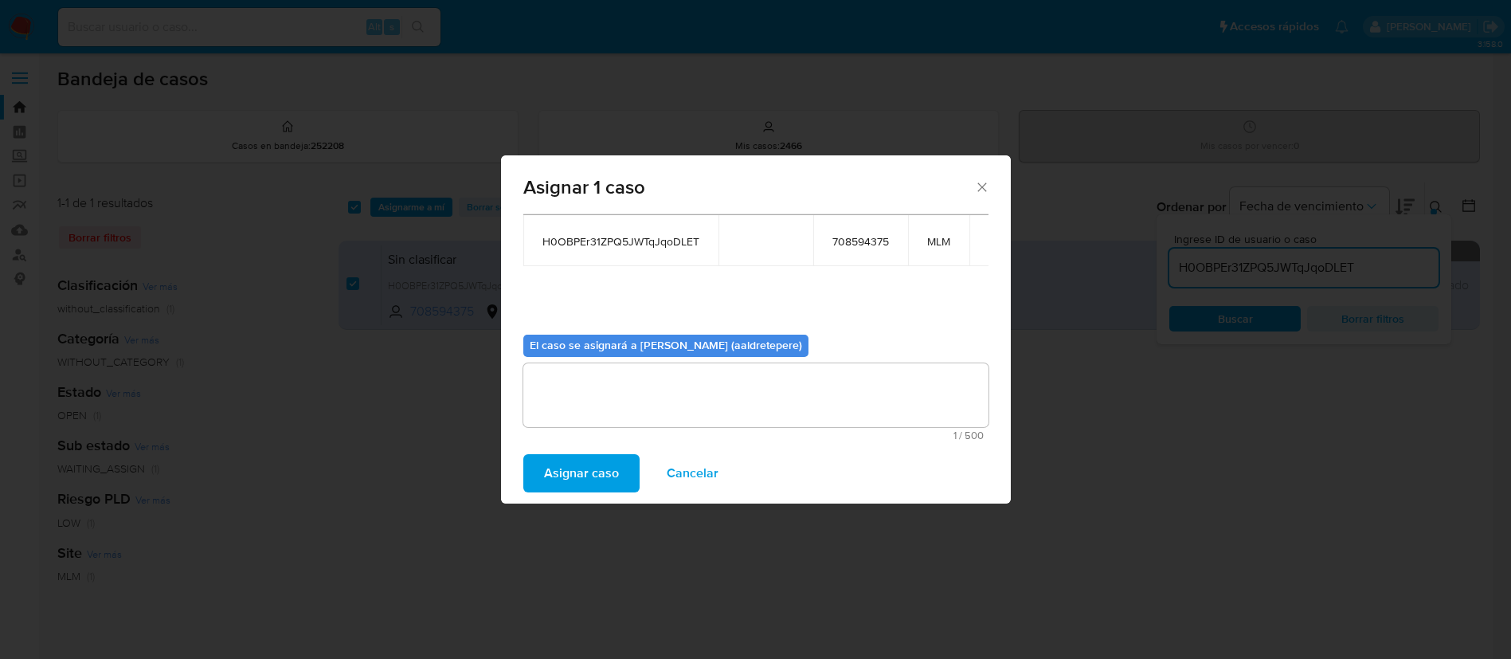
click at [603, 464] on div "select-all-cases-checkbox Asignarme a mí Borrar selección Agrupar por documento…" at bounding box center [910, 531] width 1142 height 699
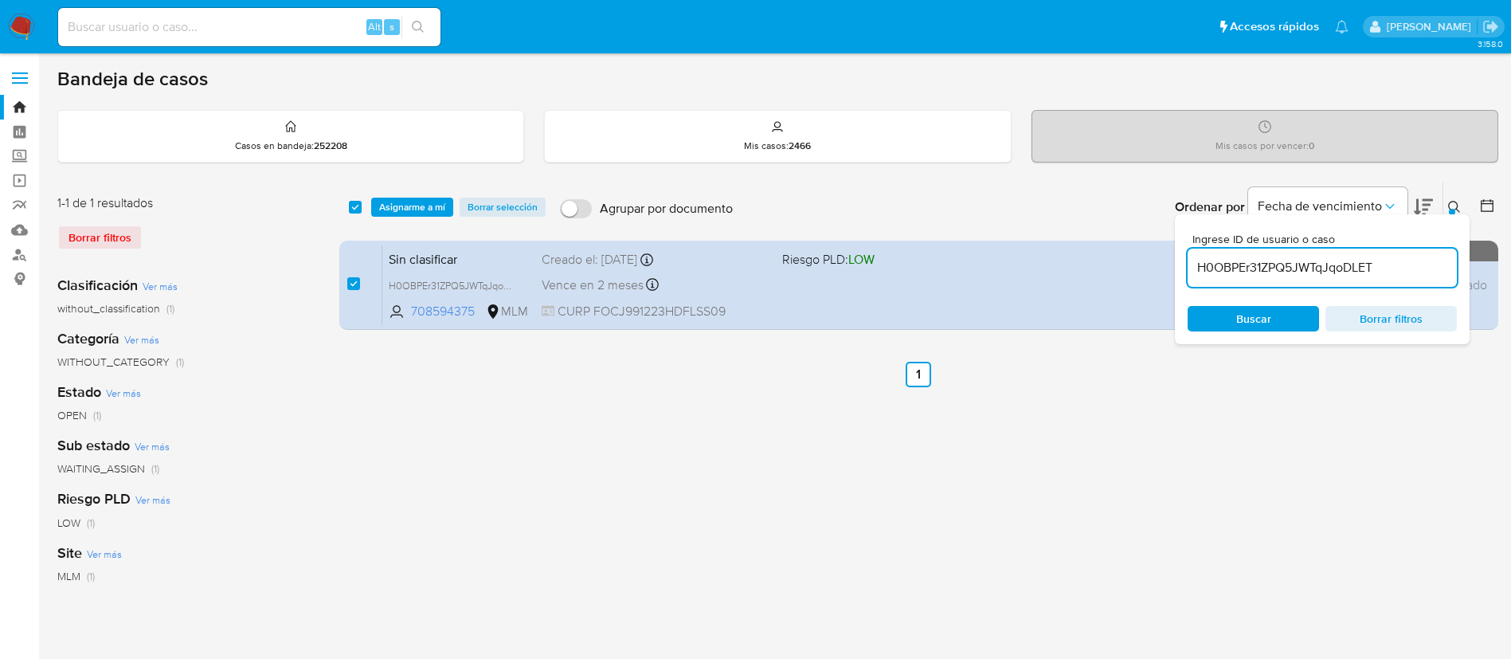
click at [1262, 321] on span "Buscar" at bounding box center [1253, 318] width 35 height 25
click at [419, 207] on span "Asignarme a mí" at bounding box center [412, 207] width 66 height 16
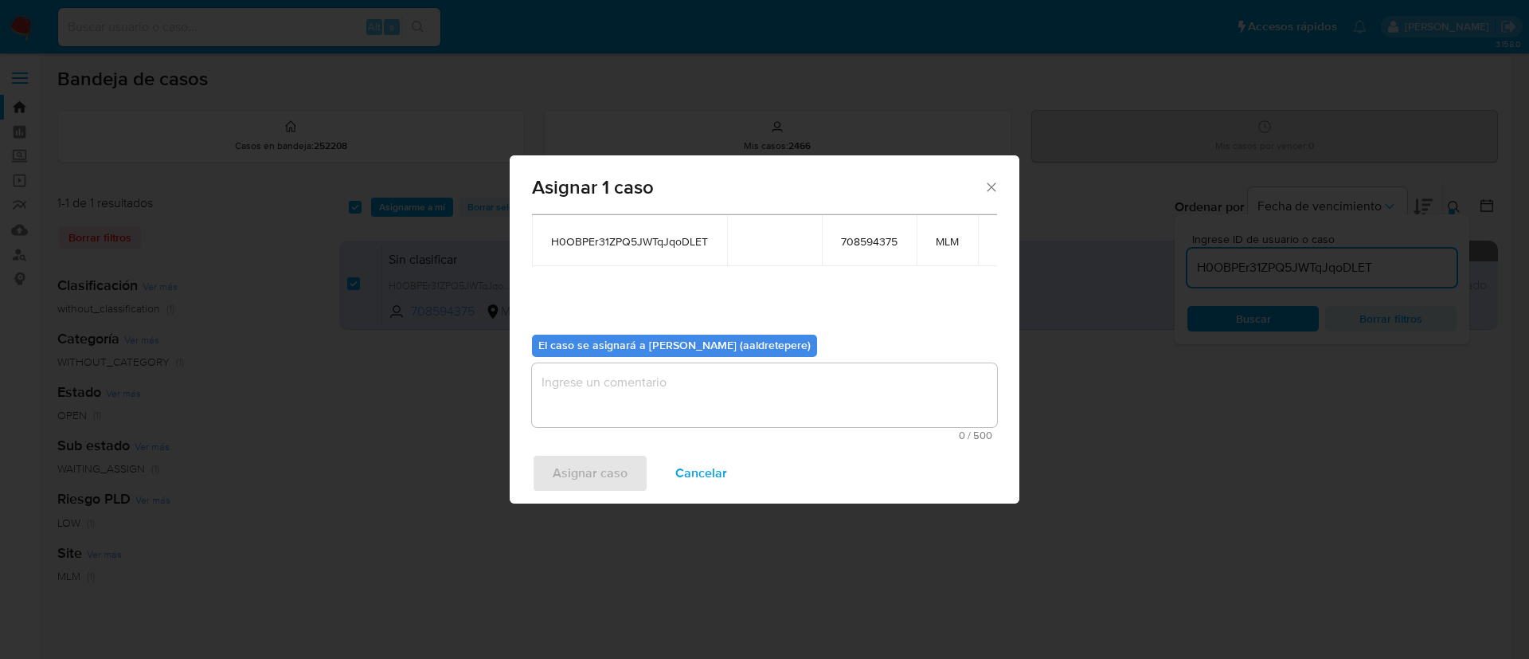
drag, startPoint x: 655, startPoint y: 394, endPoint x: 644, endPoint y: 425, distance: 33.5
click at [653, 405] on textarea "assign-modal" at bounding box center [764, 395] width 465 height 64
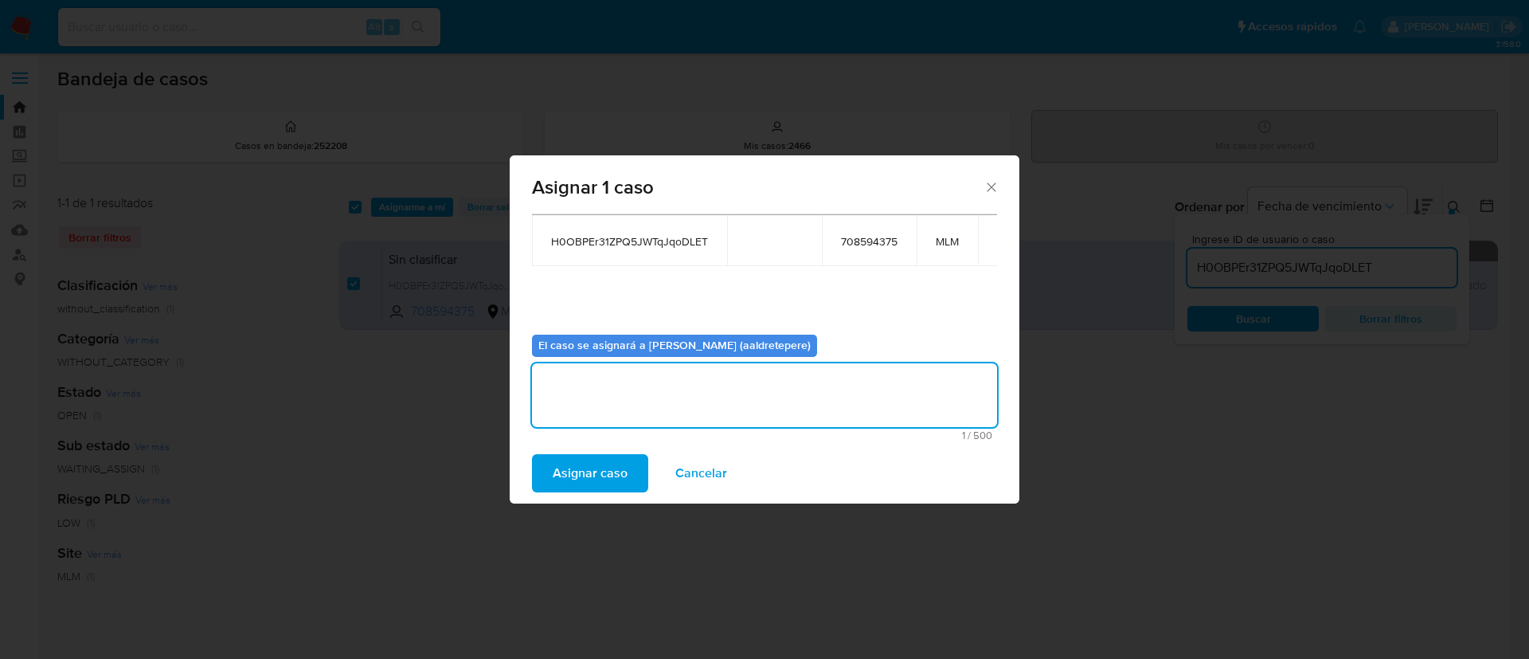
click at [610, 463] on span "Asignar caso" at bounding box center [590, 473] width 75 height 35
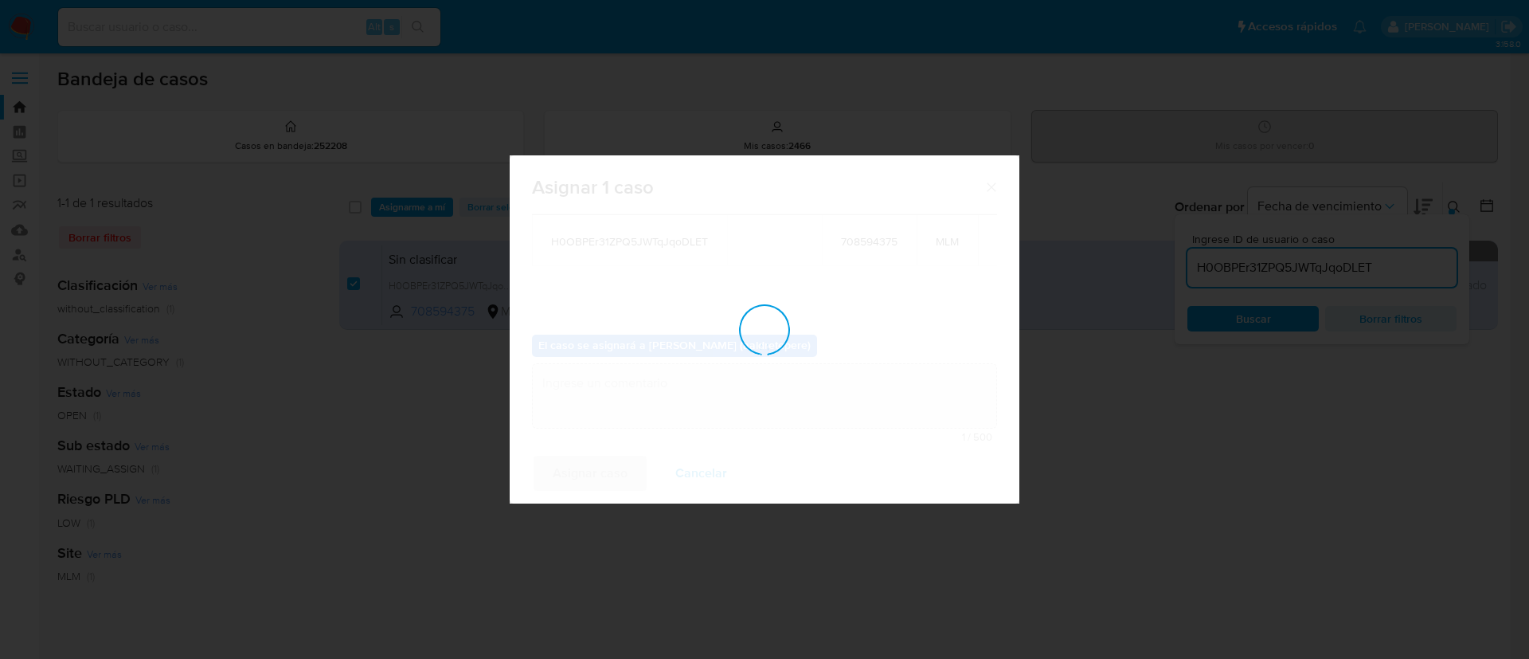
checkbox input "false"
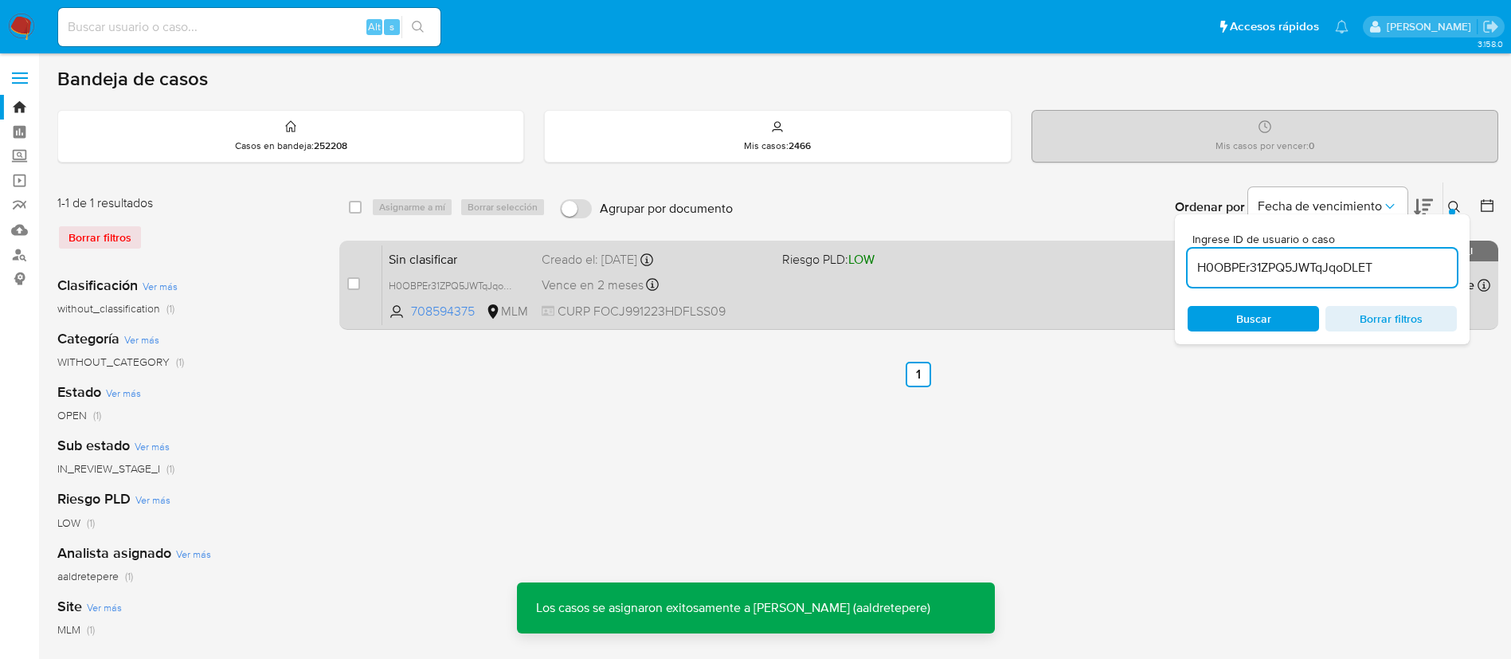
click at [833, 286] on div "Sin clasificar H0OBPEr31ZPQ5JWTqJqoDLET 708594375 MLM Riesgo PLD: LOW Creado el…" at bounding box center [936, 285] width 1108 height 80
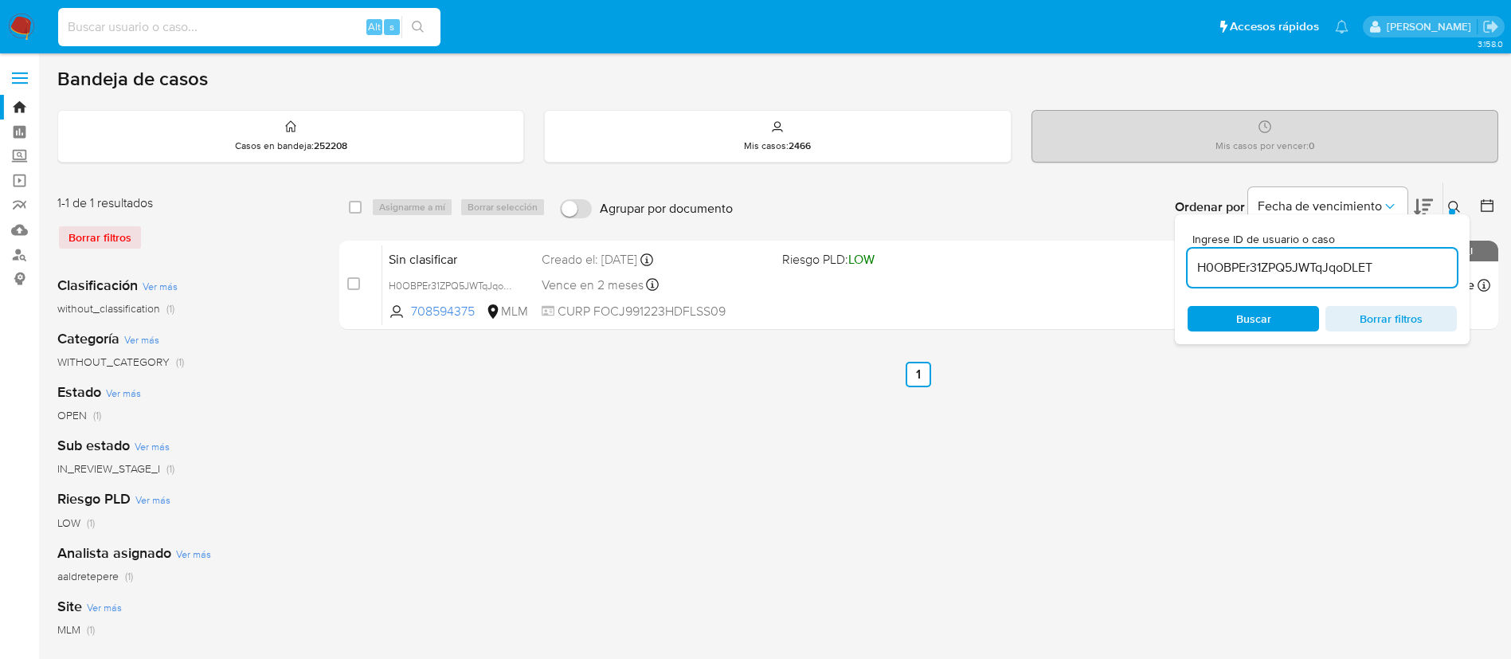
click at [210, 27] on input at bounding box center [249, 27] width 382 height 21
paste input "428923134"
type input "428923134"
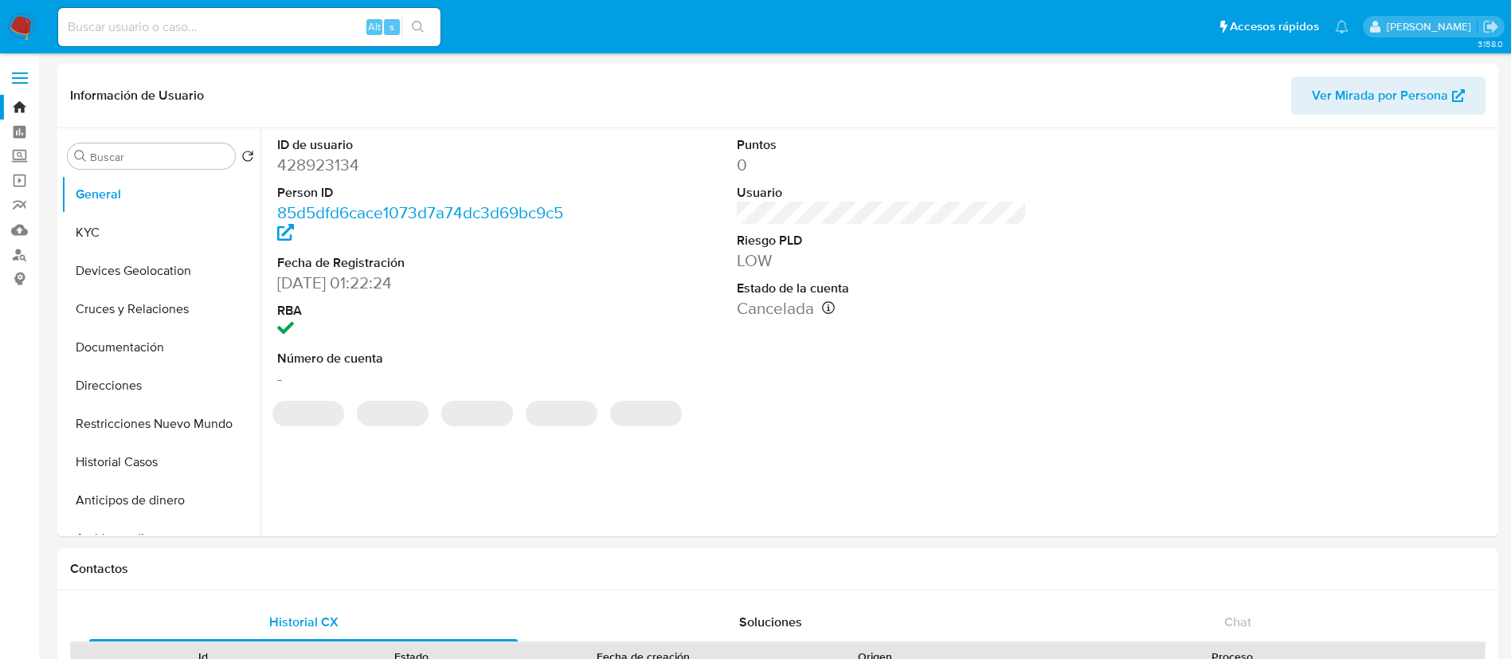
select select "10"
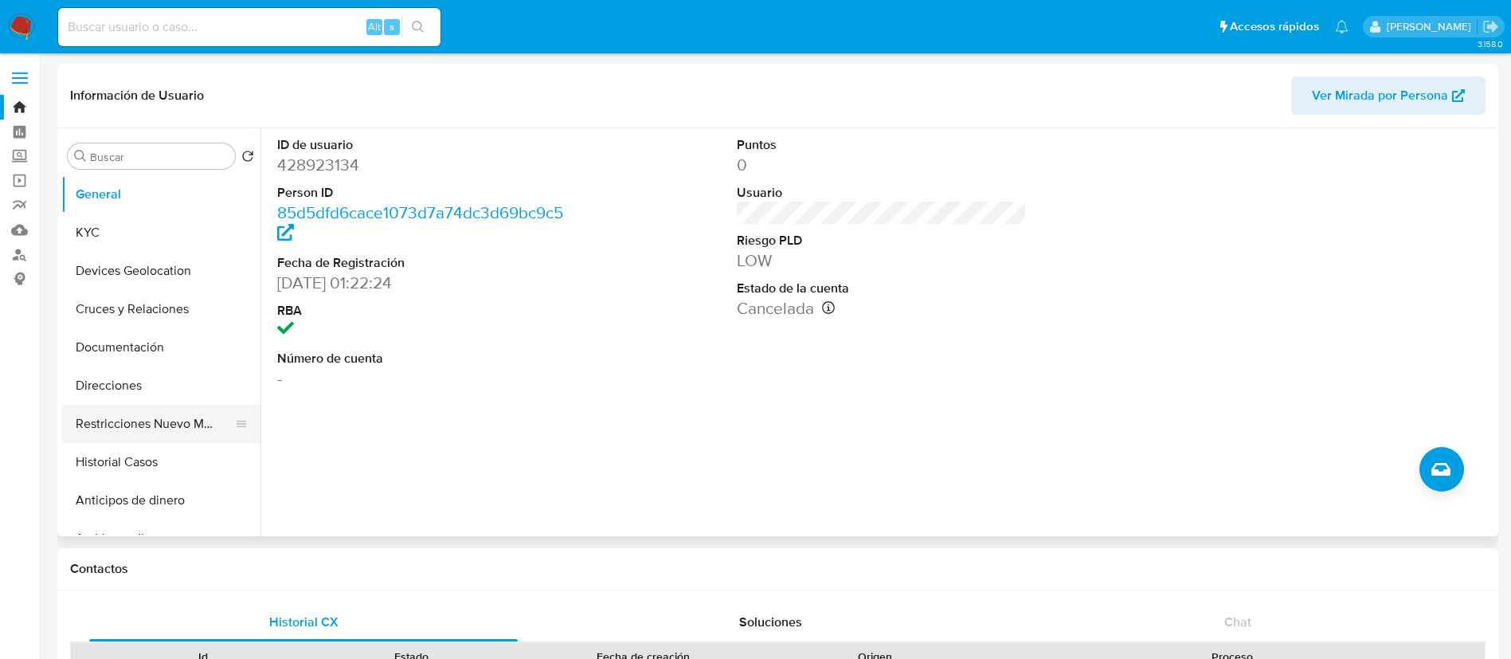
click at [100, 427] on button "Restricciones Nuevo Mundo" at bounding box center [154, 424] width 186 height 38
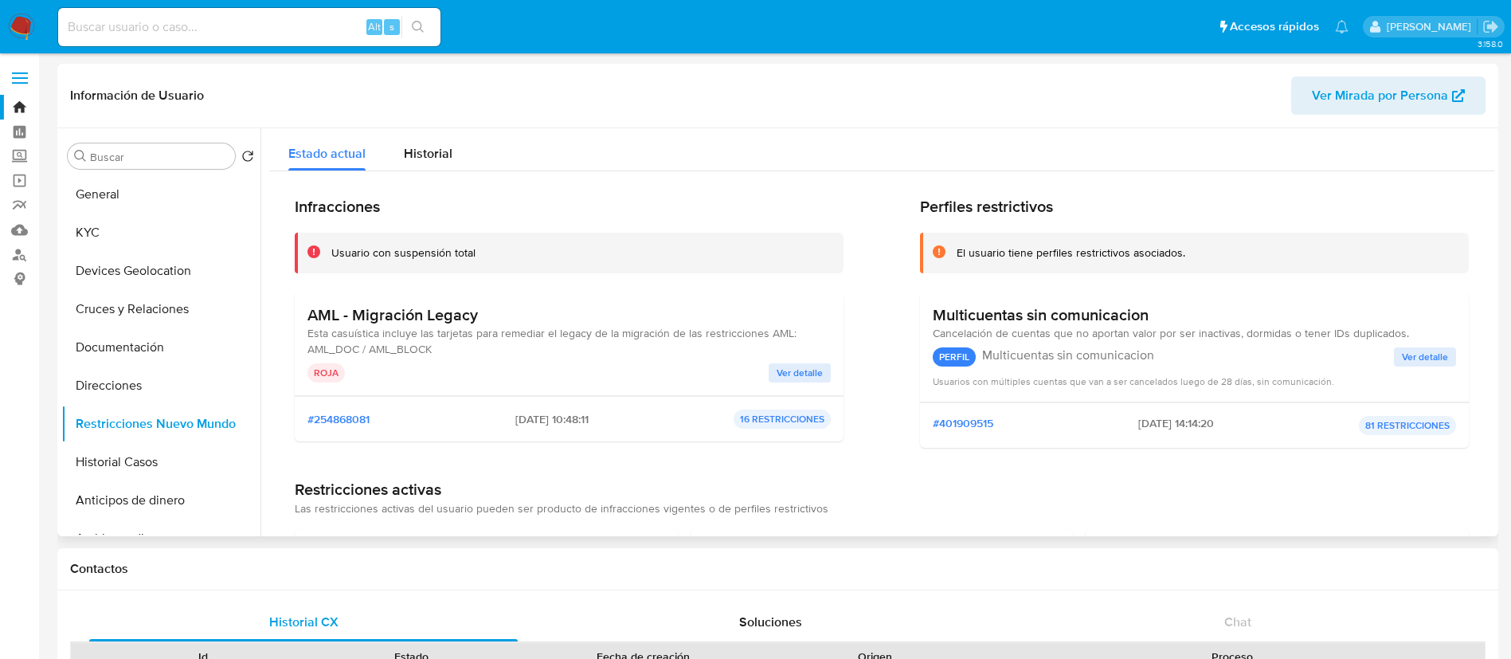
click at [777, 373] on span "Ver detalle" at bounding box center [800, 373] width 46 height 16
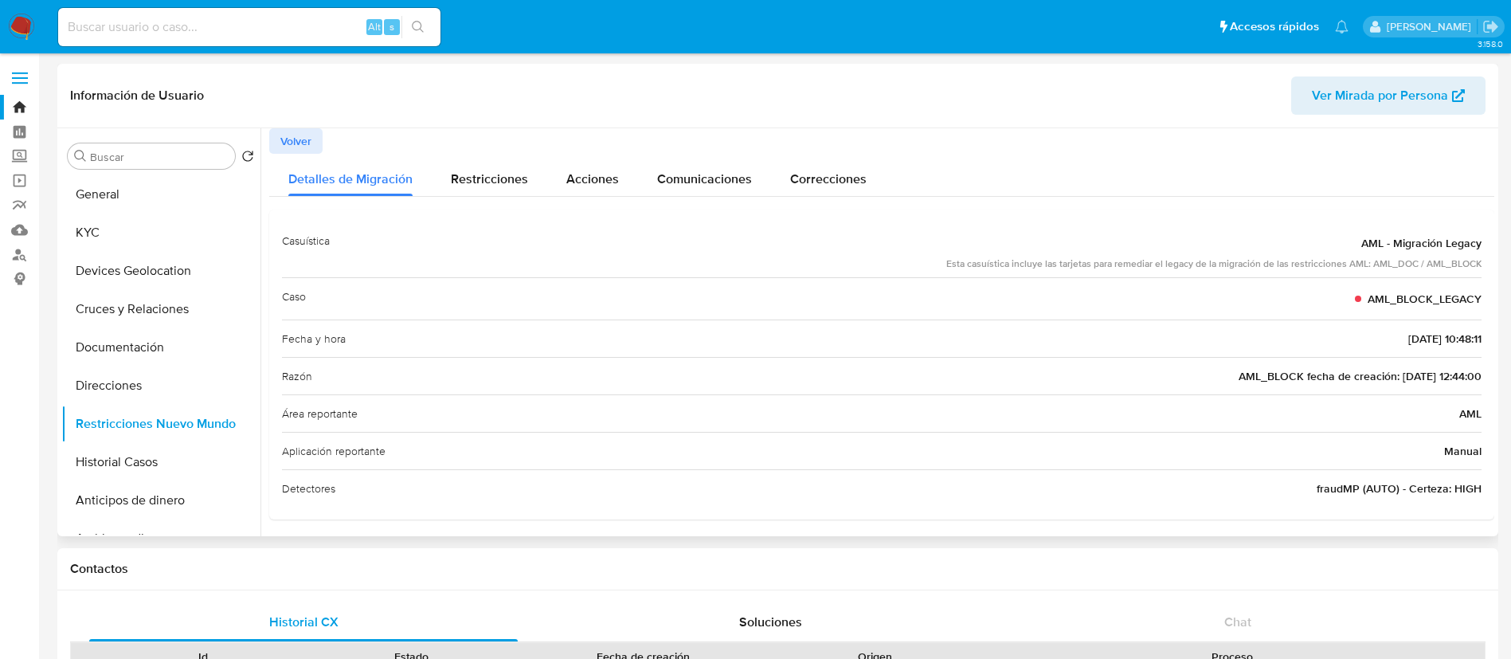
drag, startPoint x: 1188, startPoint y: 385, endPoint x: 1173, endPoint y: 401, distance: 21.4
click at [1196, 396] on div "Casuística AML - Migración Legacy Esta casuística incluye las tarjetas para rem…" at bounding box center [882, 364] width 1200 height 284
click at [98, 464] on button "Historial Casos" at bounding box center [154, 462] width 186 height 38
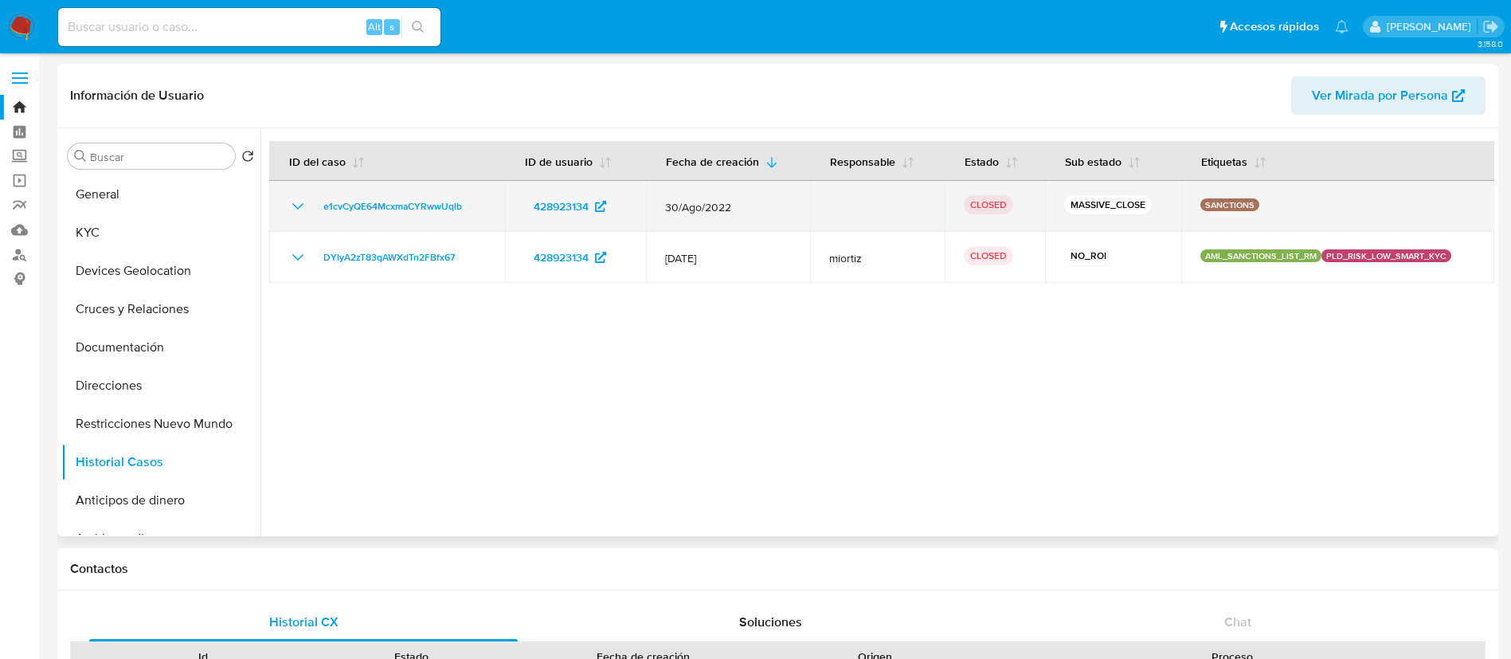
click at [297, 200] on icon "Mostrar/Ocultar" at bounding box center [297, 206] width 19 height 19
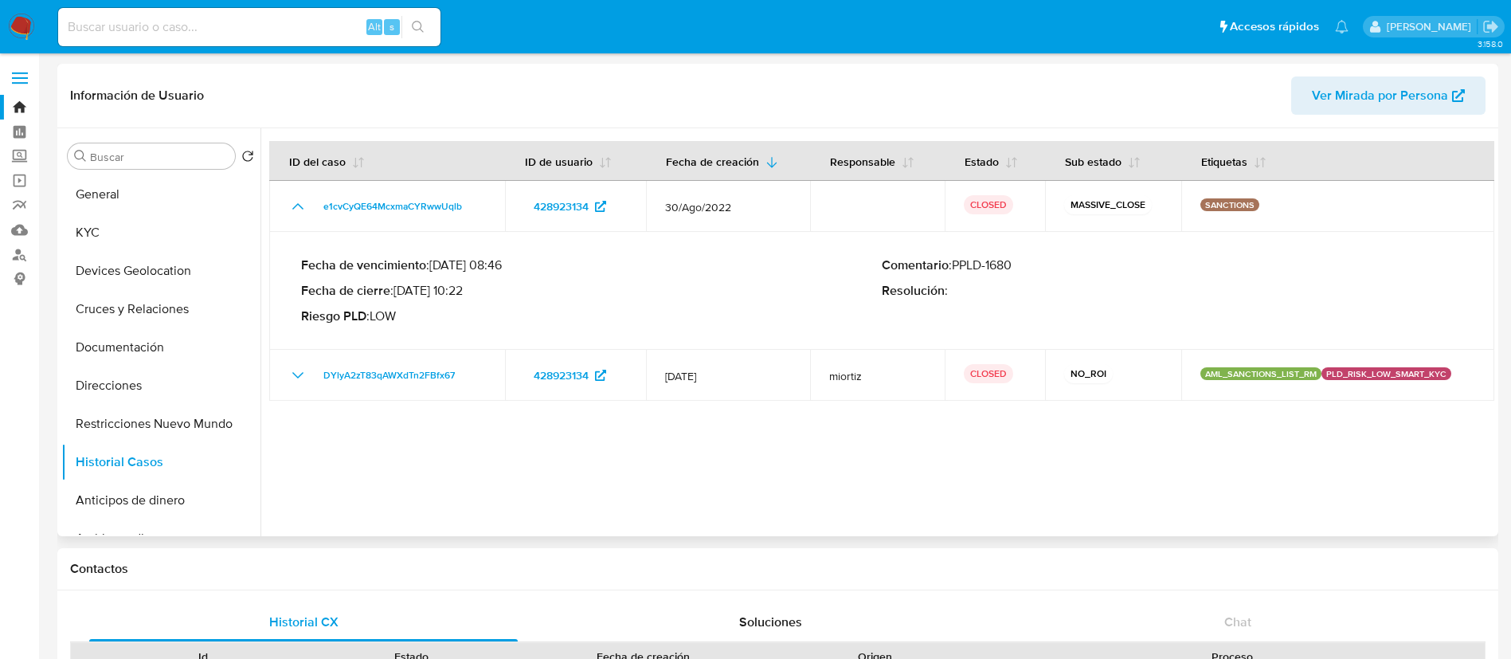
click at [569, 488] on div at bounding box center [877, 332] width 1234 height 408
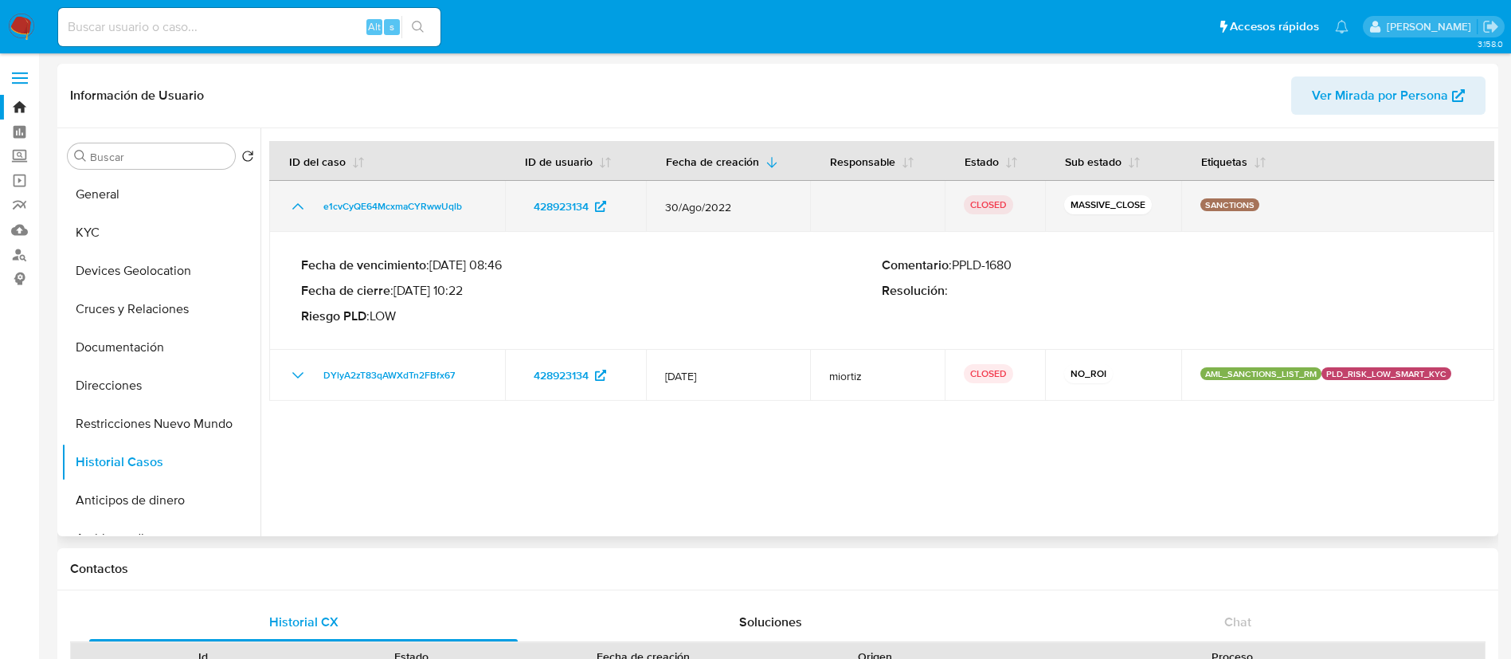
click at [299, 198] on icon "Mostrar/Ocultar" at bounding box center [297, 206] width 19 height 19
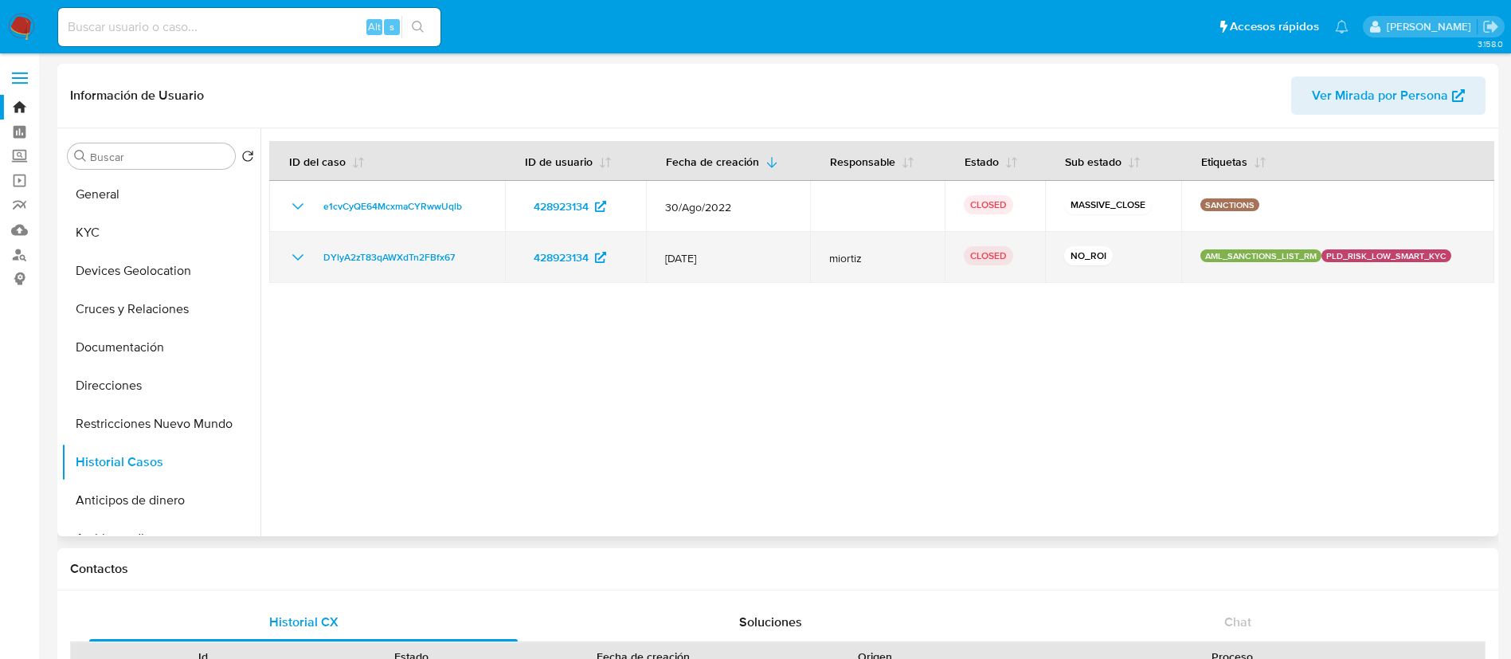
click at [300, 261] on icon "Mostrar/Ocultar" at bounding box center [297, 257] width 19 height 19
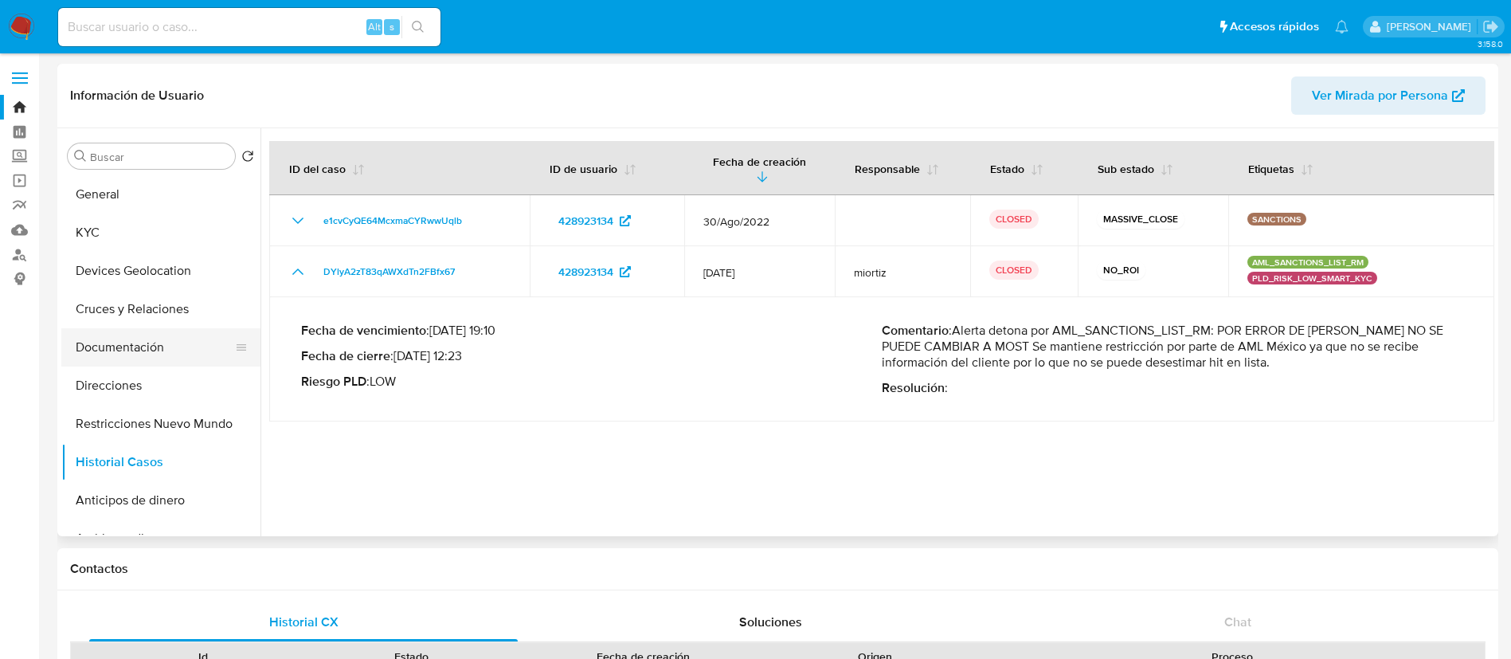
click at [120, 345] on button "Documentación" at bounding box center [154, 347] width 186 height 38
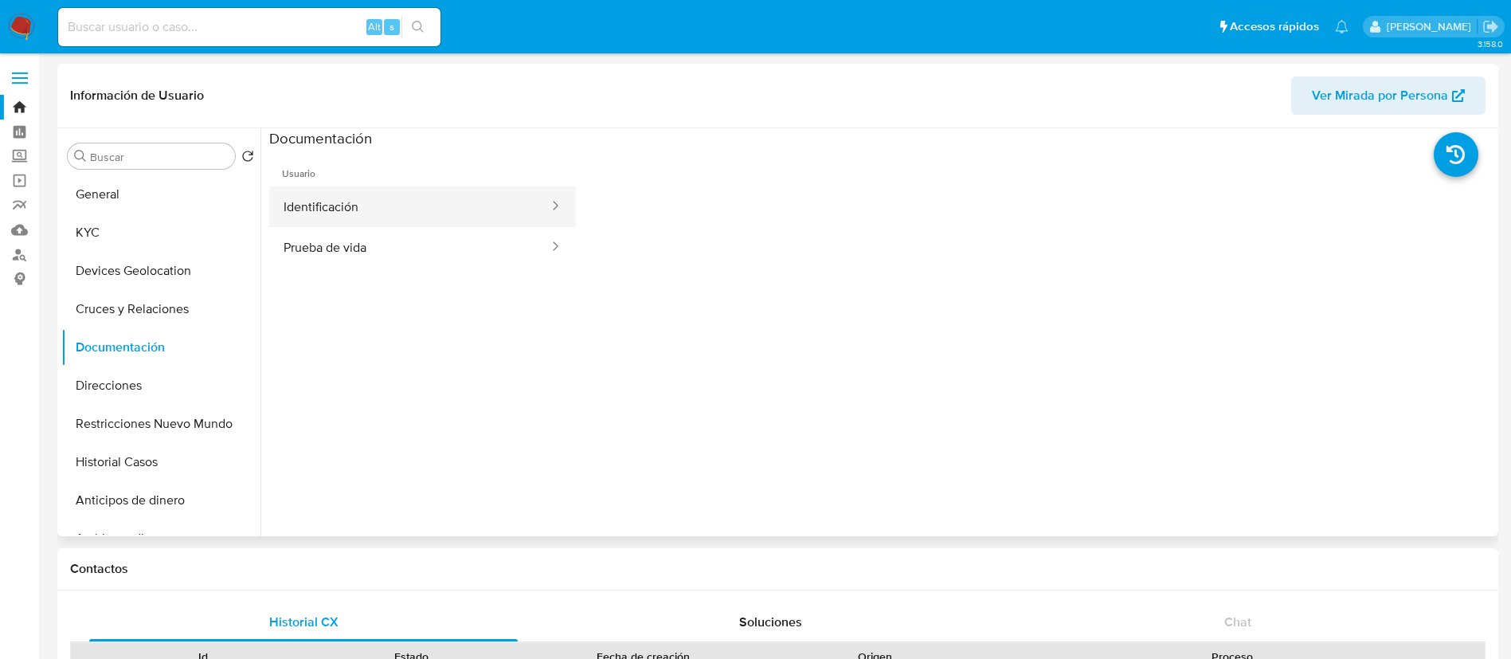
click at [352, 191] on button "Identificación" at bounding box center [409, 206] width 281 height 41
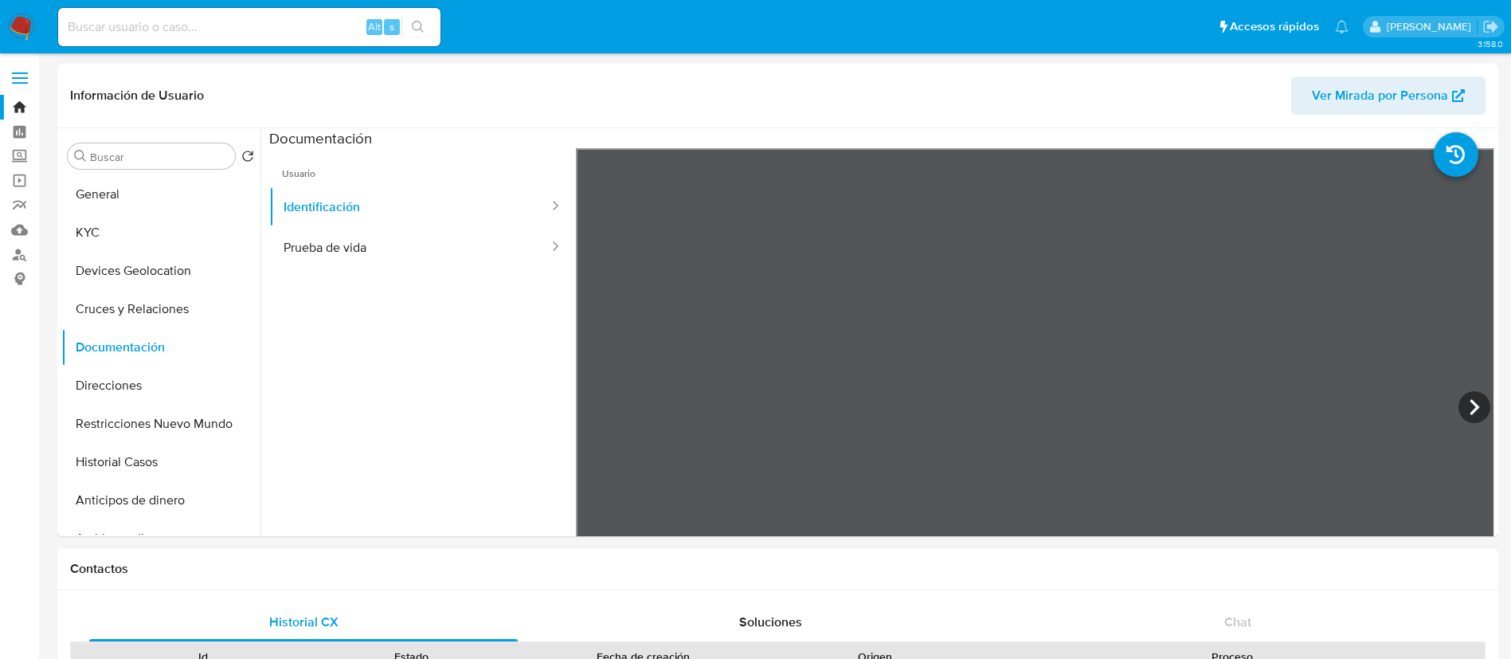
click at [21, 26] on img at bounding box center [21, 27] width 27 height 27
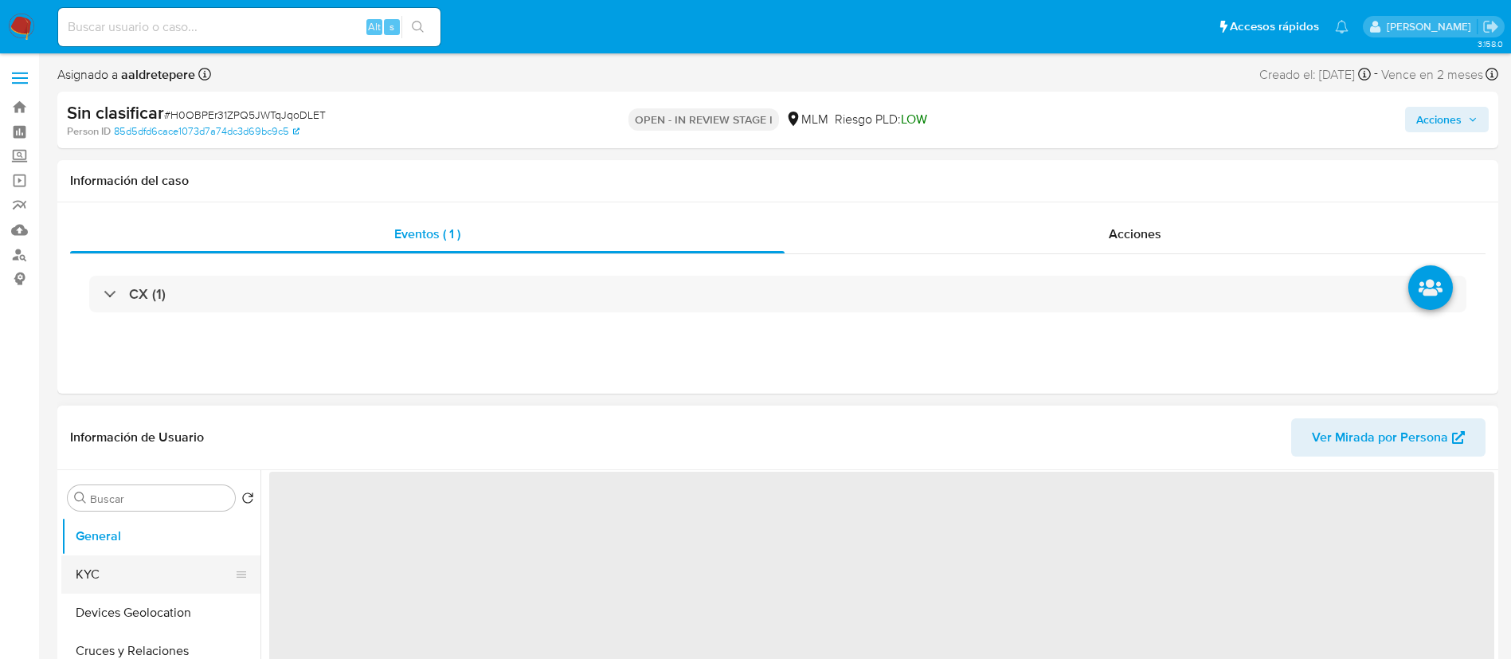
click at [134, 582] on button "KYC" at bounding box center [154, 574] width 186 height 38
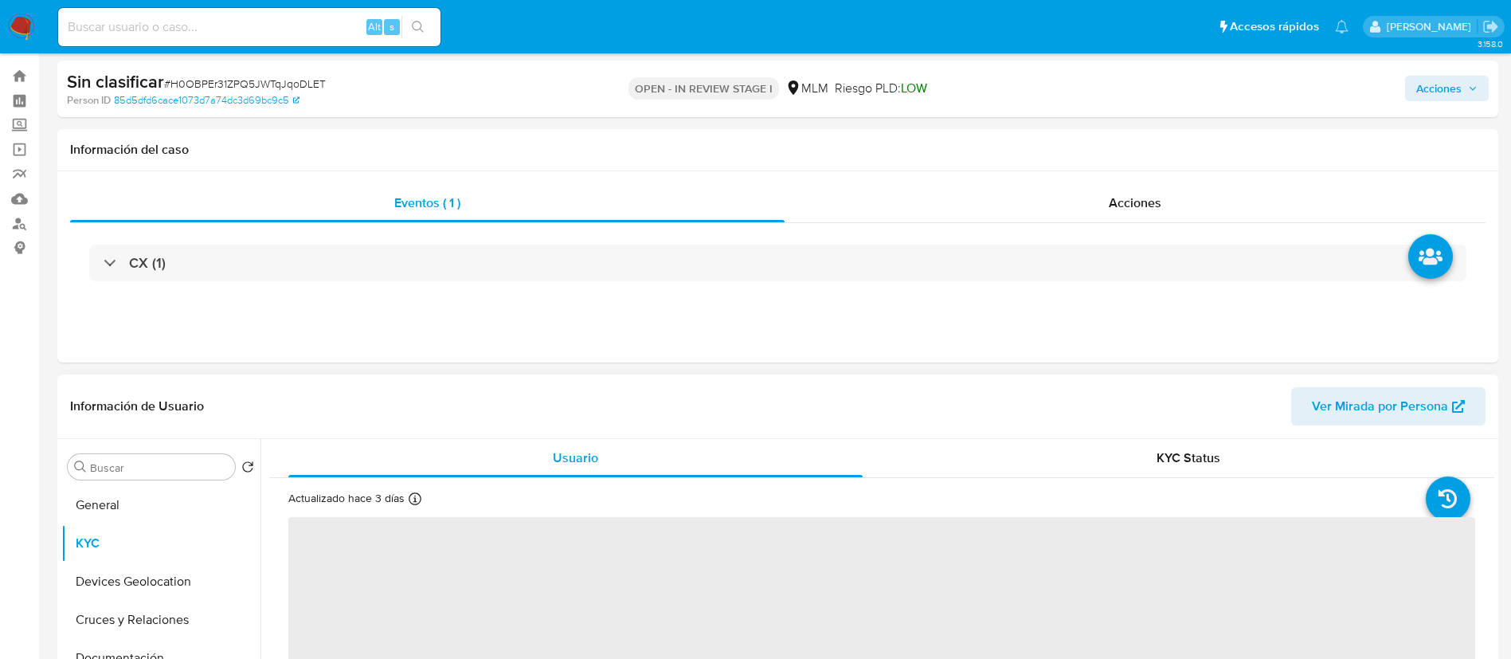
select select "10"
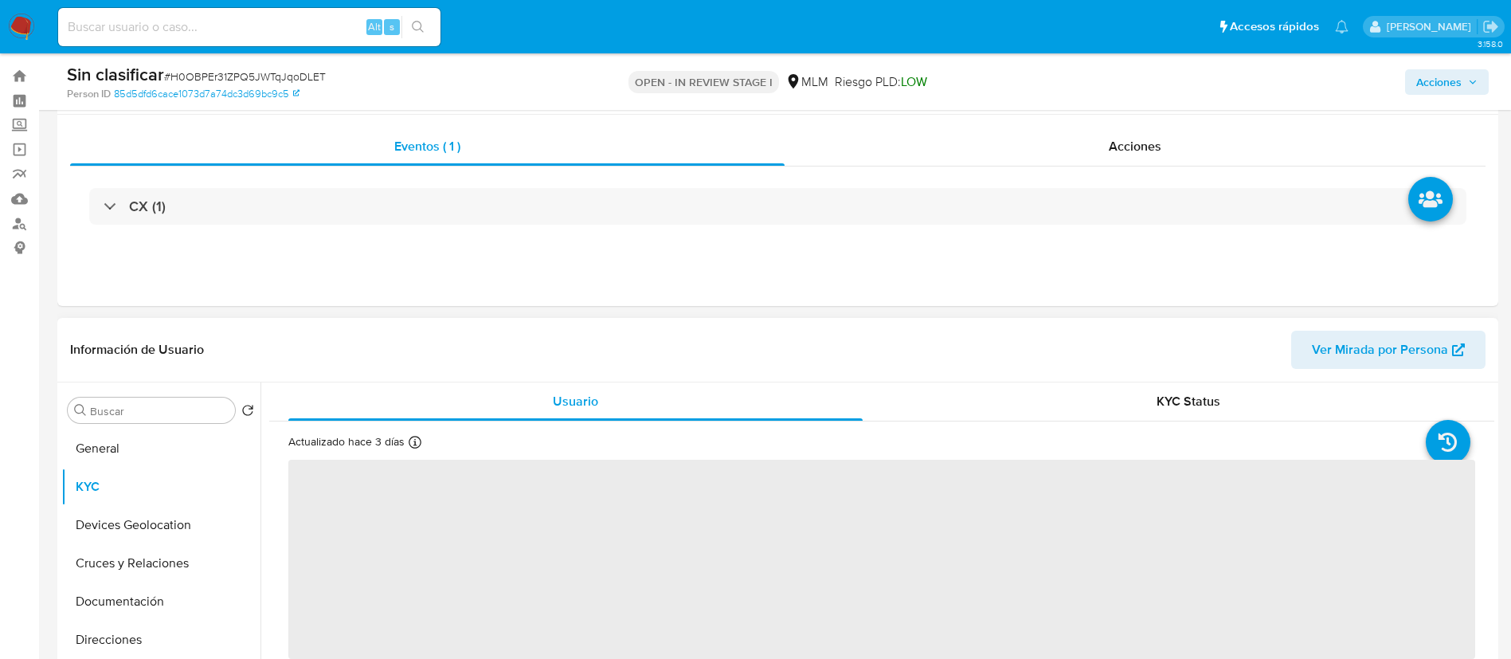
scroll to position [239, 0]
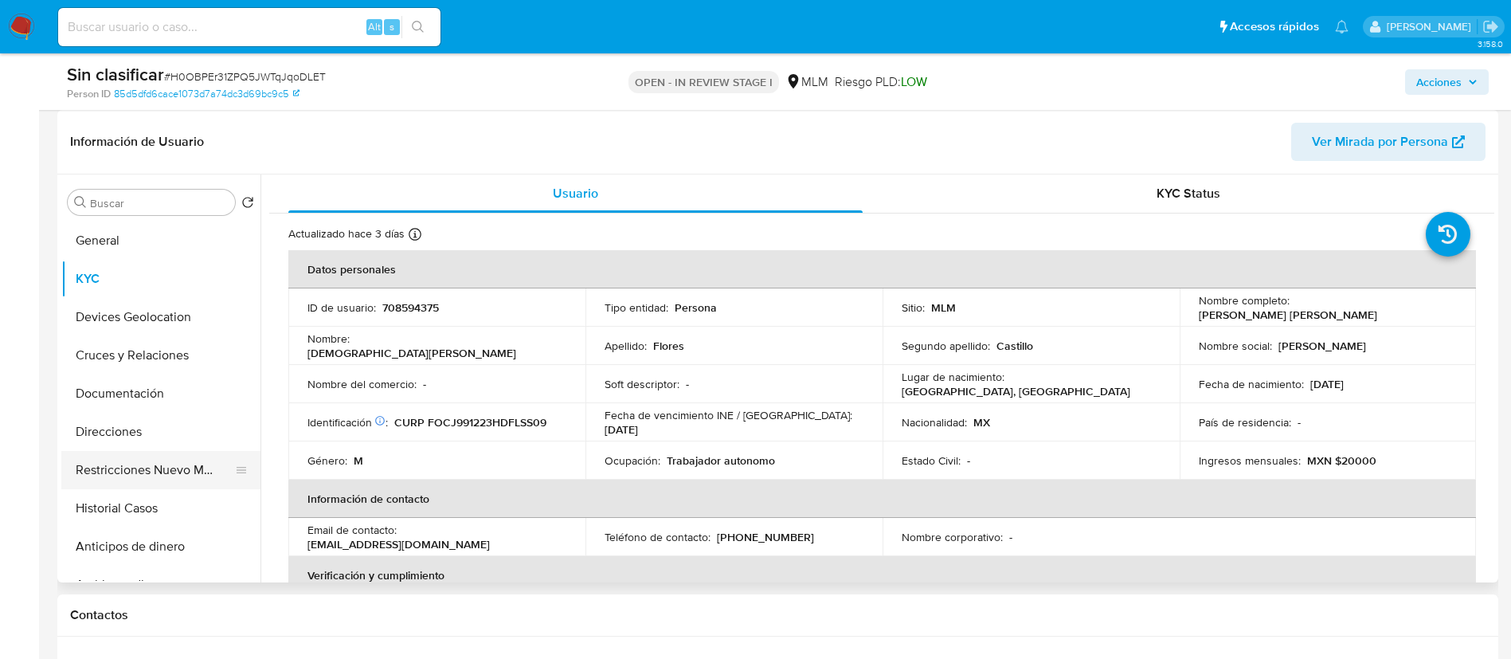
click at [210, 476] on button "Restricciones Nuevo Mundo" at bounding box center [154, 470] width 186 height 38
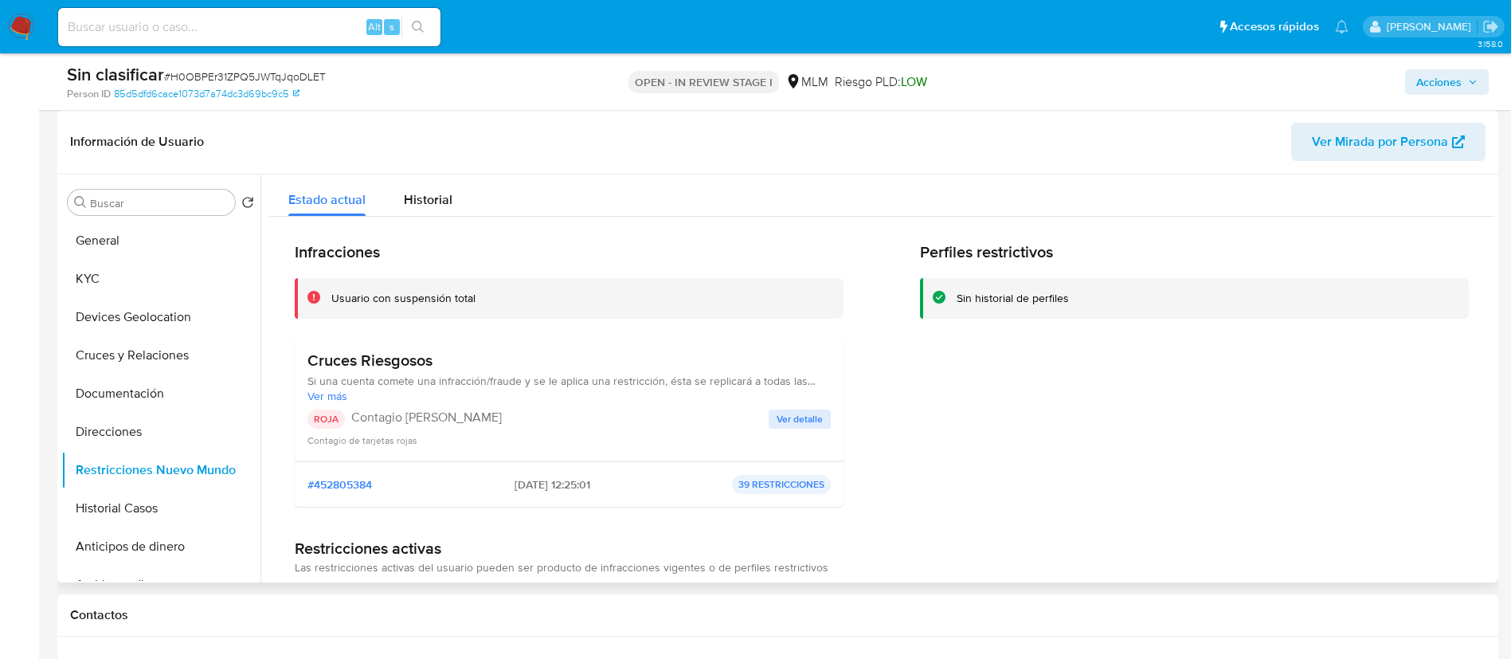
click at [763, 423] on p "Contagio [PERSON_NAME]" at bounding box center [559, 417] width 417 height 16
click at [777, 422] on span "Ver detalle" at bounding box center [800, 419] width 46 height 16
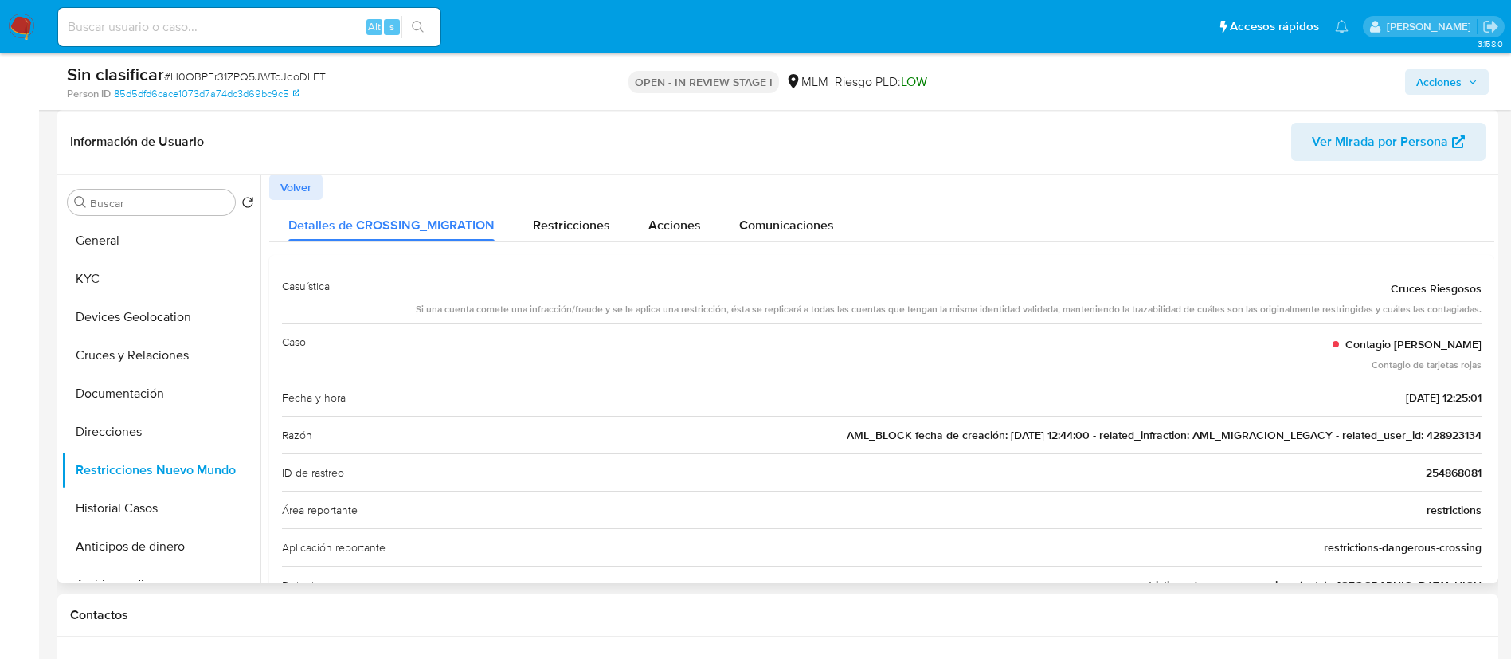
click at [1434, 440] on span "AML_BLOCK fecha de creación: [DATE] 12:44:00 - related_infraction: AML_MIGRACIO…" at bounding box center [1164, 435] width 635 height 16
click at [100, 397] on button "Documentación" at bounding box center [154, 393] width 186 height 38
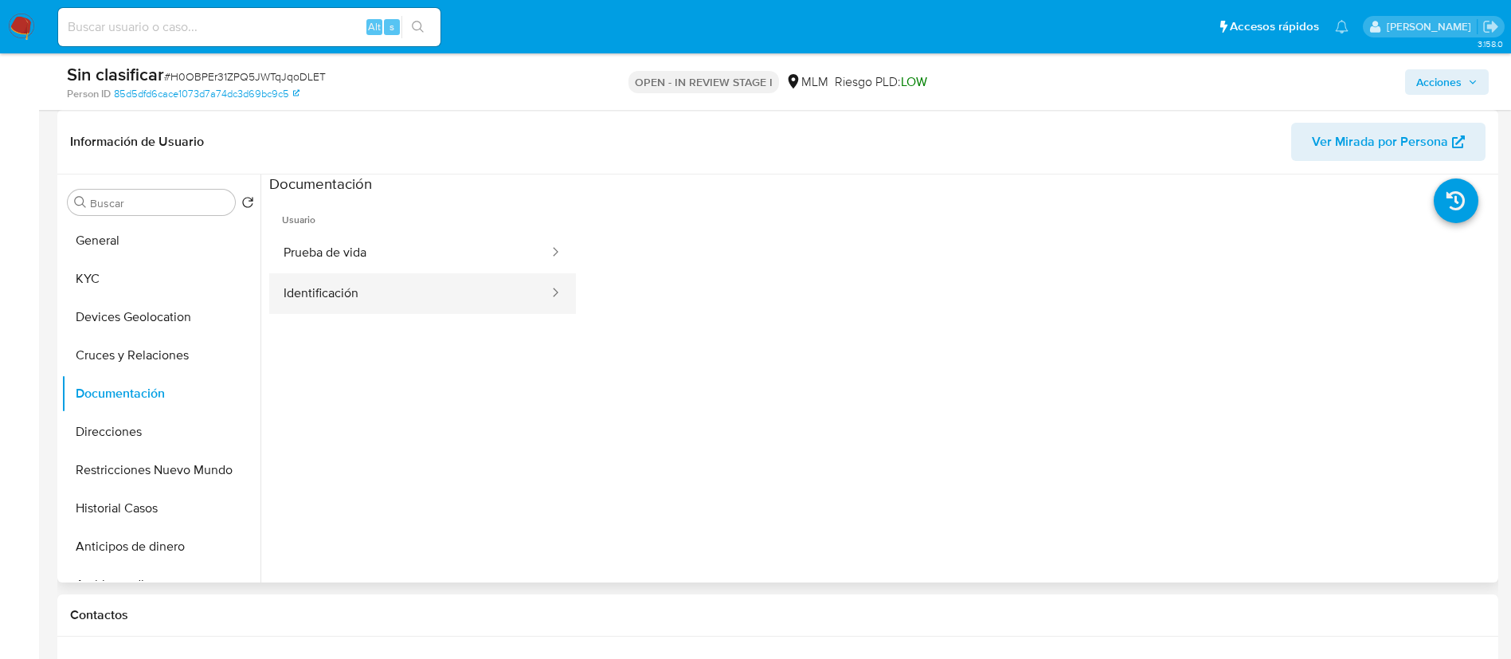
click at [348, 274] on button "Identificación" at bounding box center [409, 293] width 281 height 41
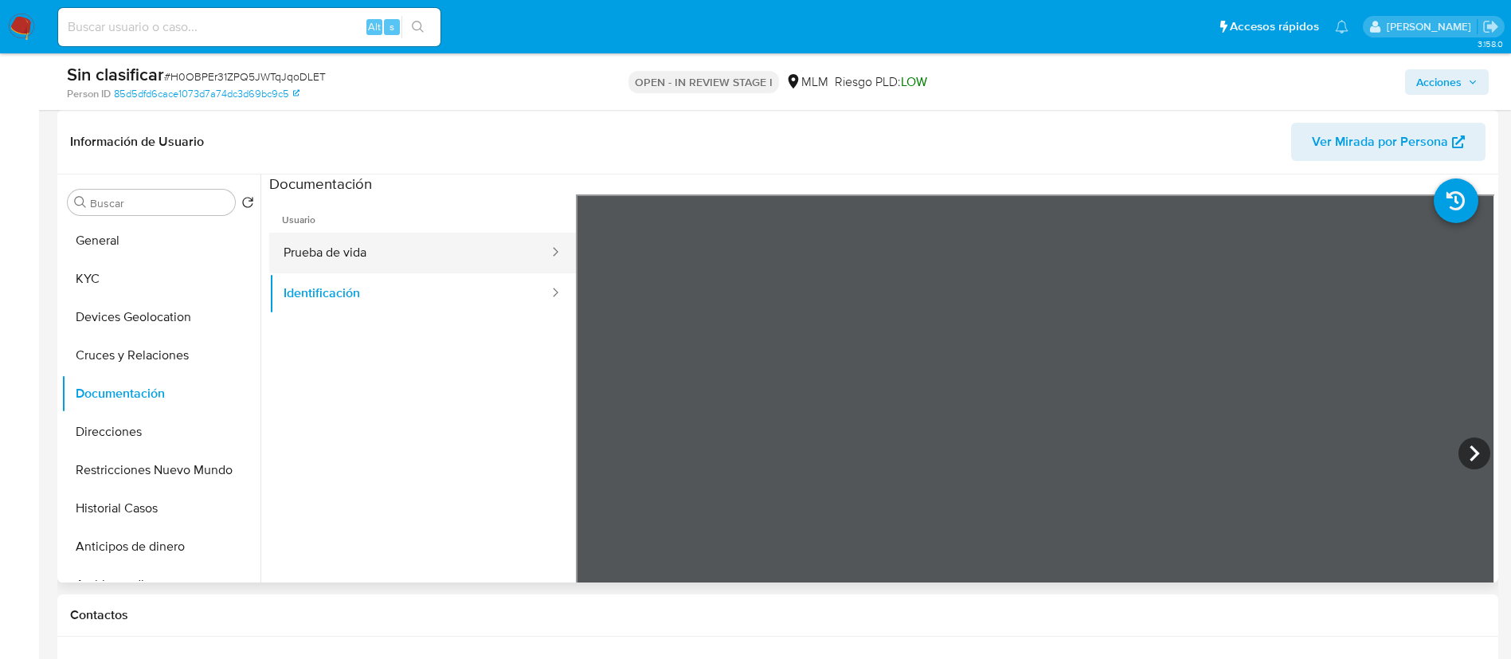
click at [339, 249] on button "Prueba de vida" at bounding box center [409, 253] width 281 height 41
